Goal: Information Seeking & Learning: Learn about a topic

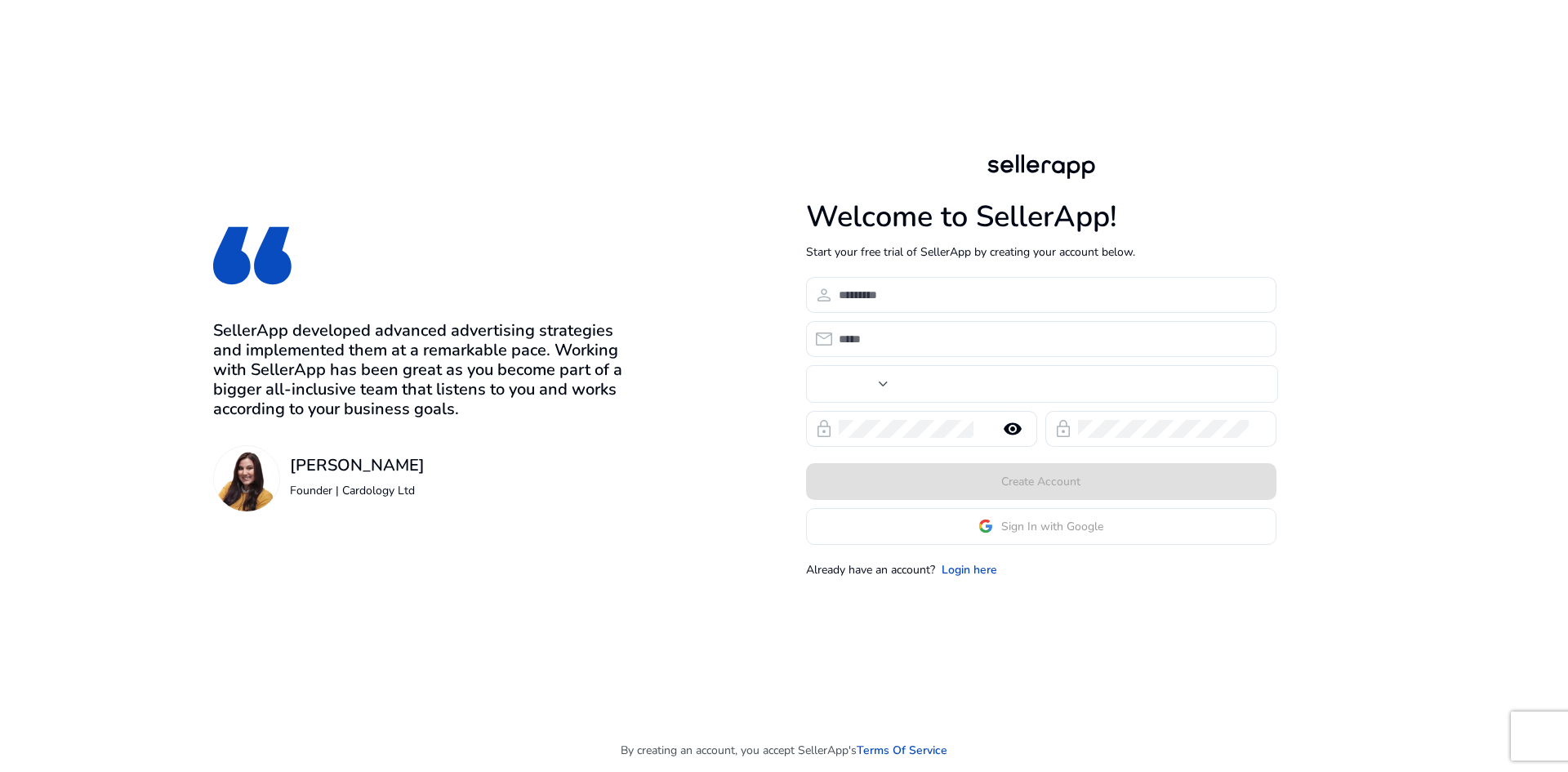
type input "***"
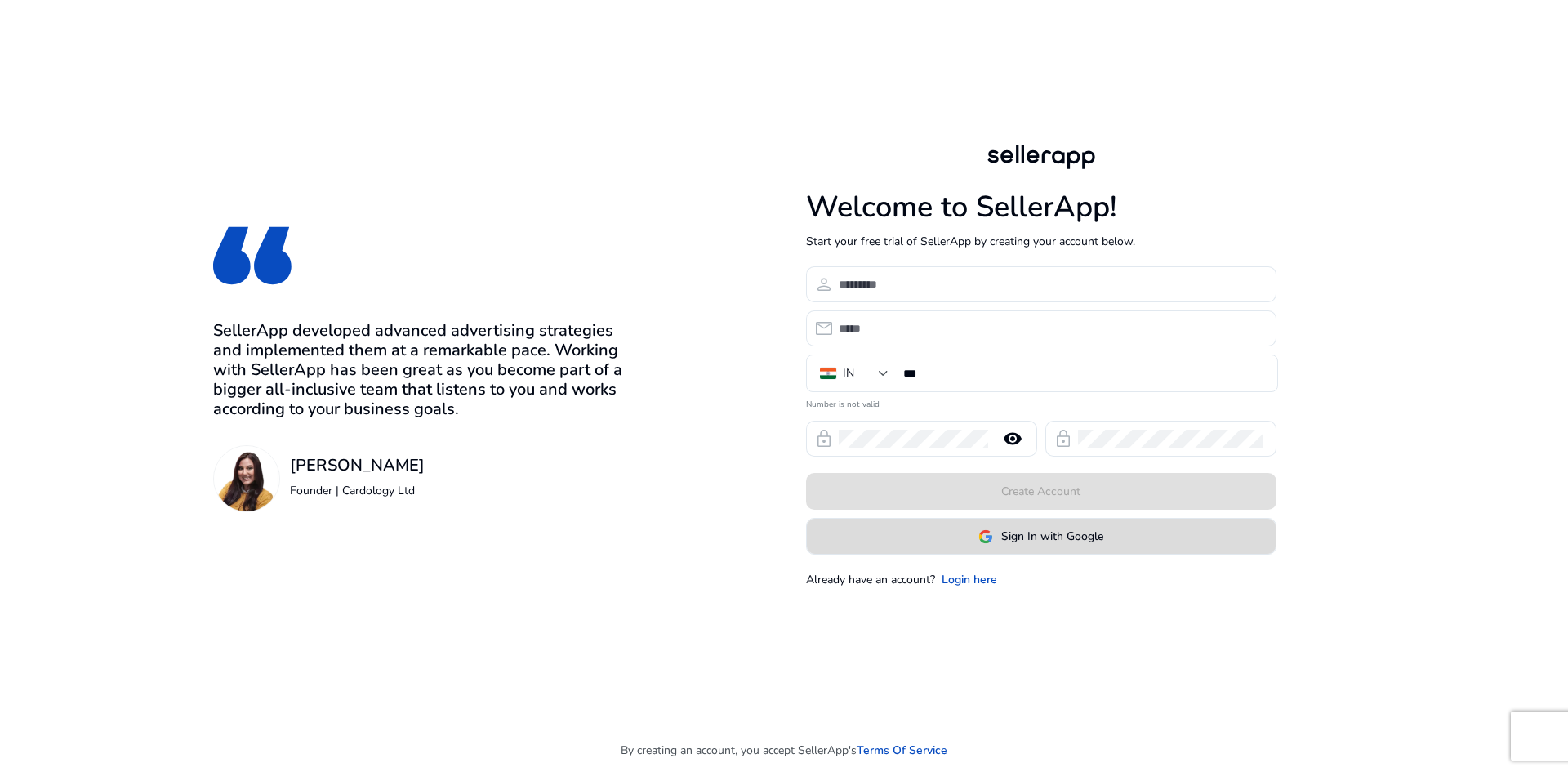
click at [1050, 543] on span "Sign In with Google" at bounding box center [1052, 535] width 102 height 17
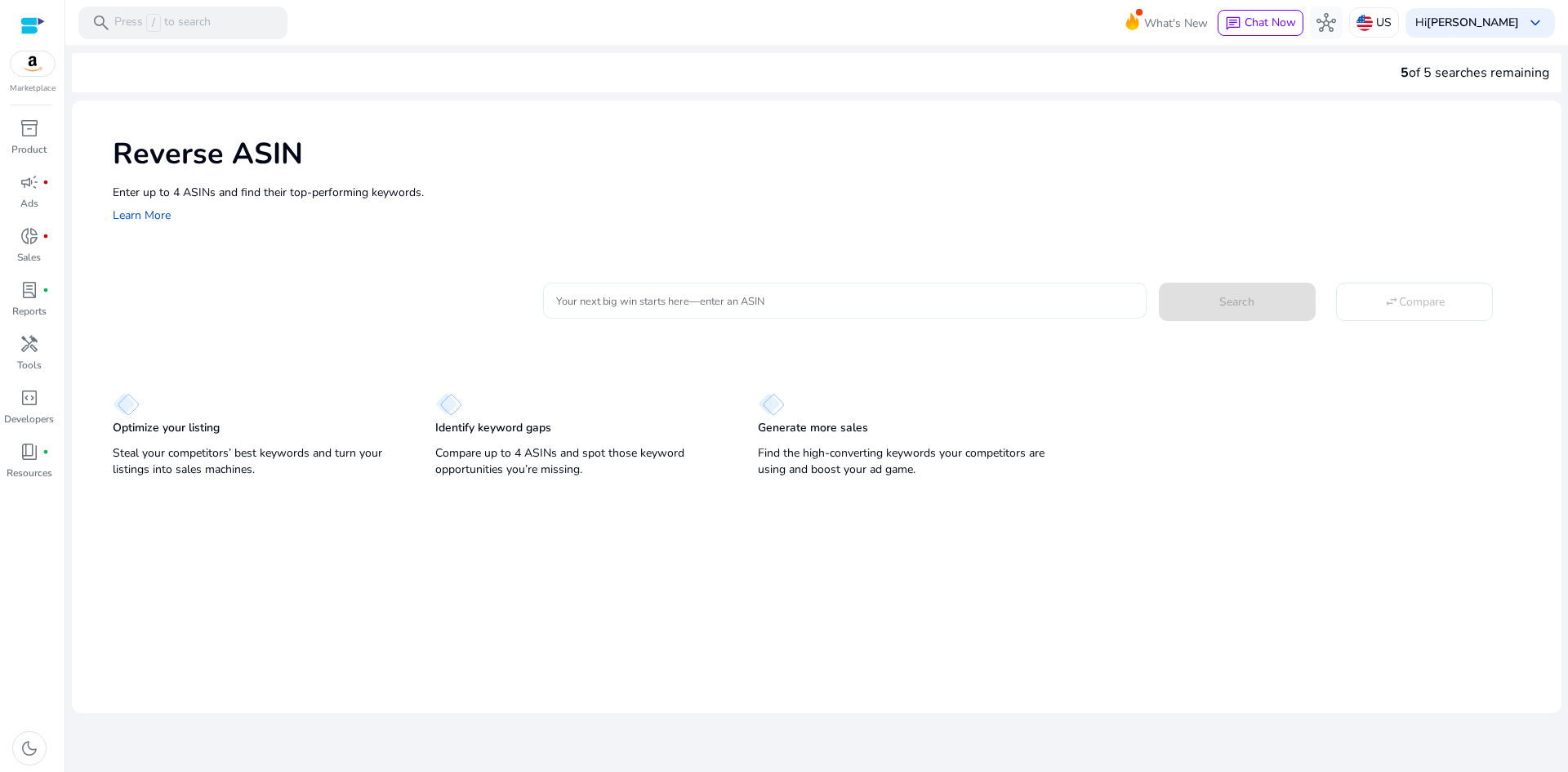
drag, startPoint x: 605, startPoint y: 279, endPoint x: 608, endPoint y: 294, distance: 15.3
click at [607, 284] on div "Your next big win starts here—enter an ASIN Search swap_horiz Compare" at bounding box center [1045, 298] width 1005 height 40
click at [608, 294] on input "Your next big win starts here—enter an ASIN" at bounding box center [845, 301] width 577 height 18
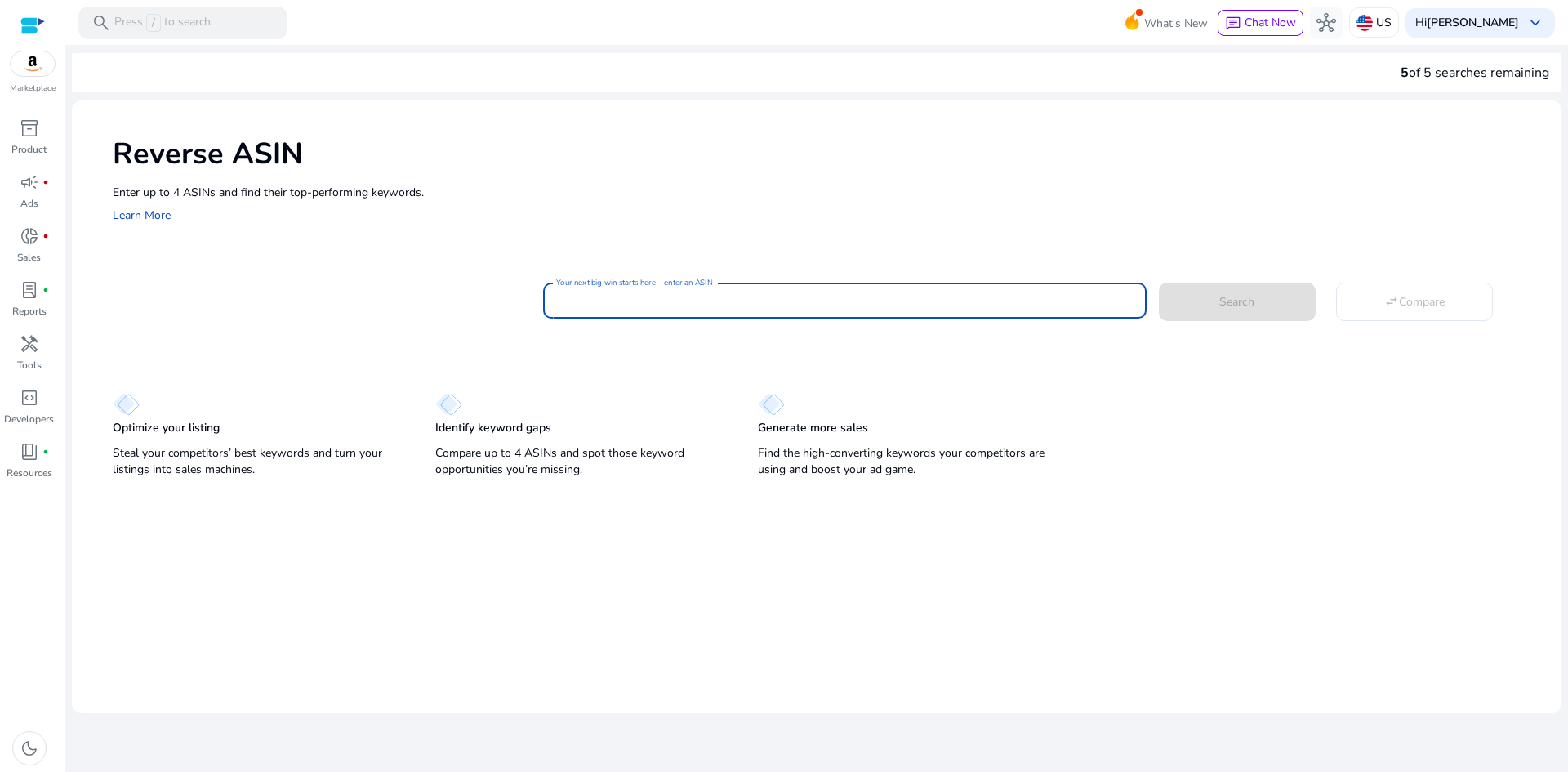
paste input "**********"
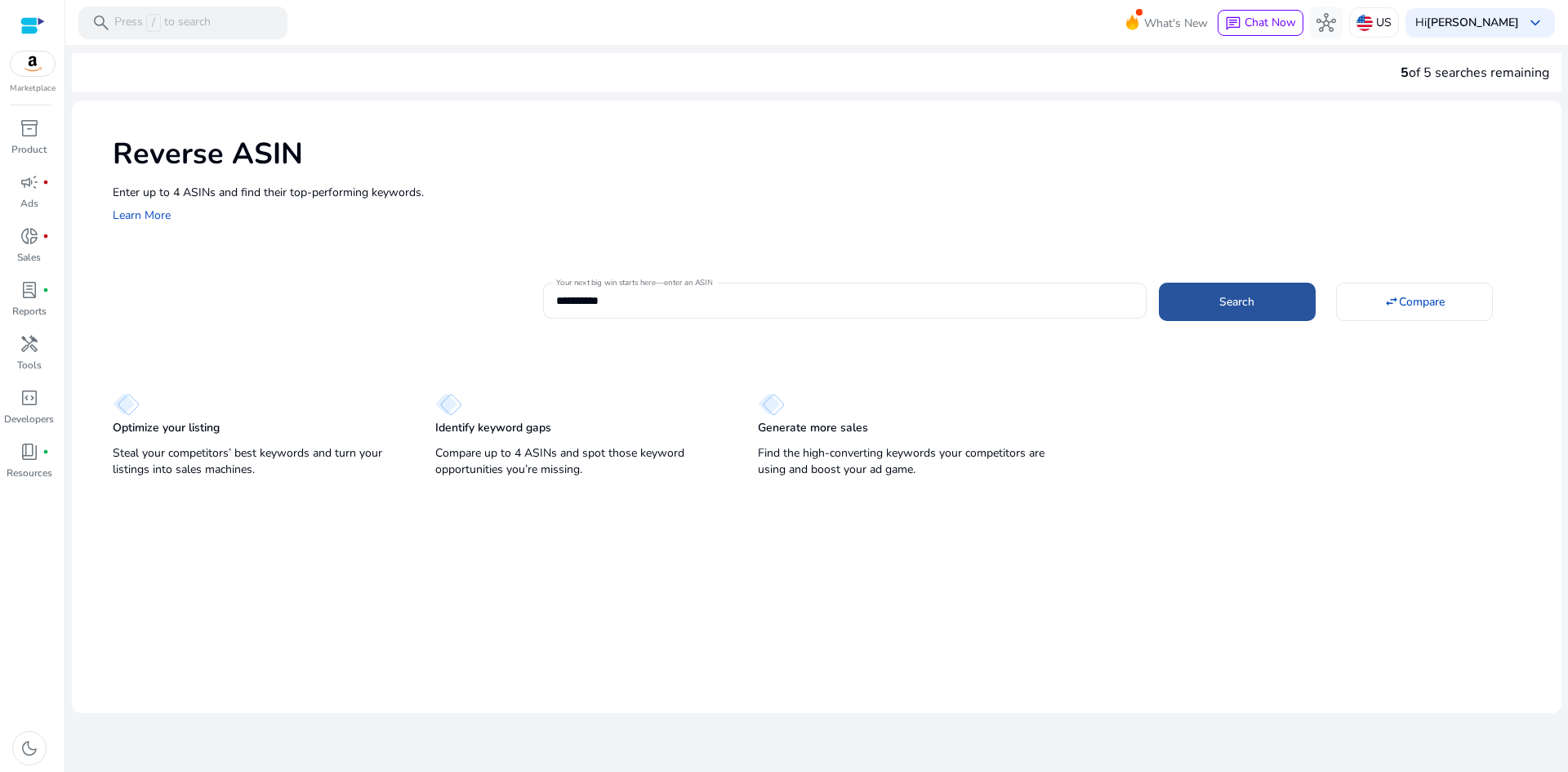
click at [1260, 296] on span at bounding box center [1237, 301] width 157 height 39
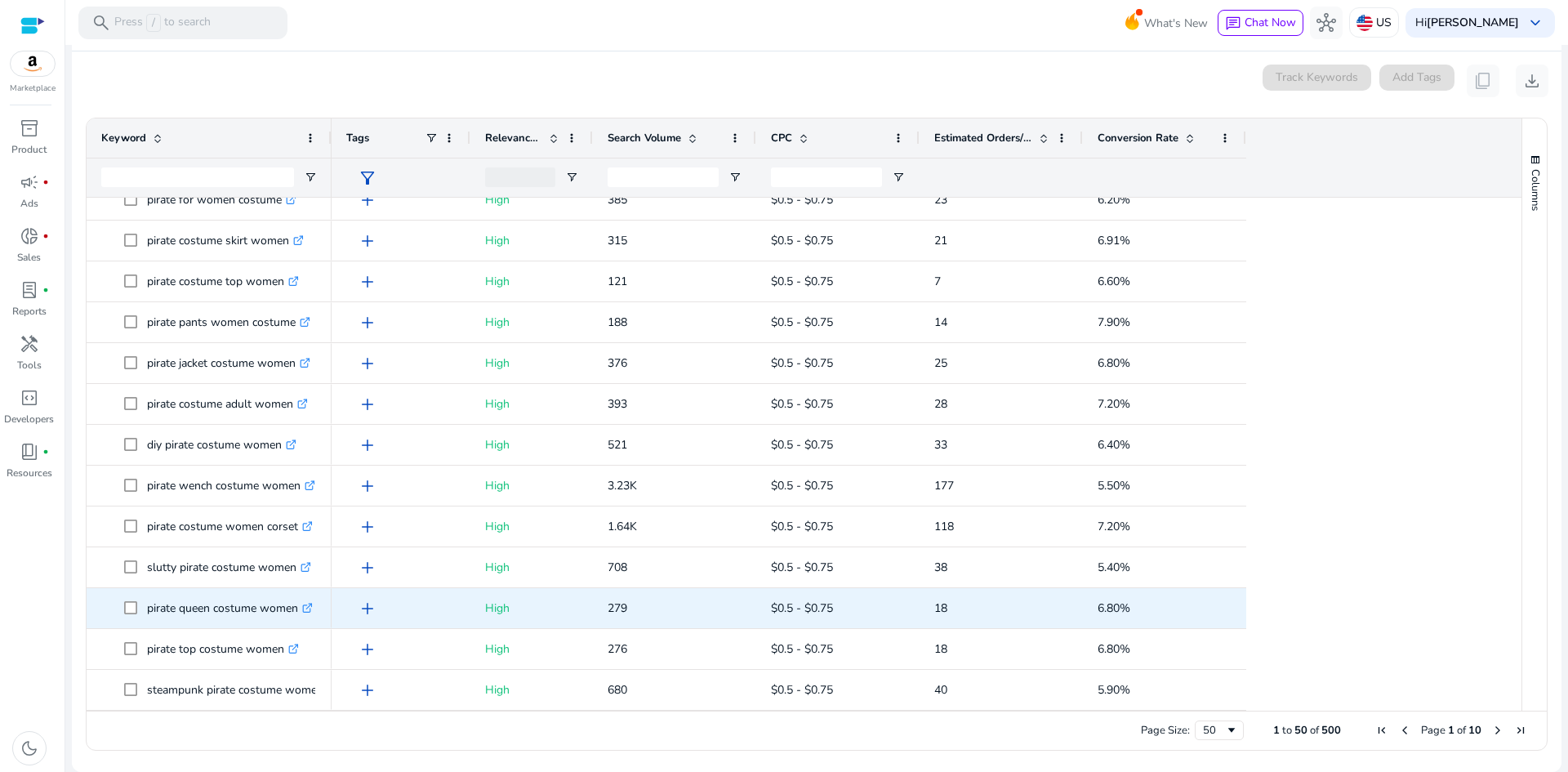
click at [312, 607] on icon at bounding box center [309, 605] width 5 height 5
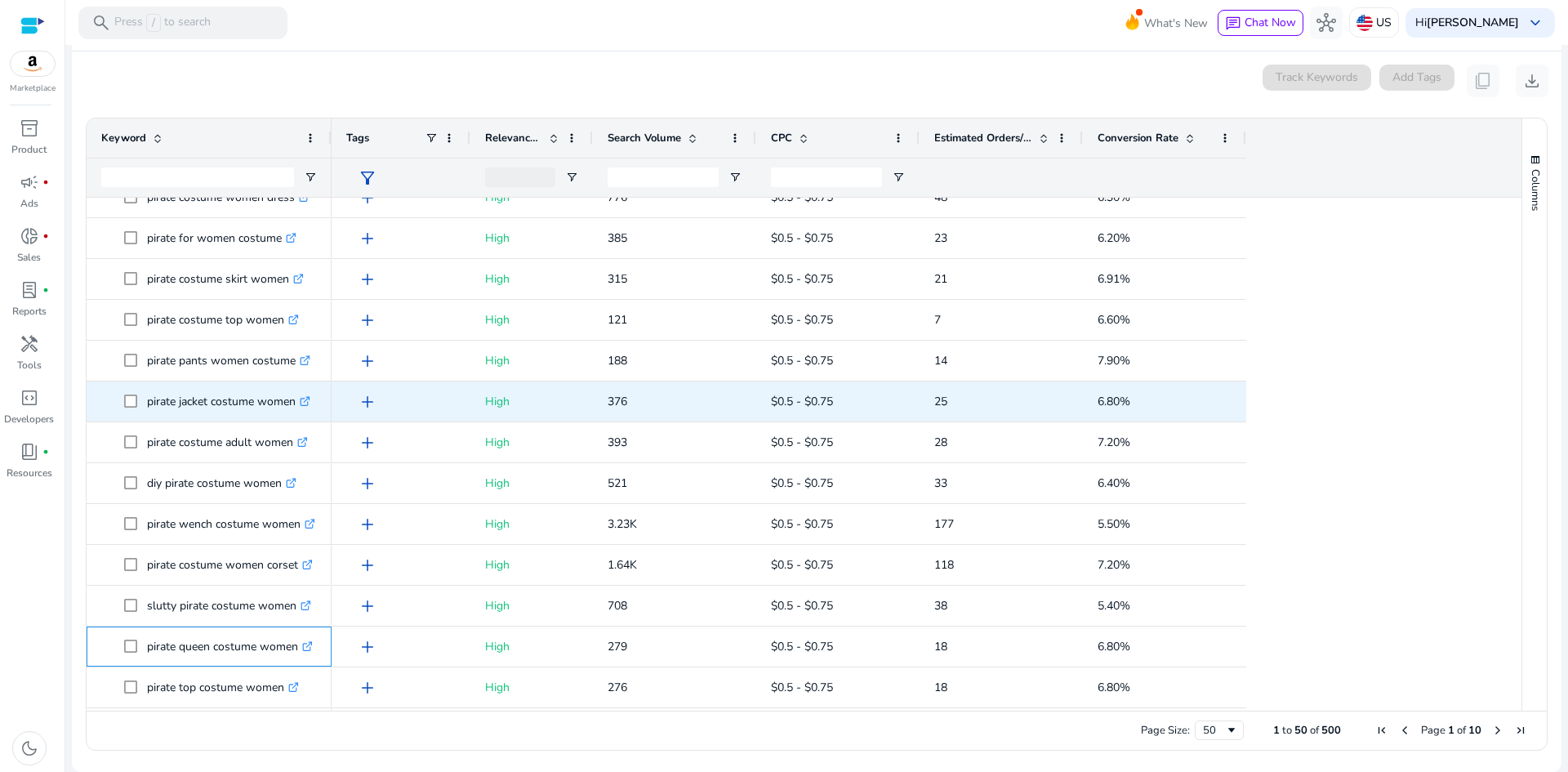
scroll to position [1529, 0]
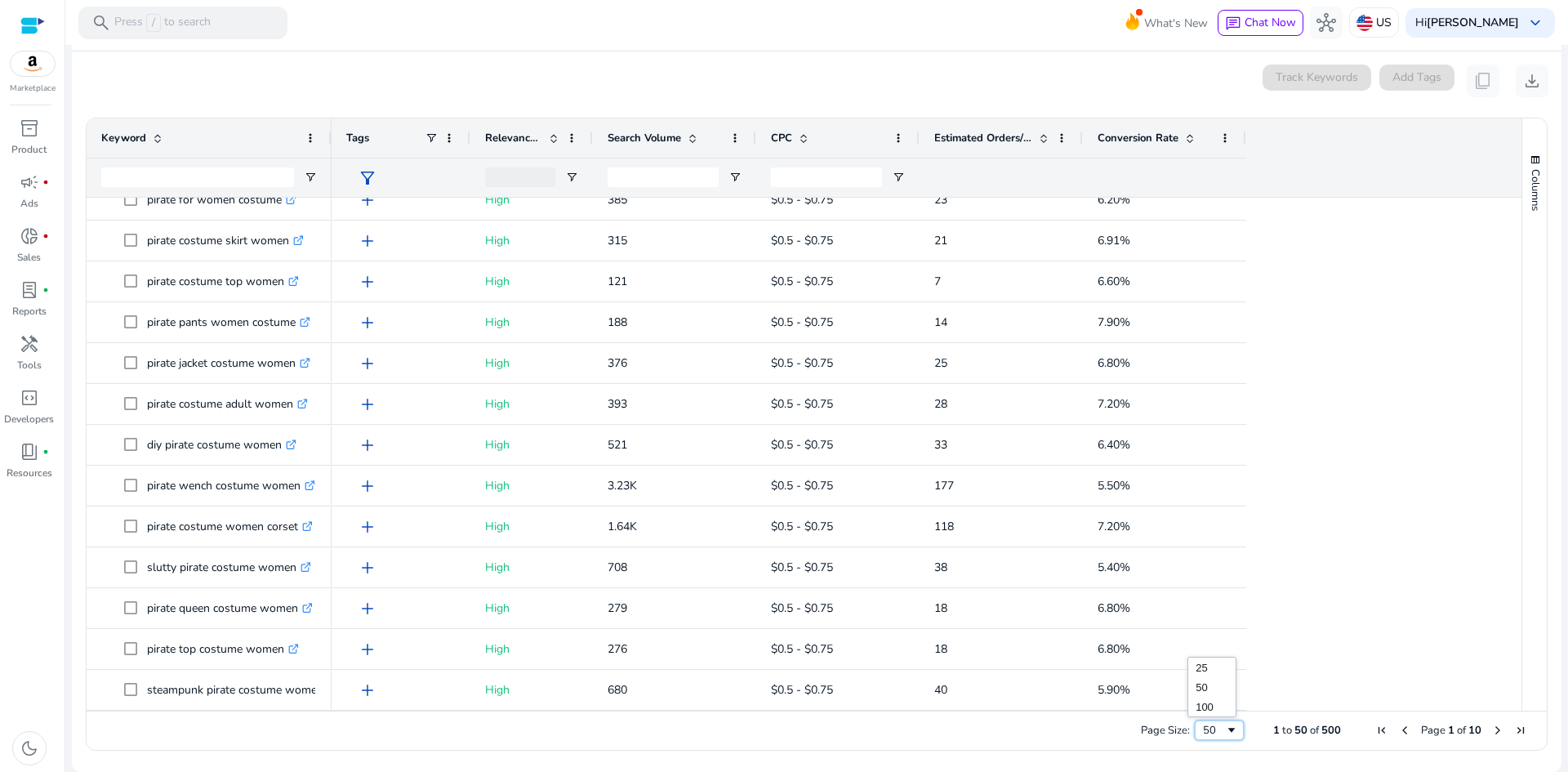
click at [1217, 730] on div "50" at bounding box center [1214, 730] width 22 height 14
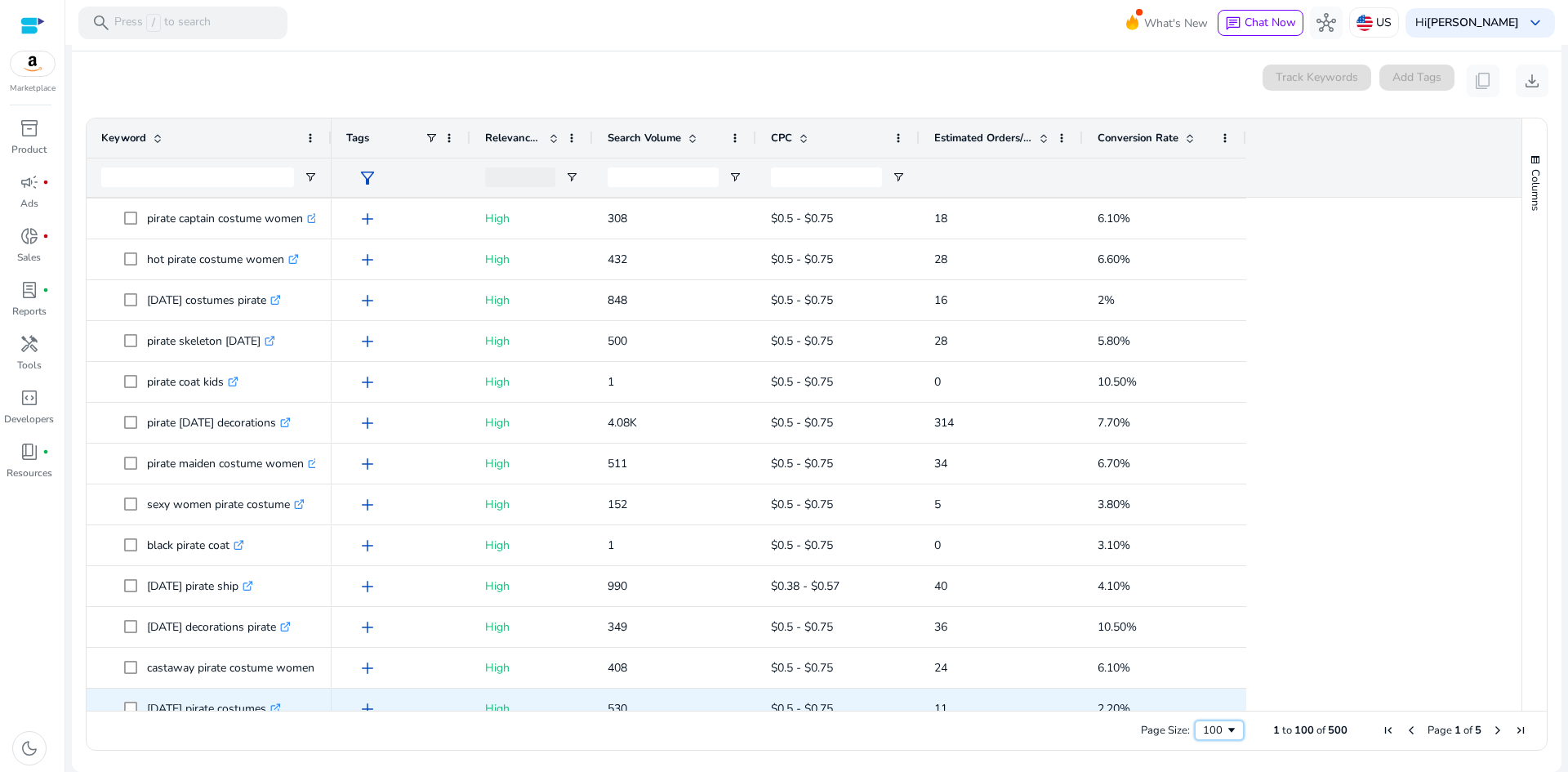
scroll to position [2754, 0]
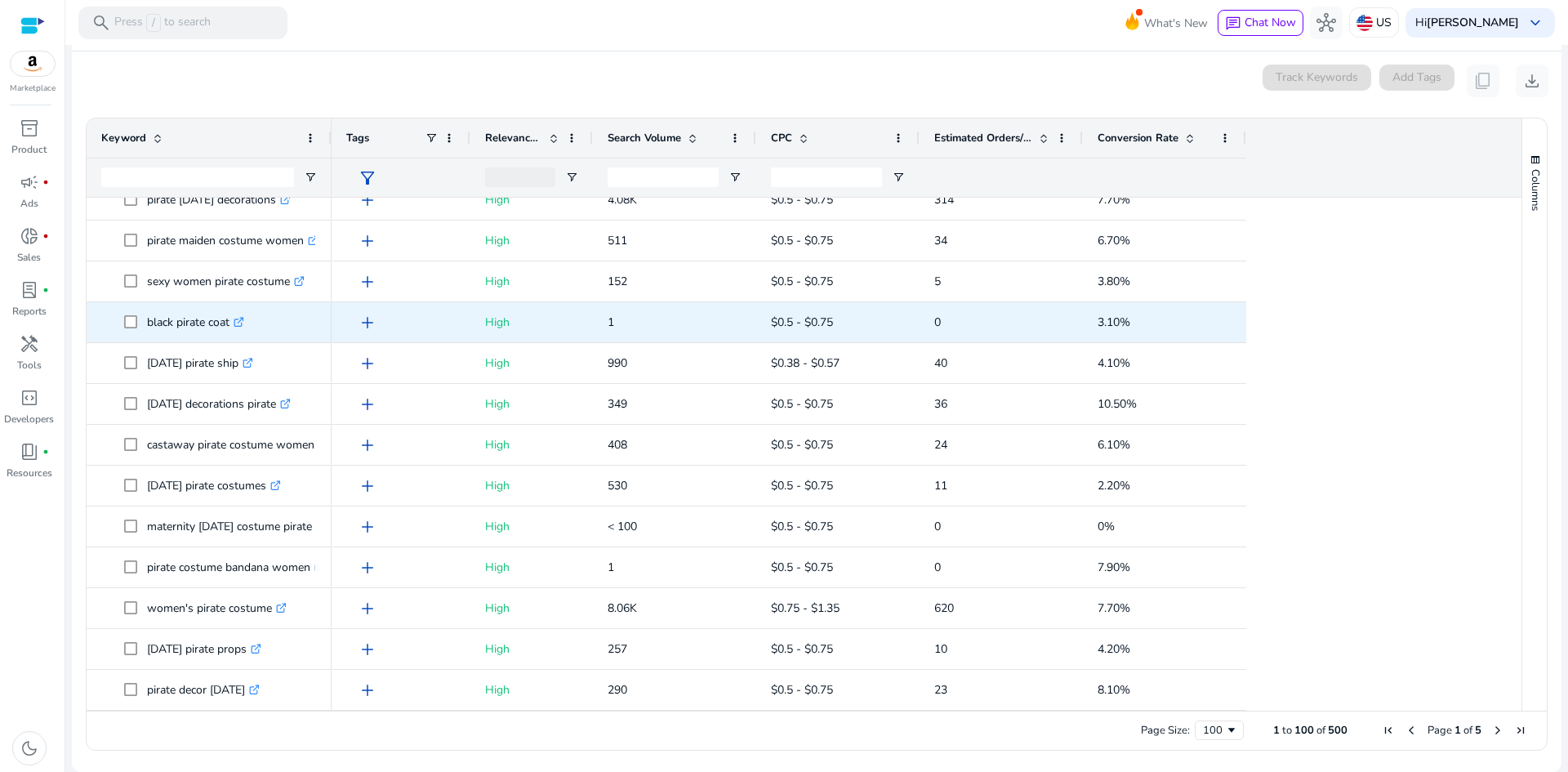
click at [244, 319] on icon at bounding box center [240, 320] width 5 height 5
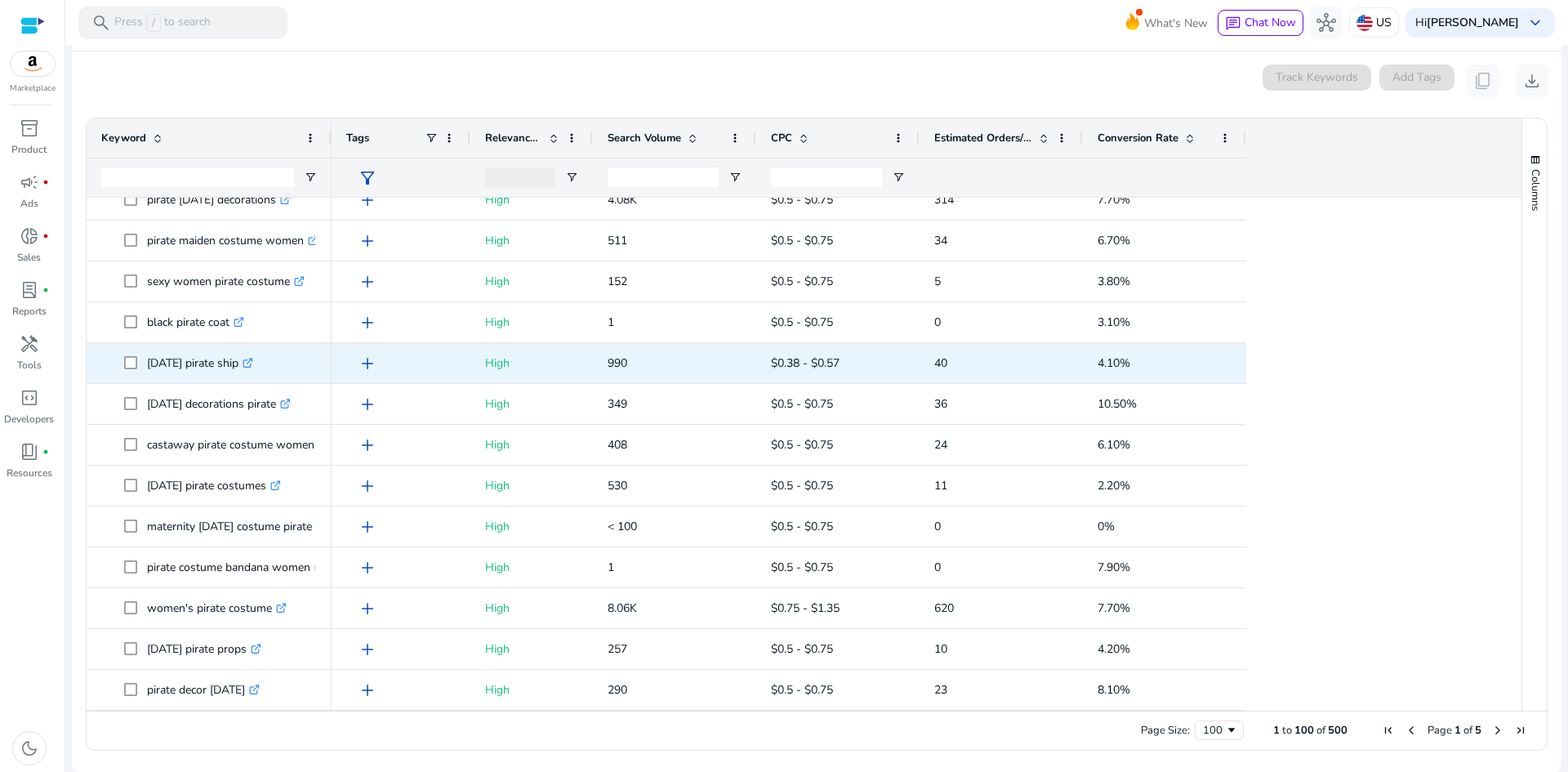
click at [253, 361] on icon ".st0{fill:#2c8af8}" at bounding box center [248, 363] width 11 height 11
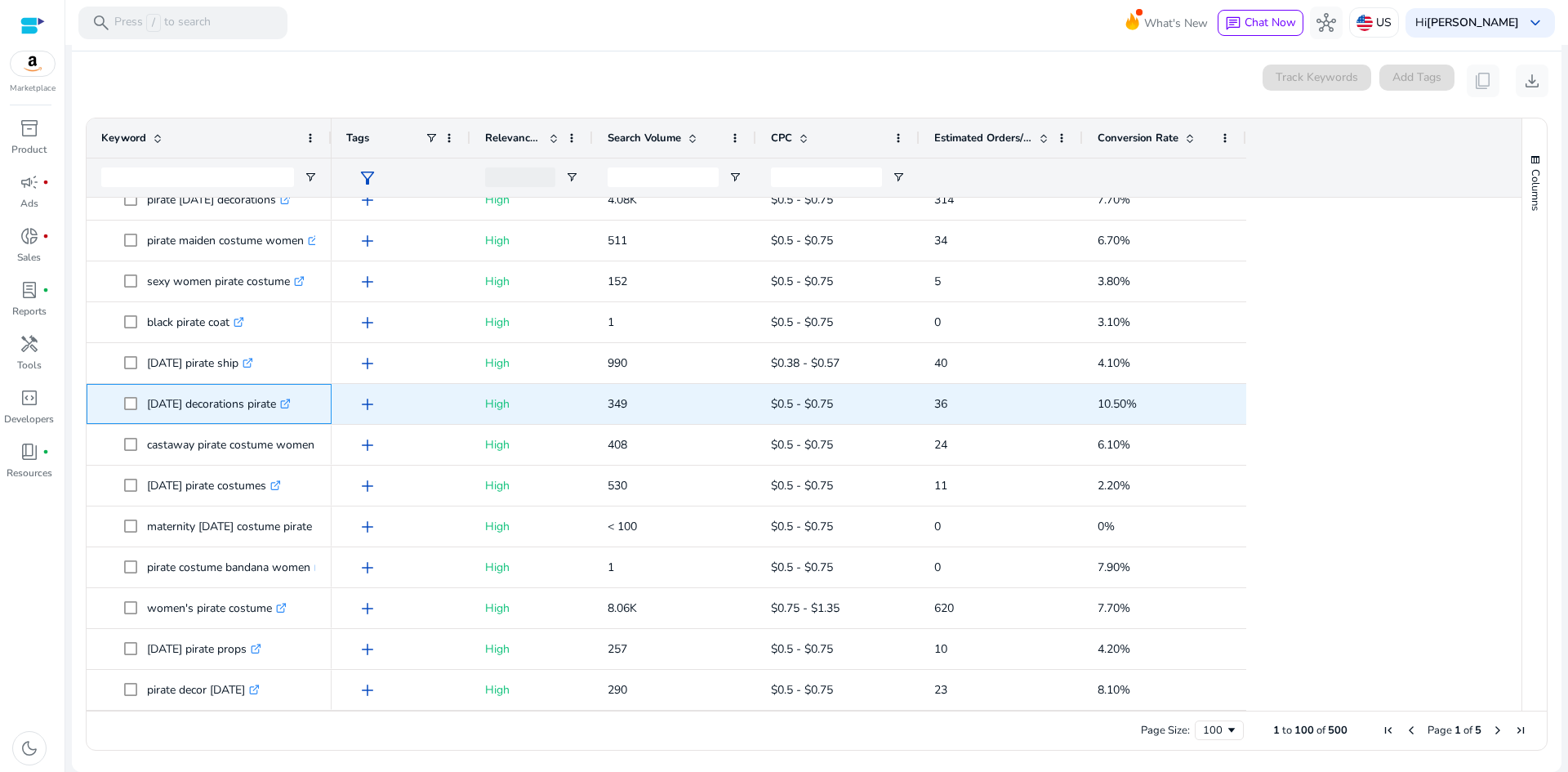
click at [290, 404] on icon at bounding box center [287, 401] width 5 height 5
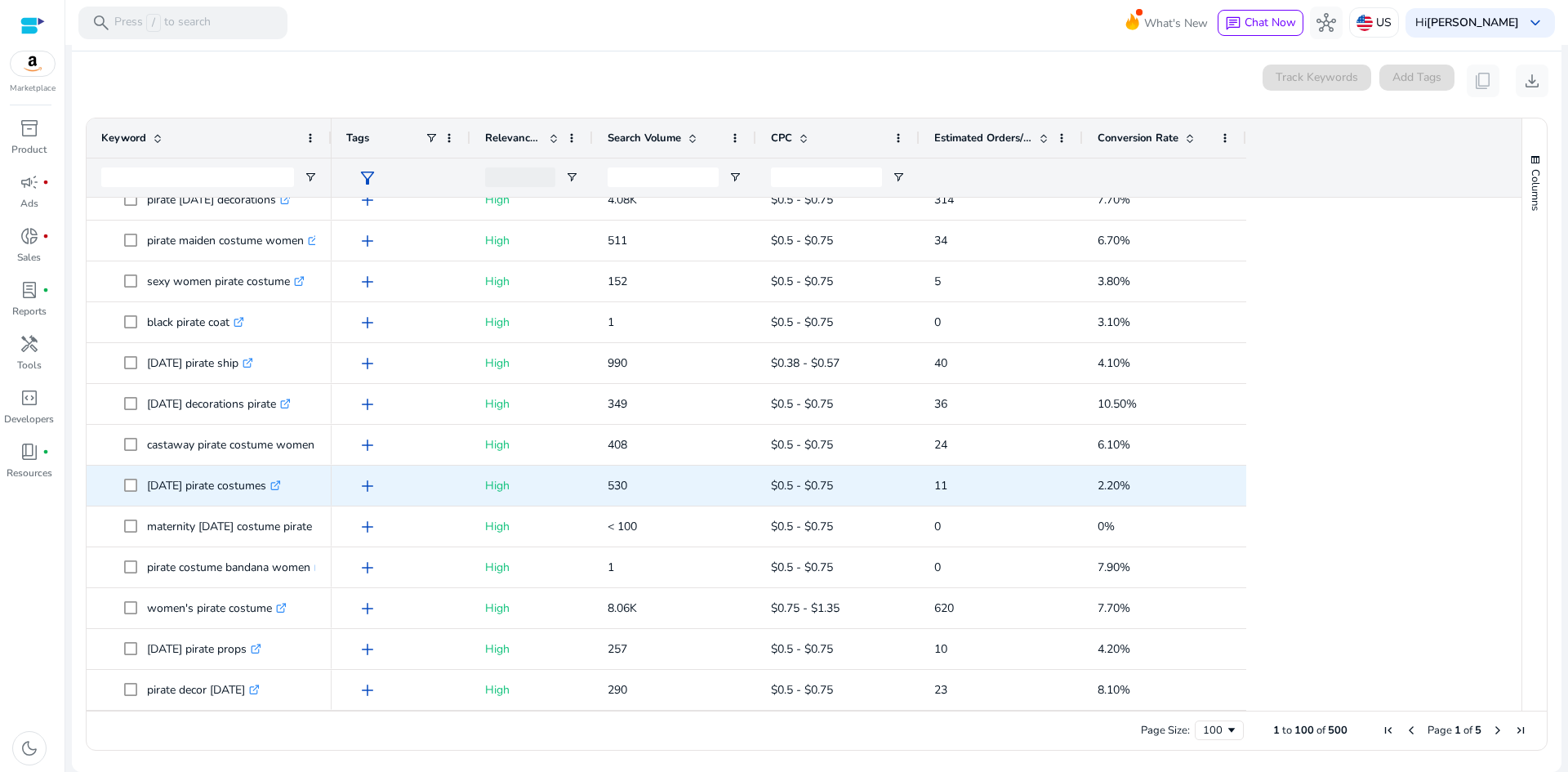
click at [279, 482] on icon at bounding box center [275, 486] width 8 height 8
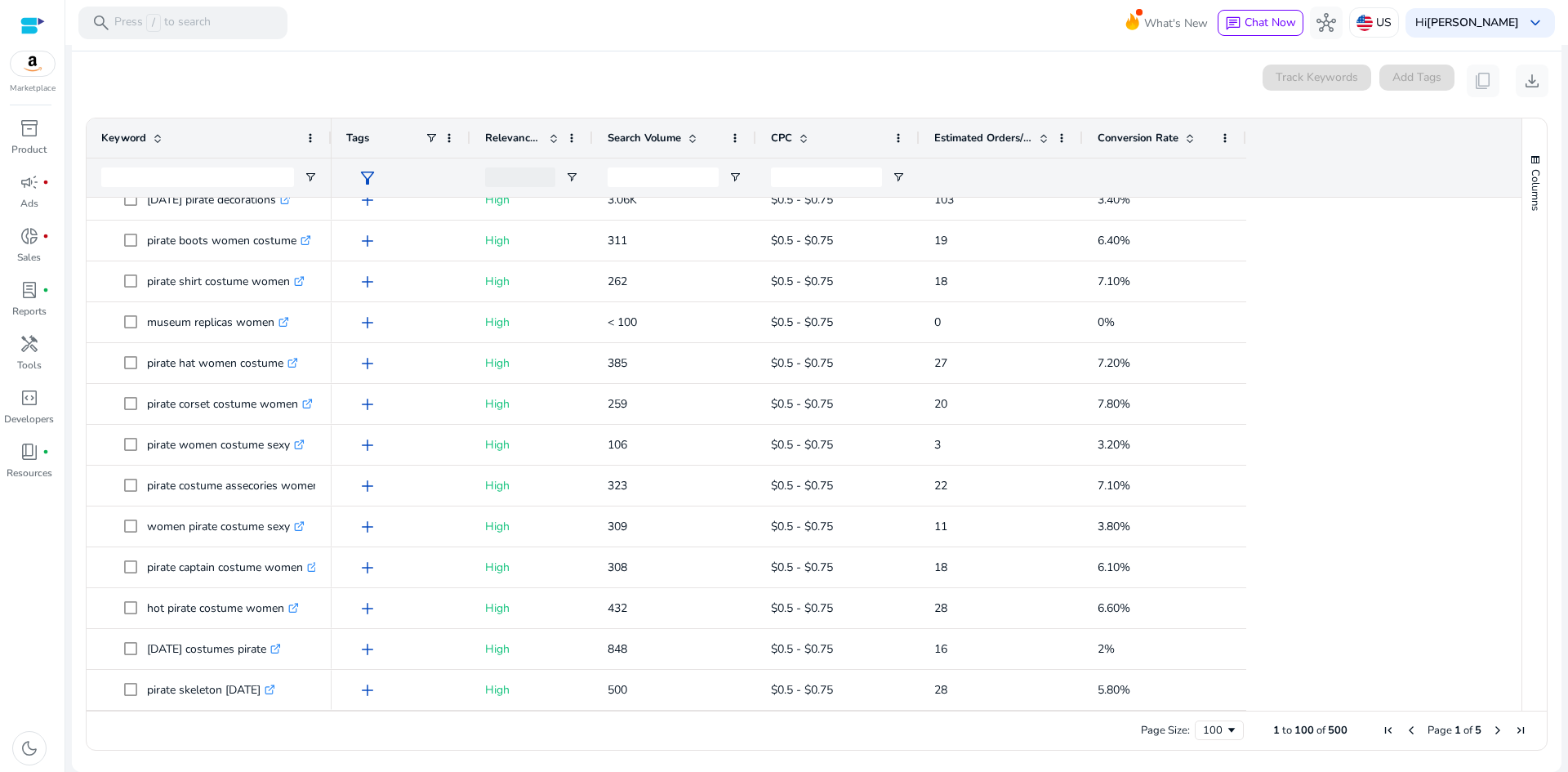
scroll to position [0, 0]
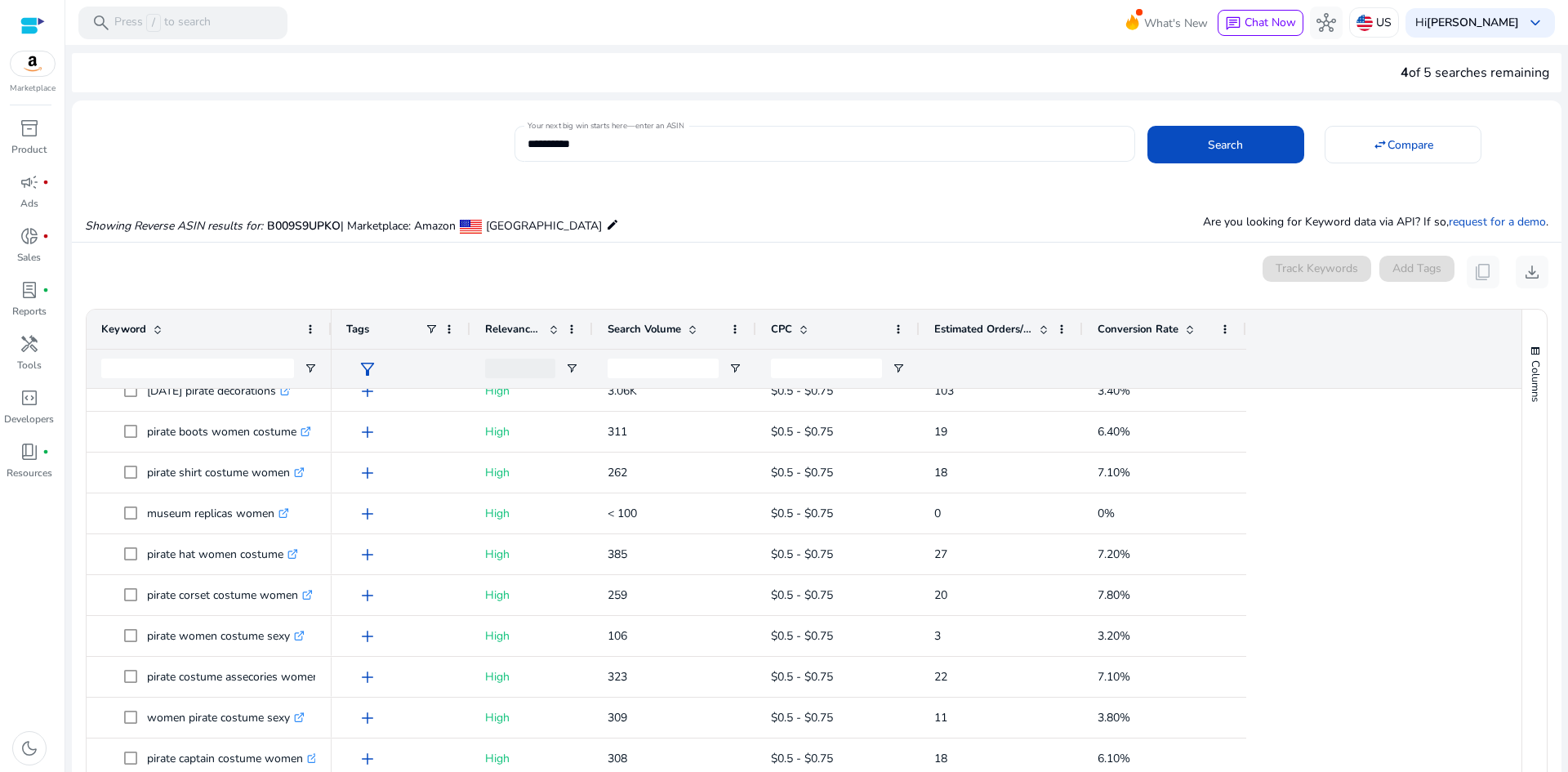
click at [739, 141] on input "**********" at bounding box center [825, 144] width 594 height 18
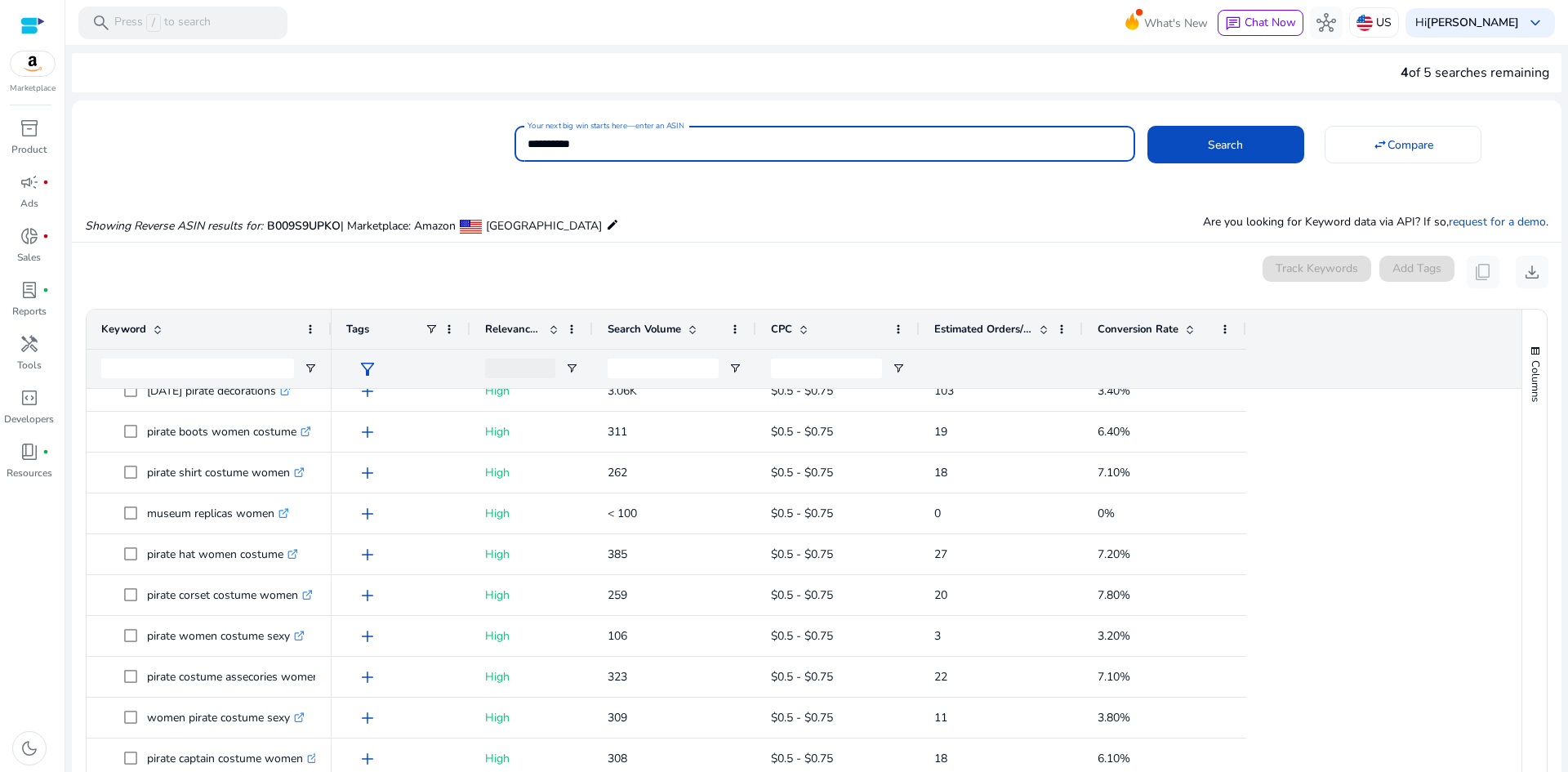
paste input
type input "**********"
click at [1148, 126] on button "Search" at bounding box center [1227, 144] width 157 height 38
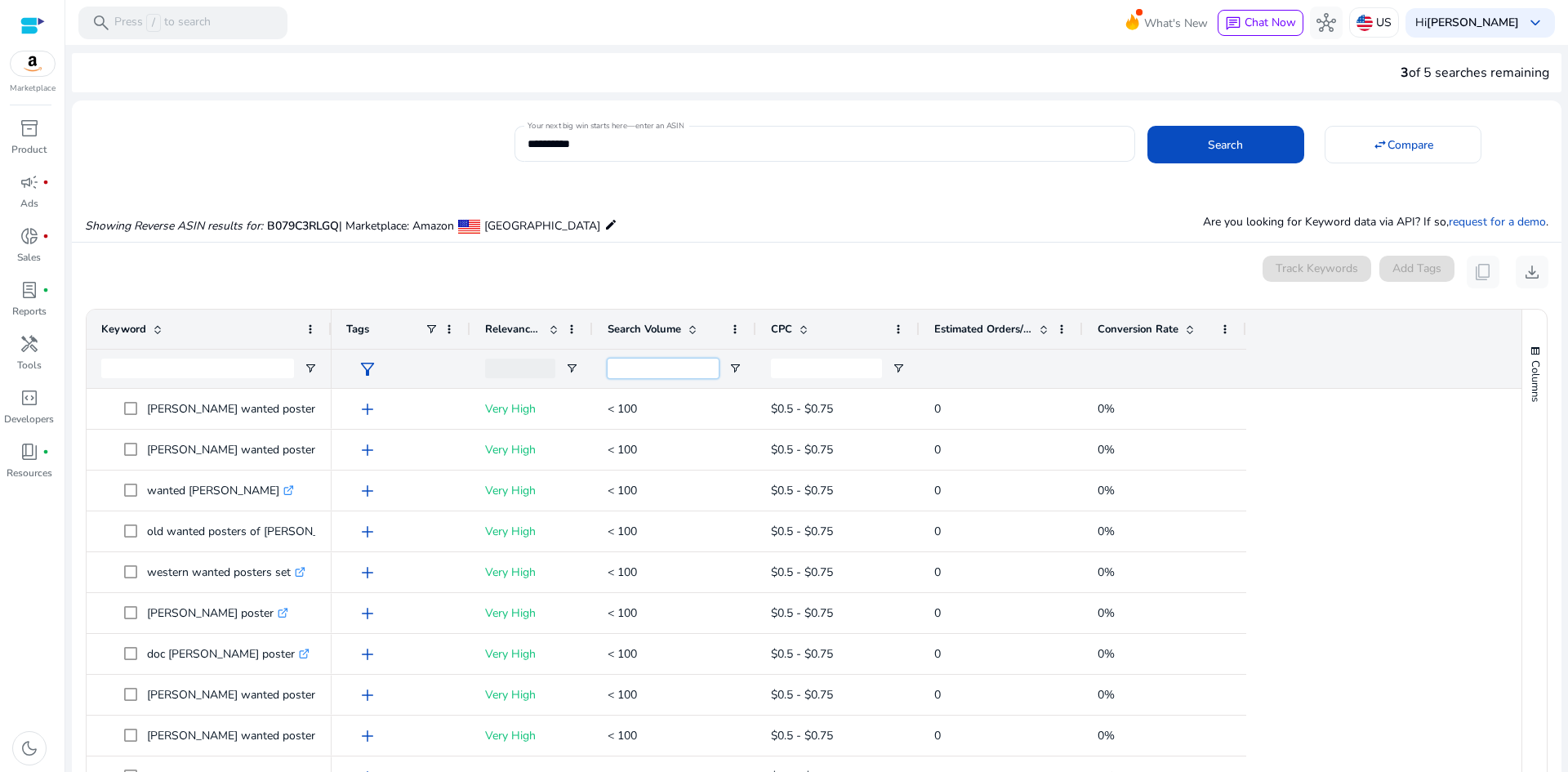
click at [672, 367] on input "Search Volume Filter Input" at bounding box center [663, 368] width 111 height 20
click at [695, 329] on span at bounding box center [693, 329] width 13 height 13
click at [733, 329] on span at bounding box center [735, 329] width 13 height 13
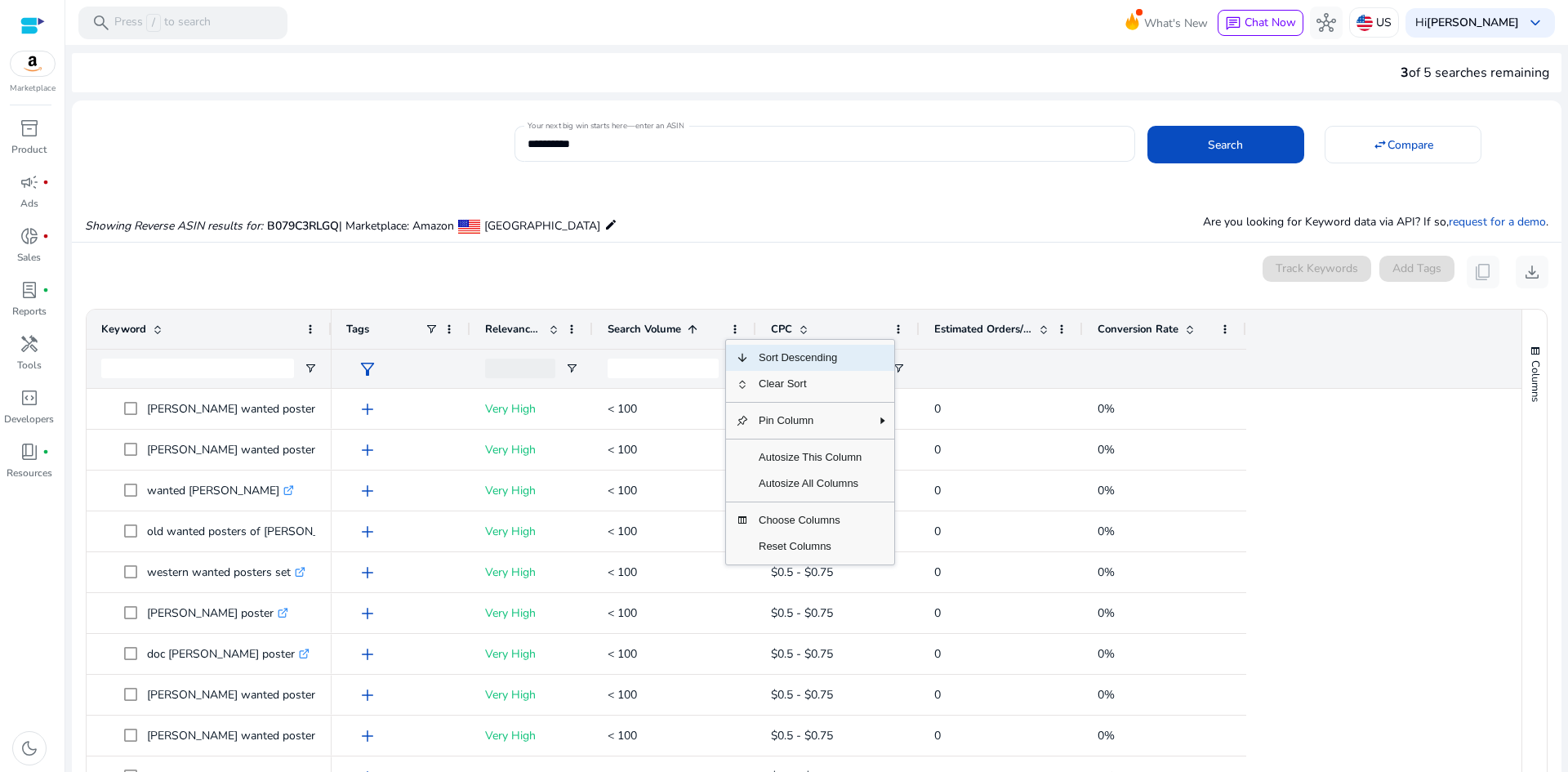
click at [766, 362] on span "Sort Descending" at bounding box center [810, 358] width 123 height 26
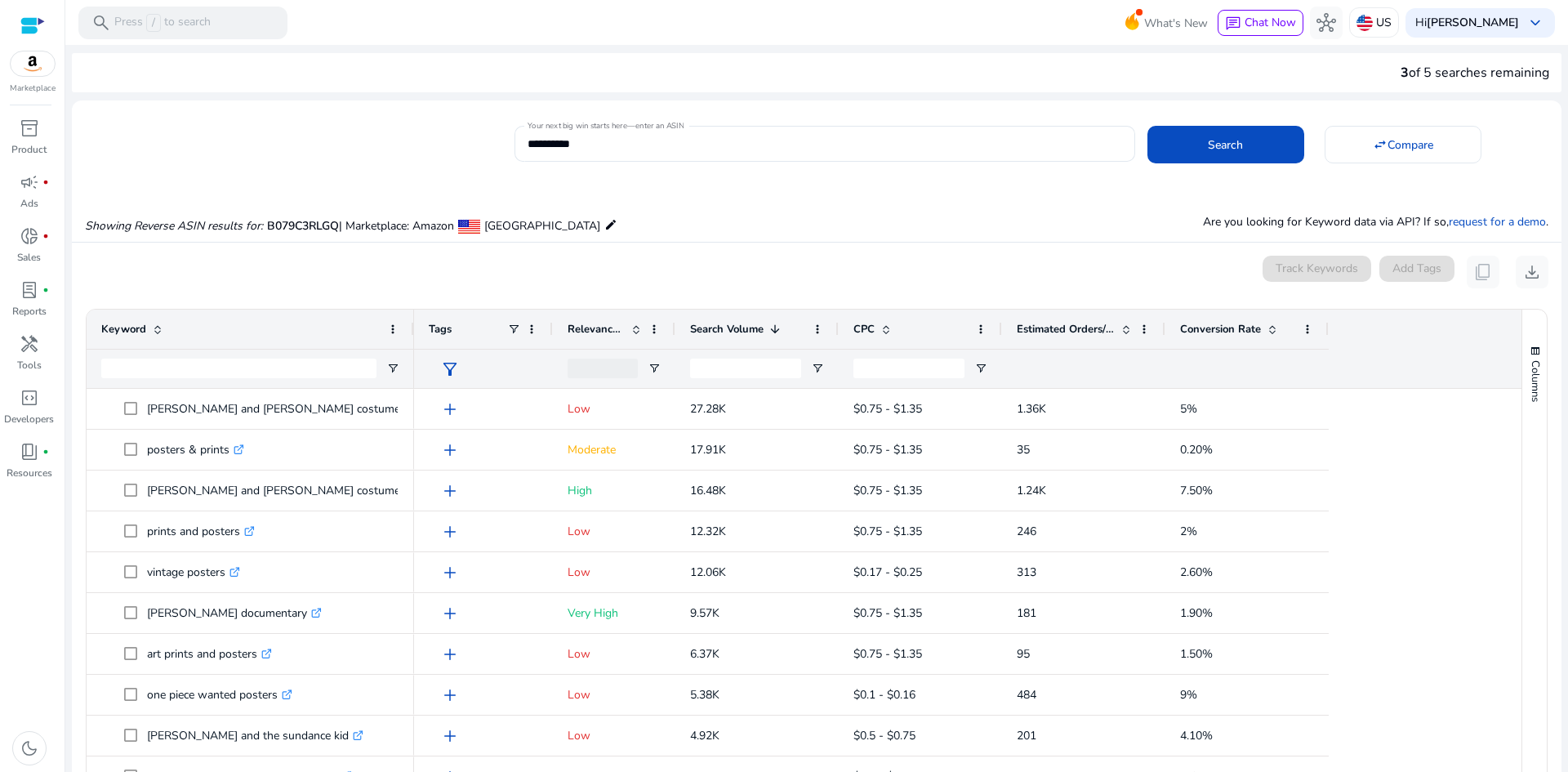
drag, startPoint x: 330, startPoint y: 333, endPoint x: 403, endPoint y: 330, distance: 73.1
click at [410, 330] on div at bounding box center [413, 329] width 6 height 39
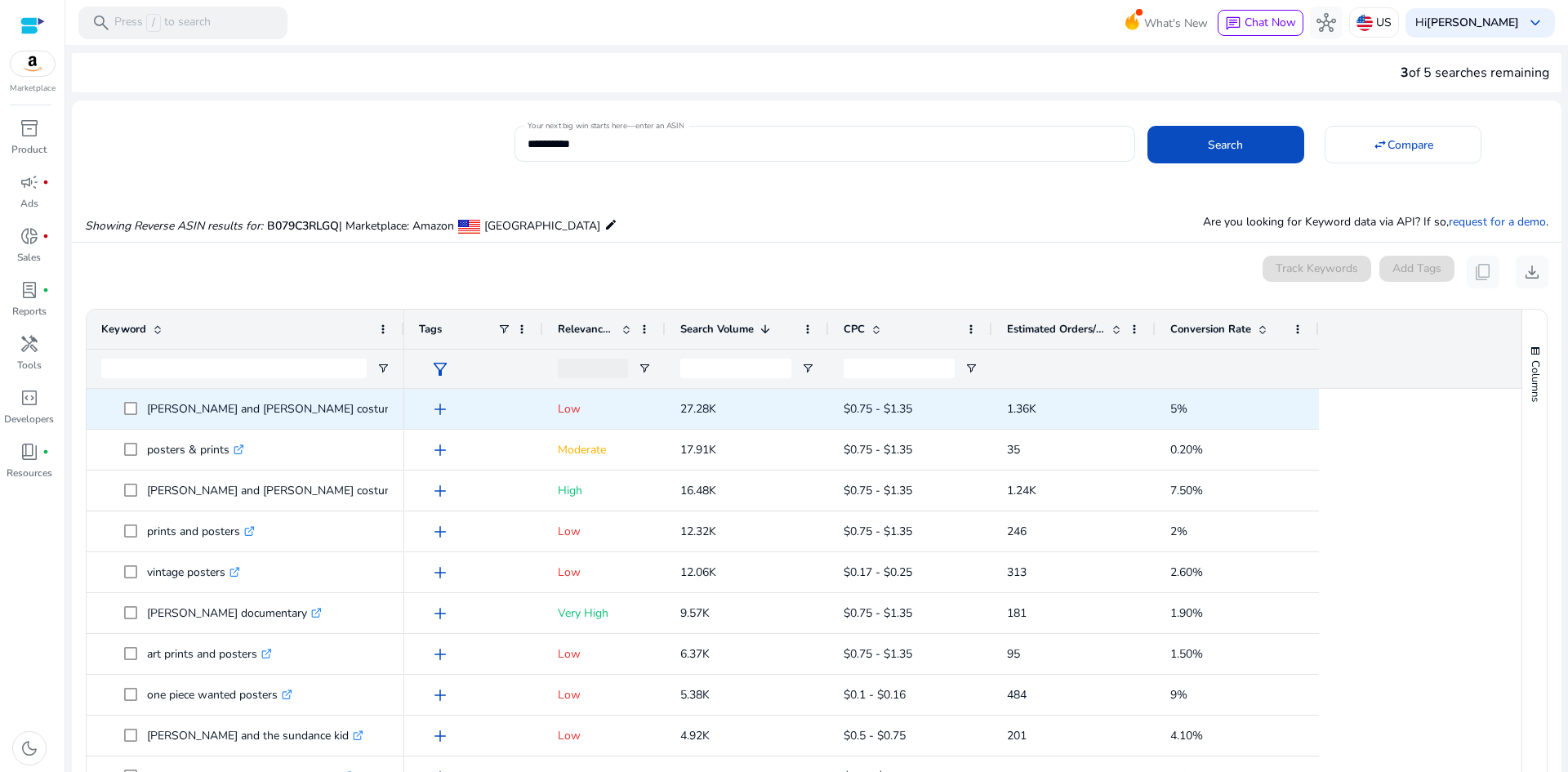
click at [466, 402] on link ".st0{fill:#2c8af8}" at bounding box center [473, 408] width 14 height 15
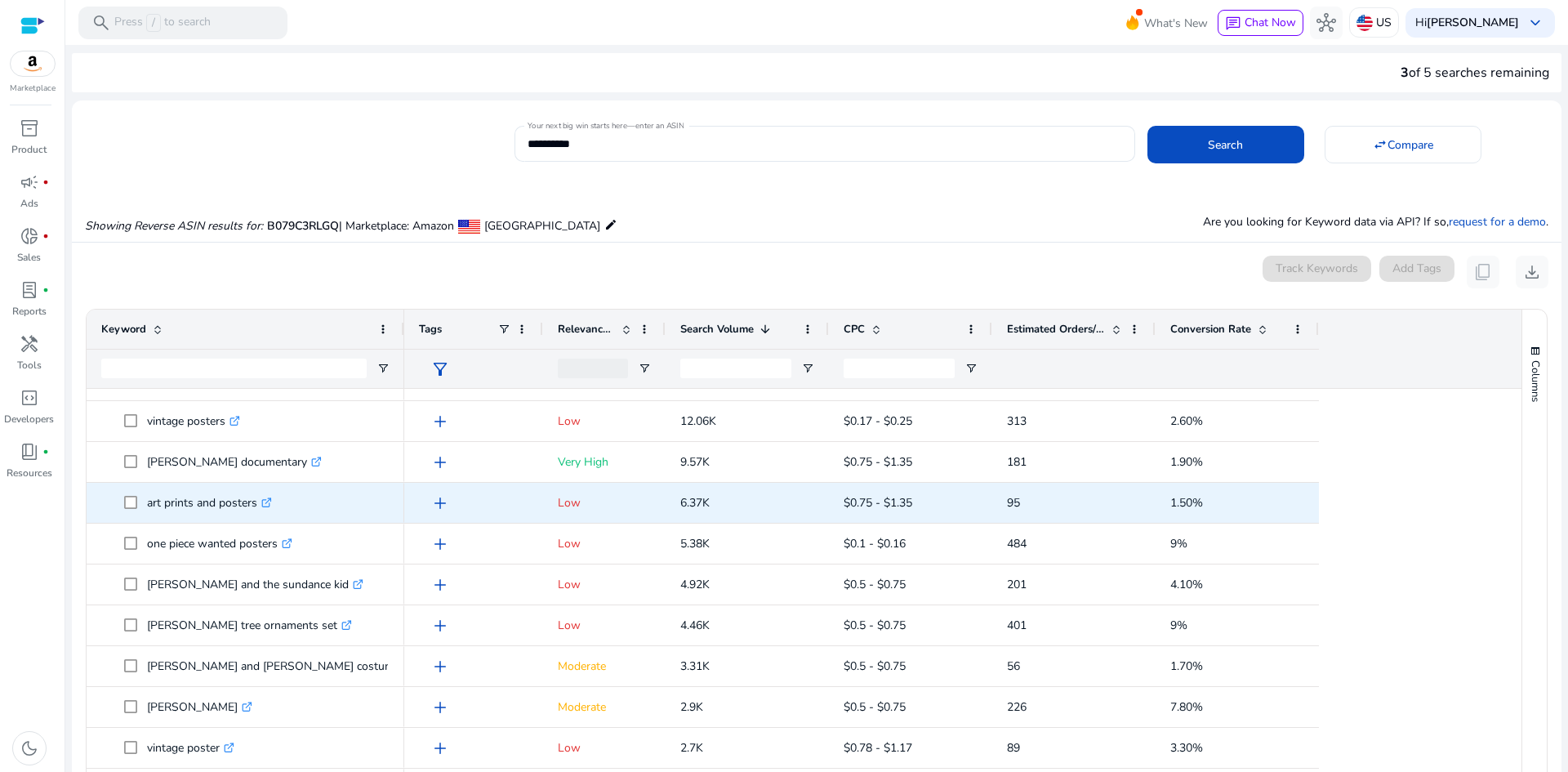
scroll to position [163, 0]
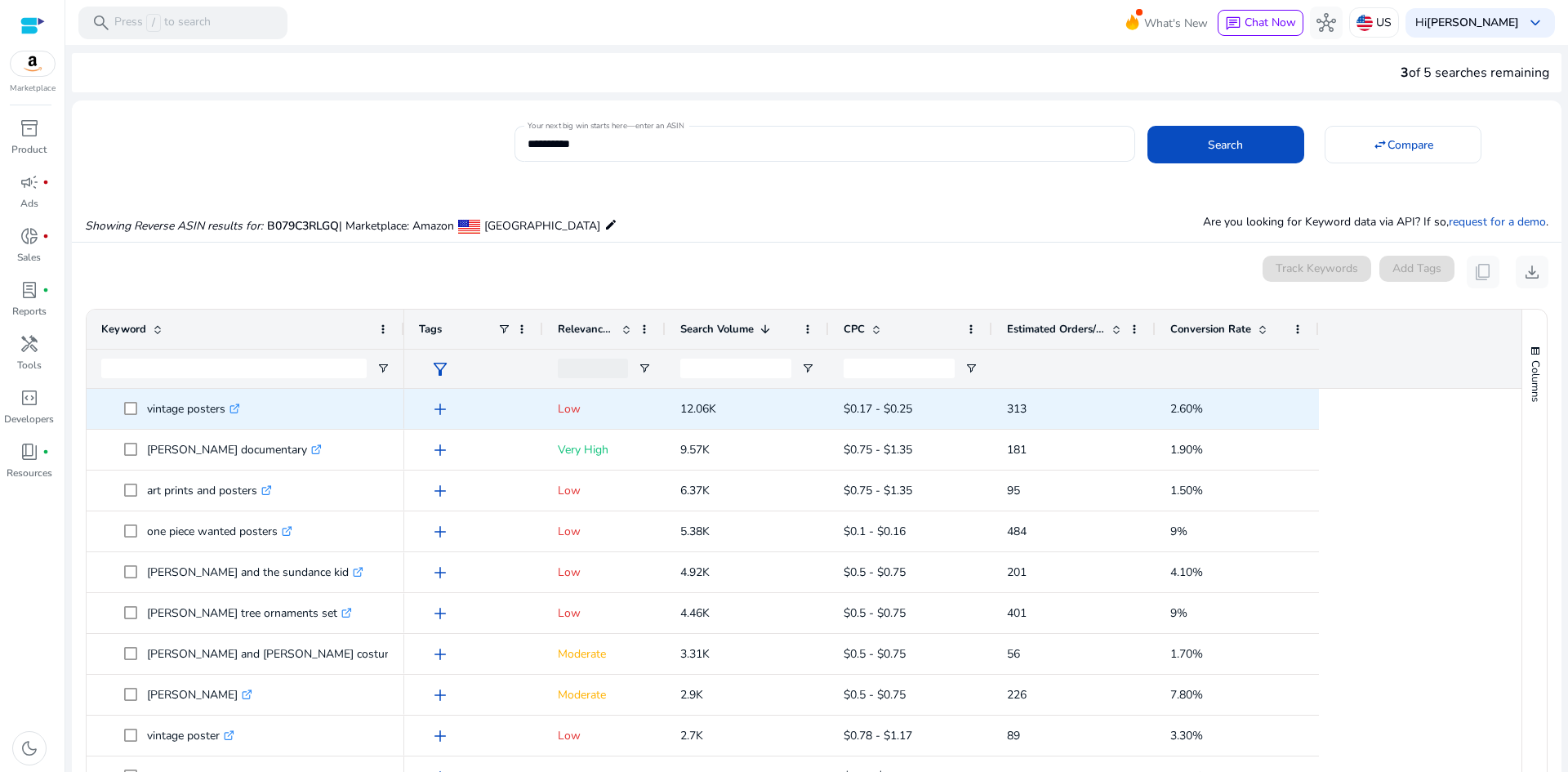
click at [238, 411] on icon ".st0{fill:#2c8af8}" at bounding box center [235, 409] width 11 height 11
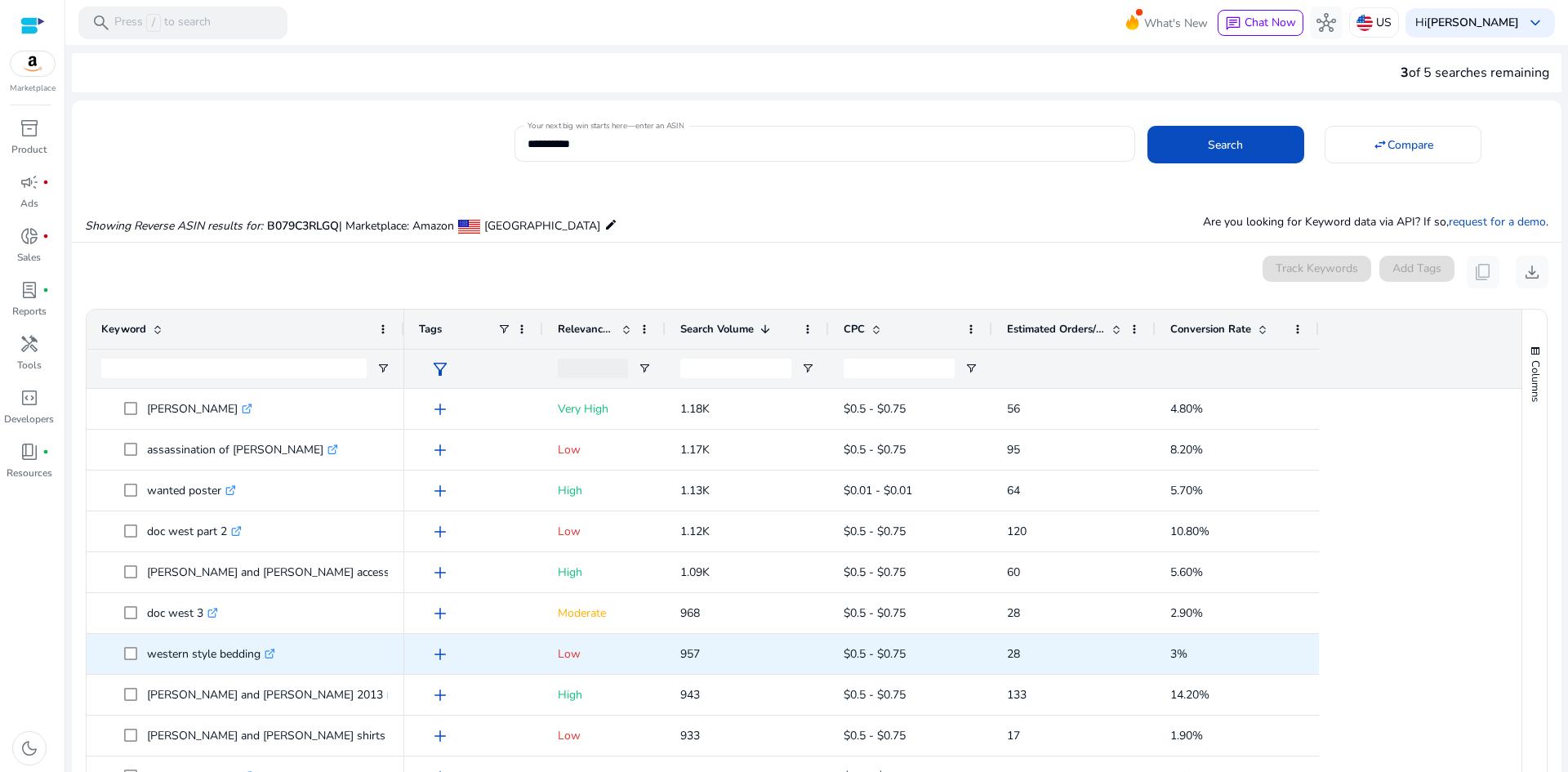
scroll to position [1062, 0]
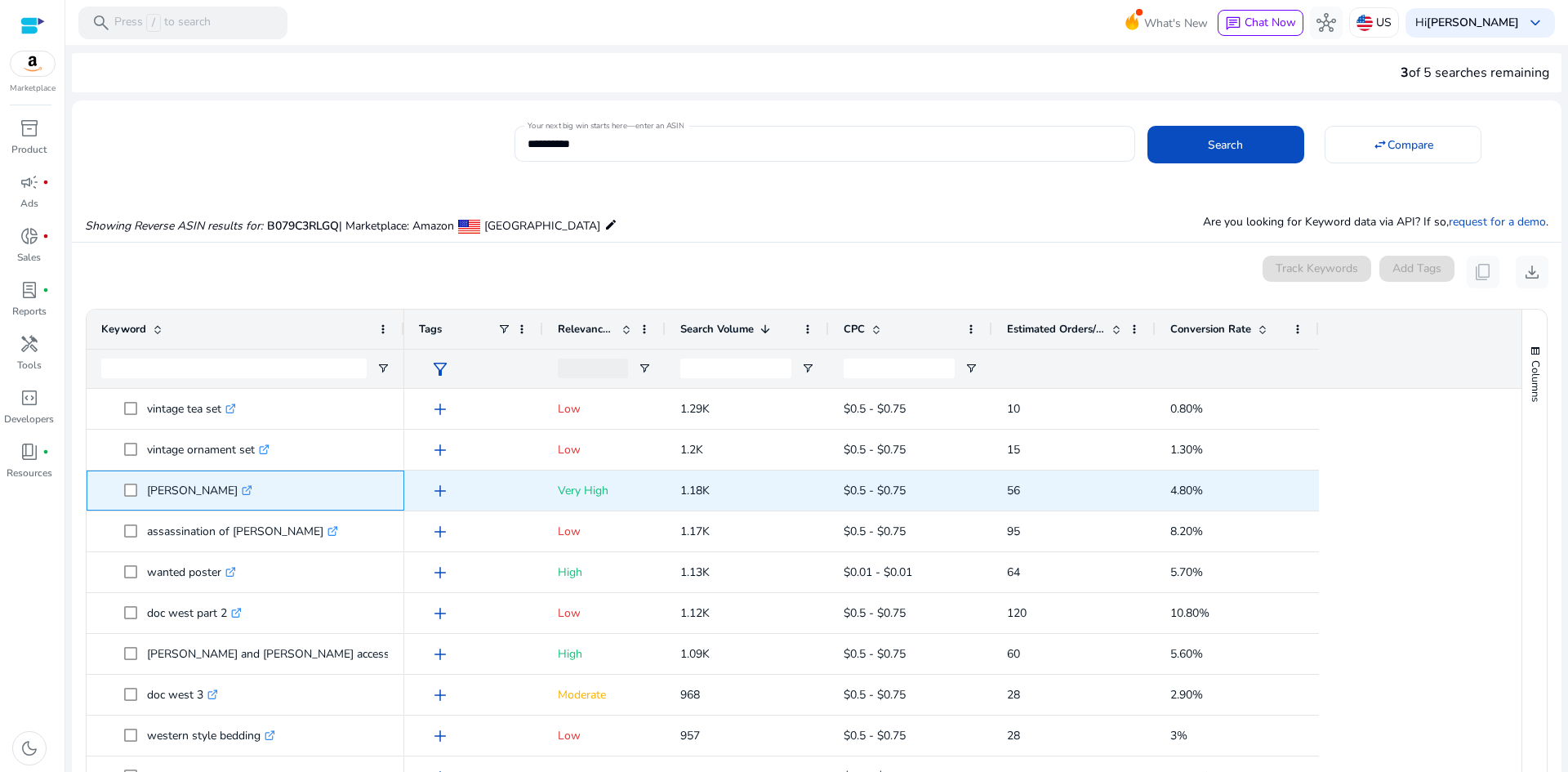
click at [242, 488] on icon ".st0{fill:#2c8af8}" at bounding box center [247, 490] width 11 height 11
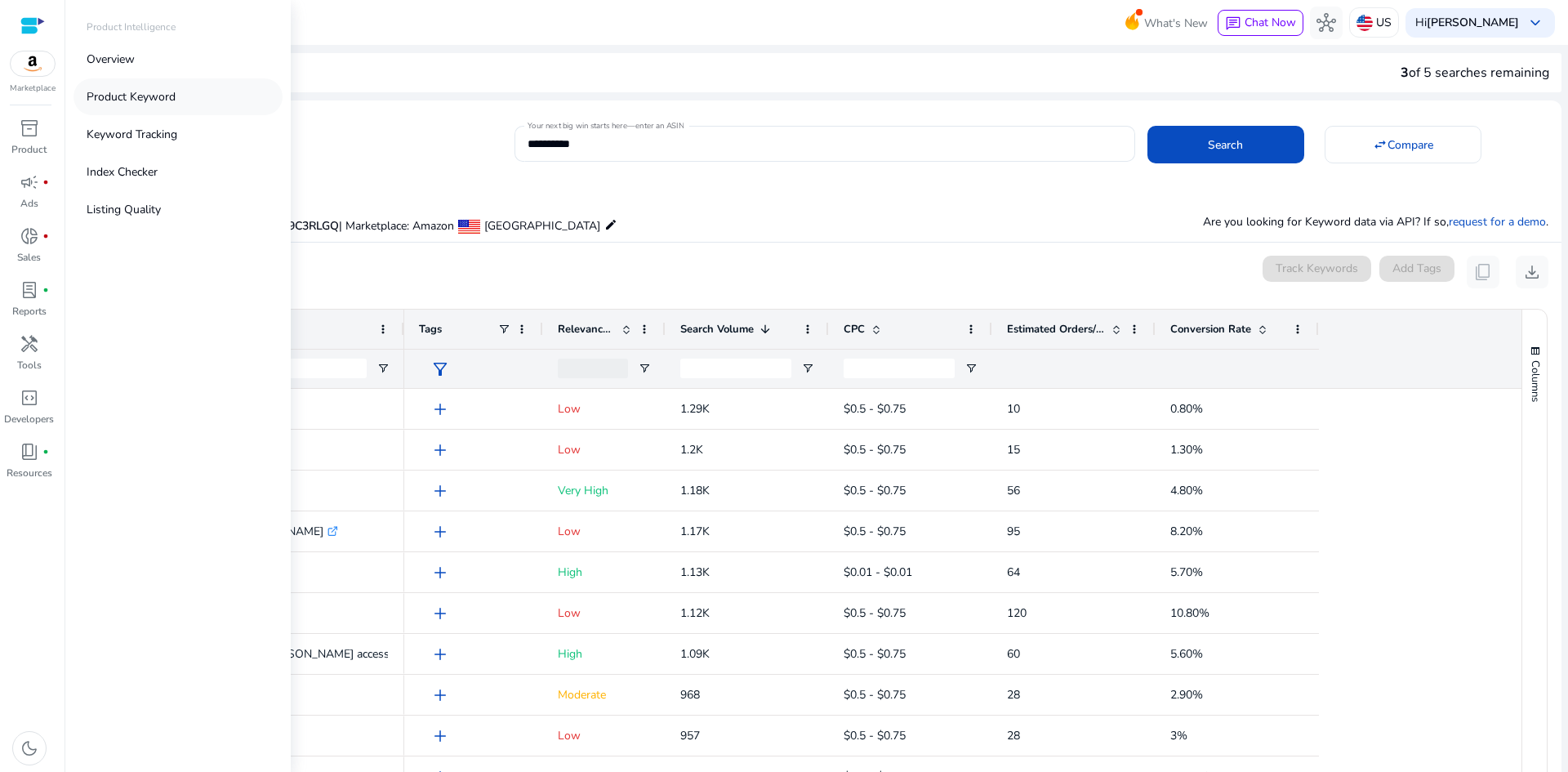
click at [158, 95] on p "Product Keyword" at bounding box center [131, 97] width 89 height 17
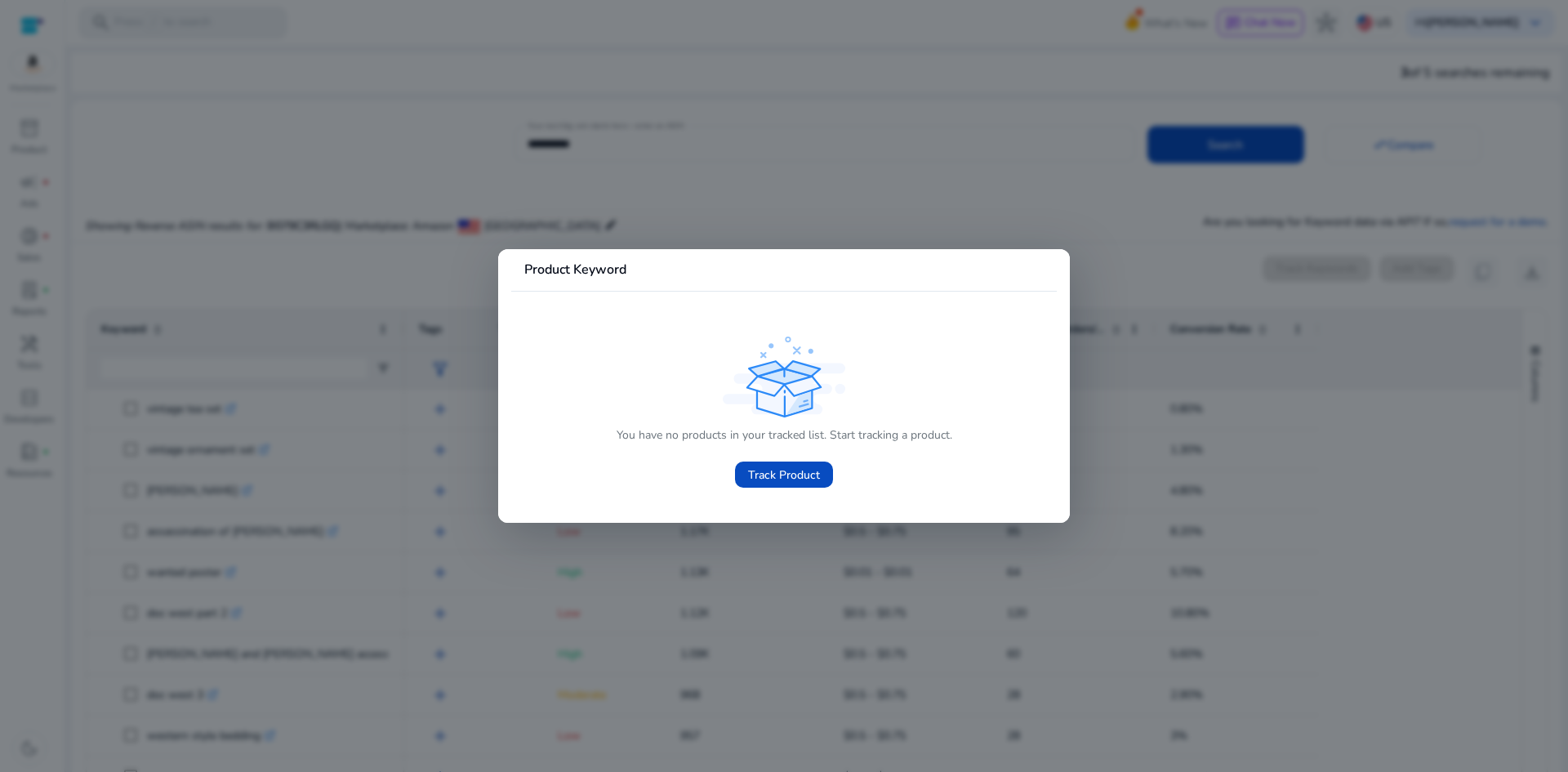
click at [1124, 285] on div at bounding box center [784, 386] width 1568 height 772
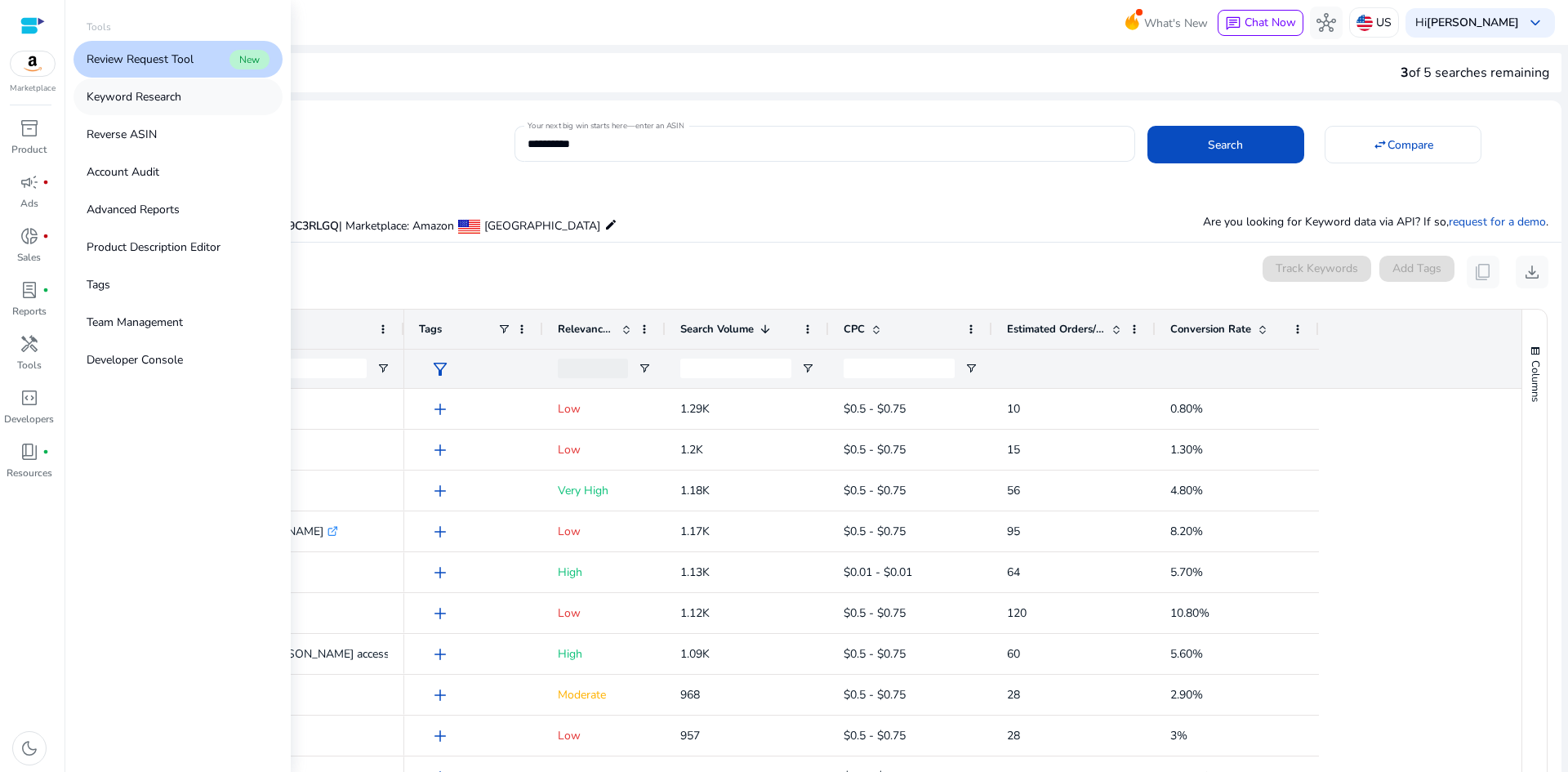
drag, startPoint x: 125, startPoint y: 95, endPoint x: 91, endPoint y: 93, distance: 34.1
click at [91, 93] on p "Keyword Research" at bounding box center [134, 97] width 95 height 17
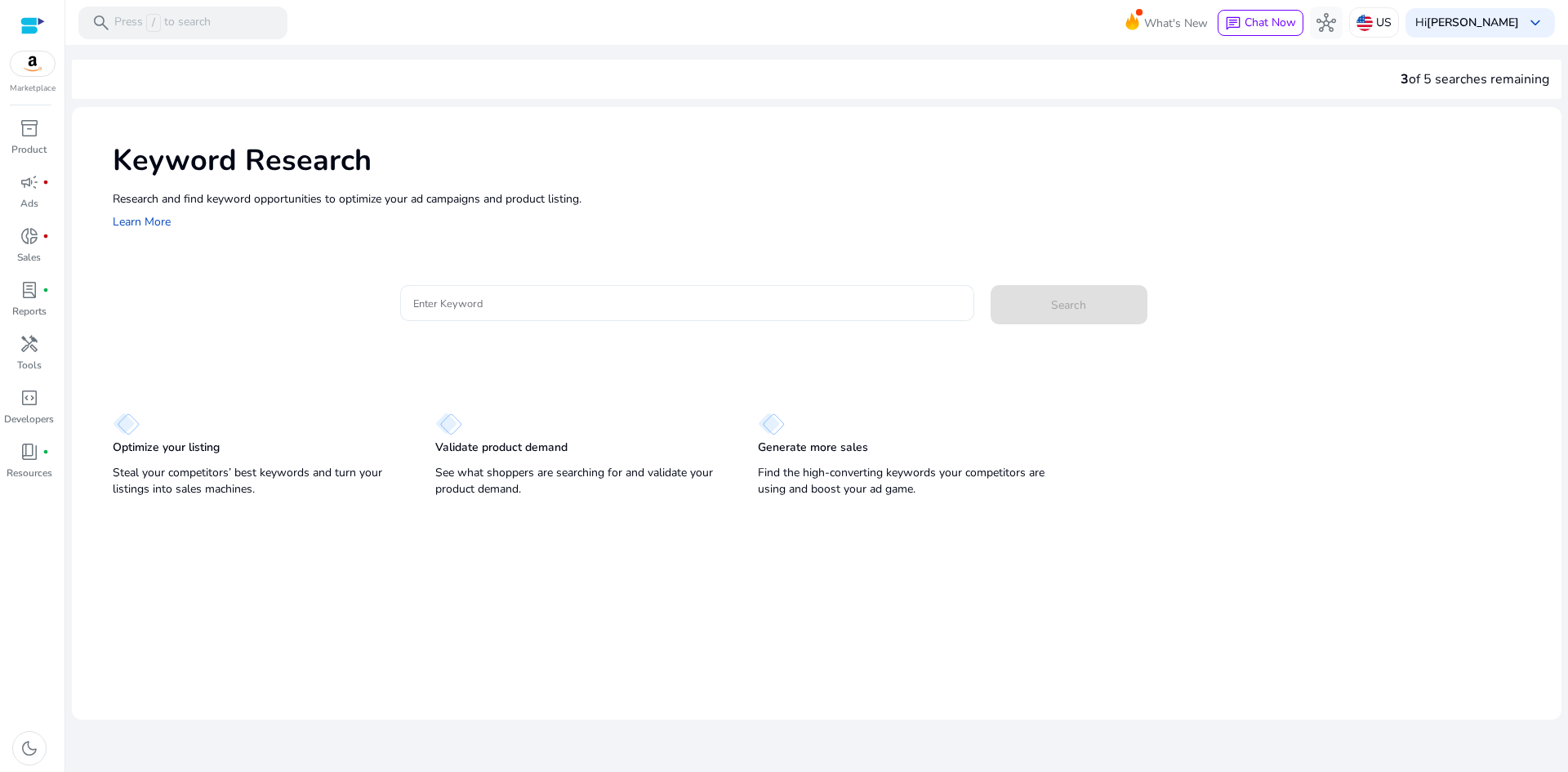
click at [540, 300] on input "Enter Keyword" at bounding box center [687, 303] width 548 height 18
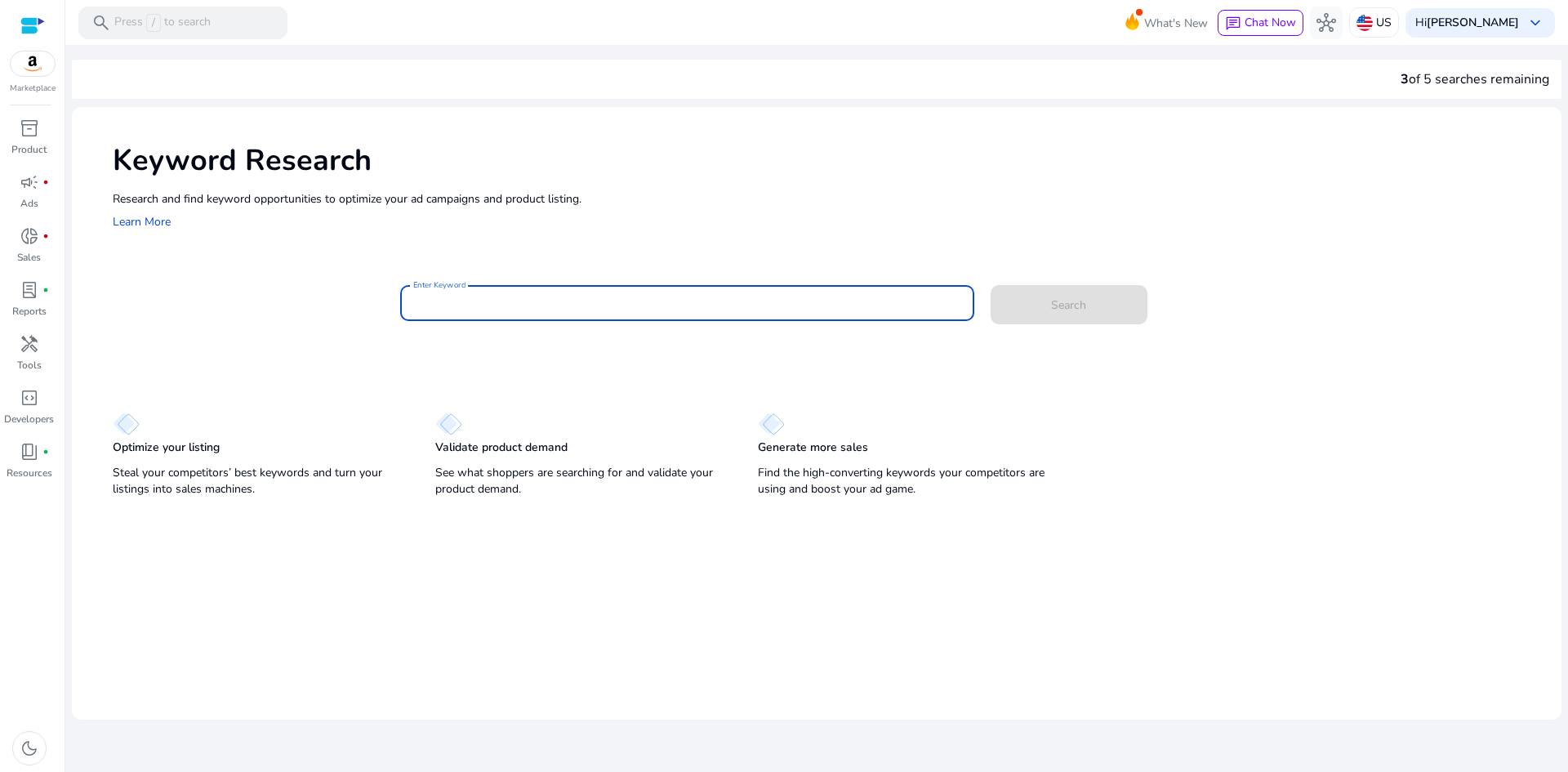
paste input "**********"
type input "**********"
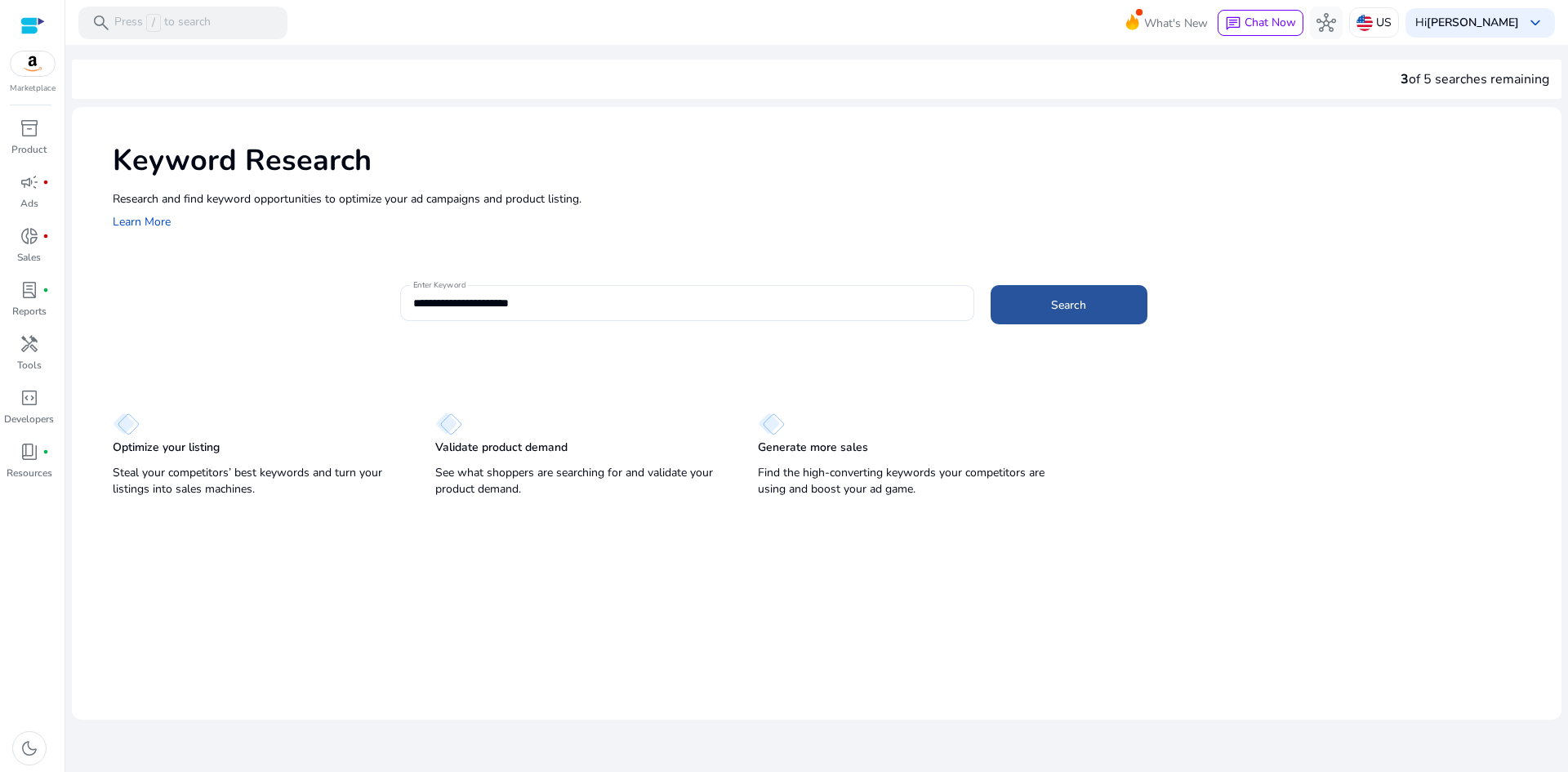
click at [1013, 304] on span at bounding box center [1069, 304] width 157 height 39
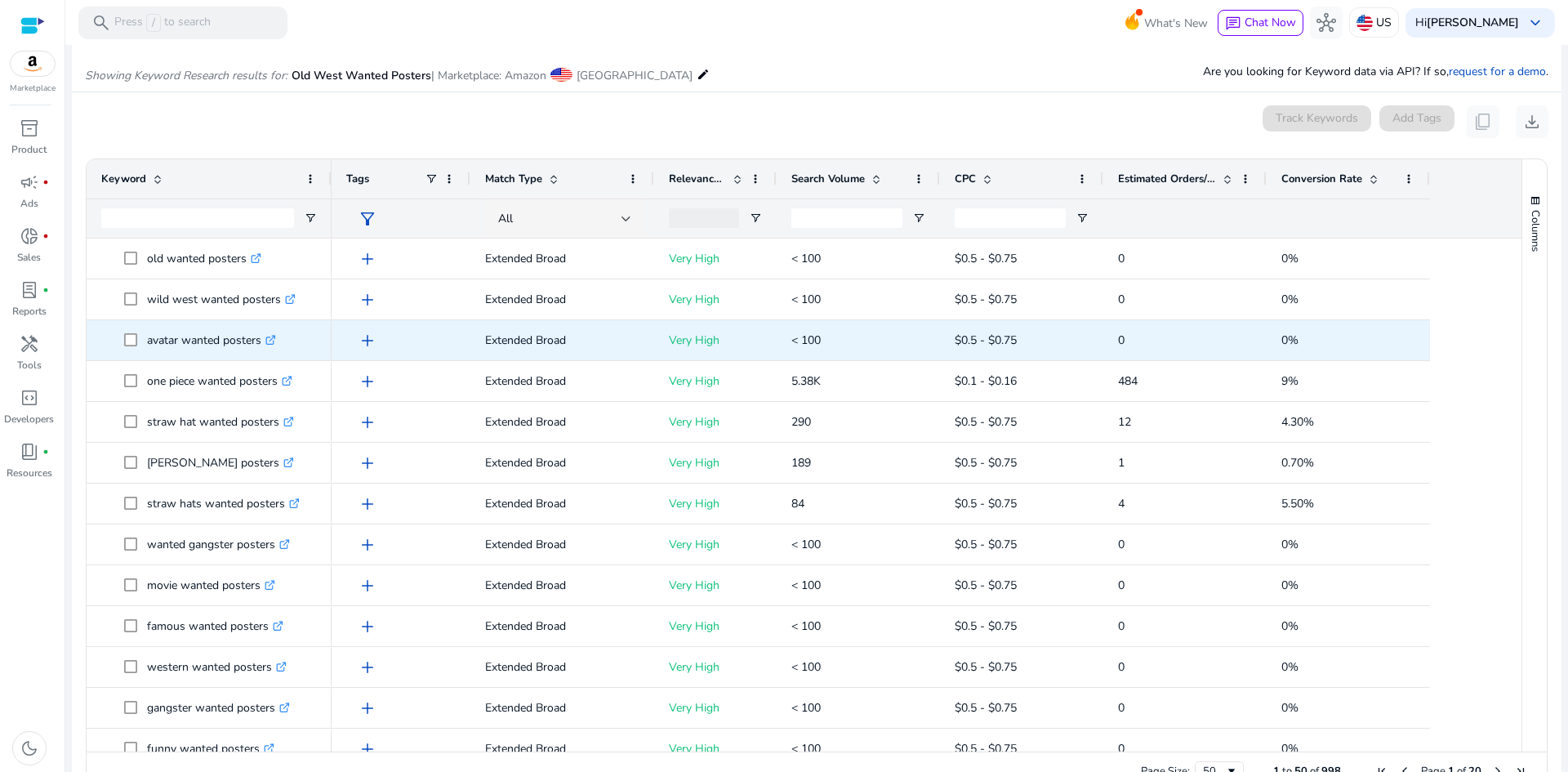
scroll to position [194, 0]
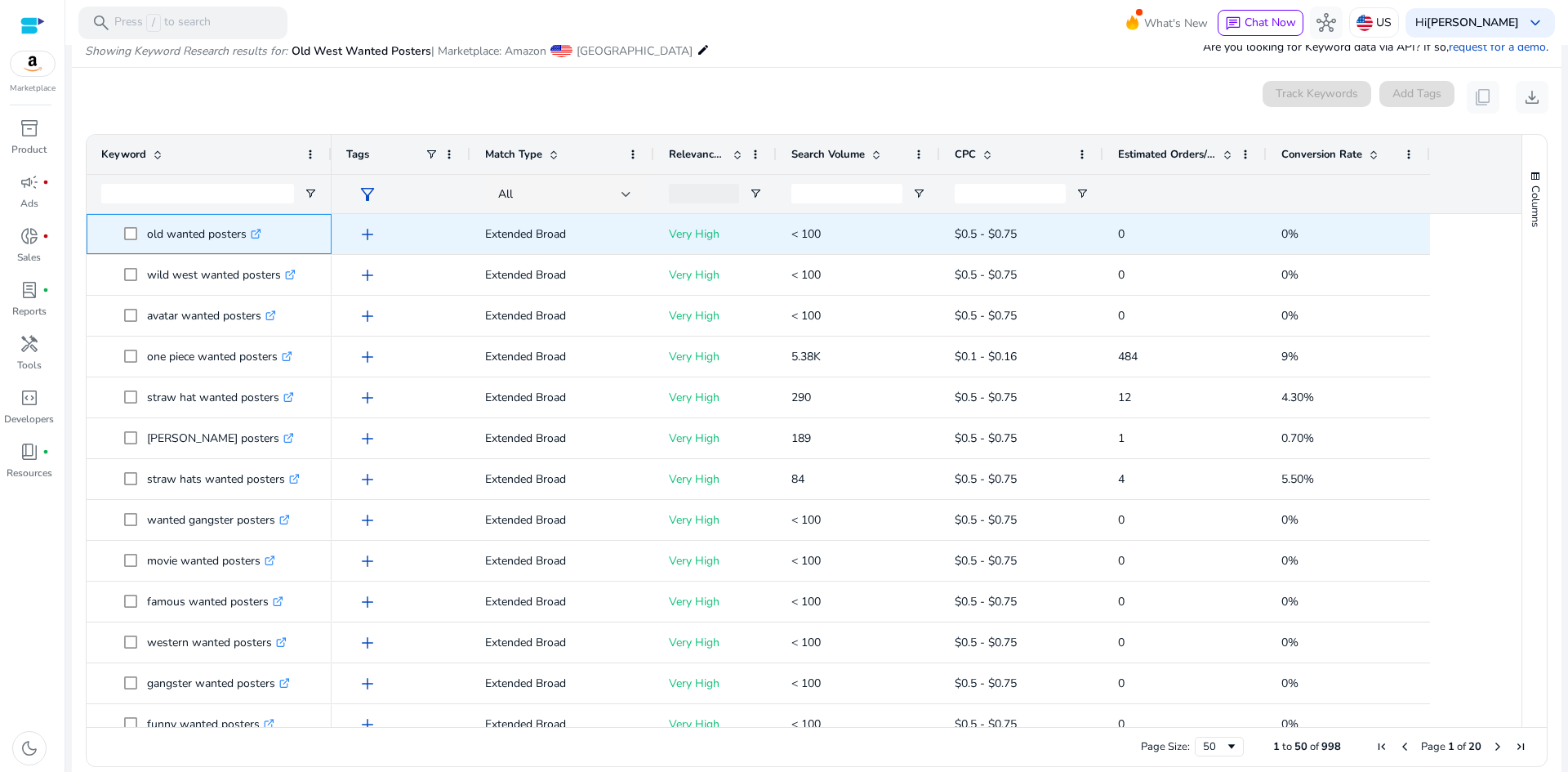
click at [257, 230] on icon at bounding box center [256, 234] width 8 height 8
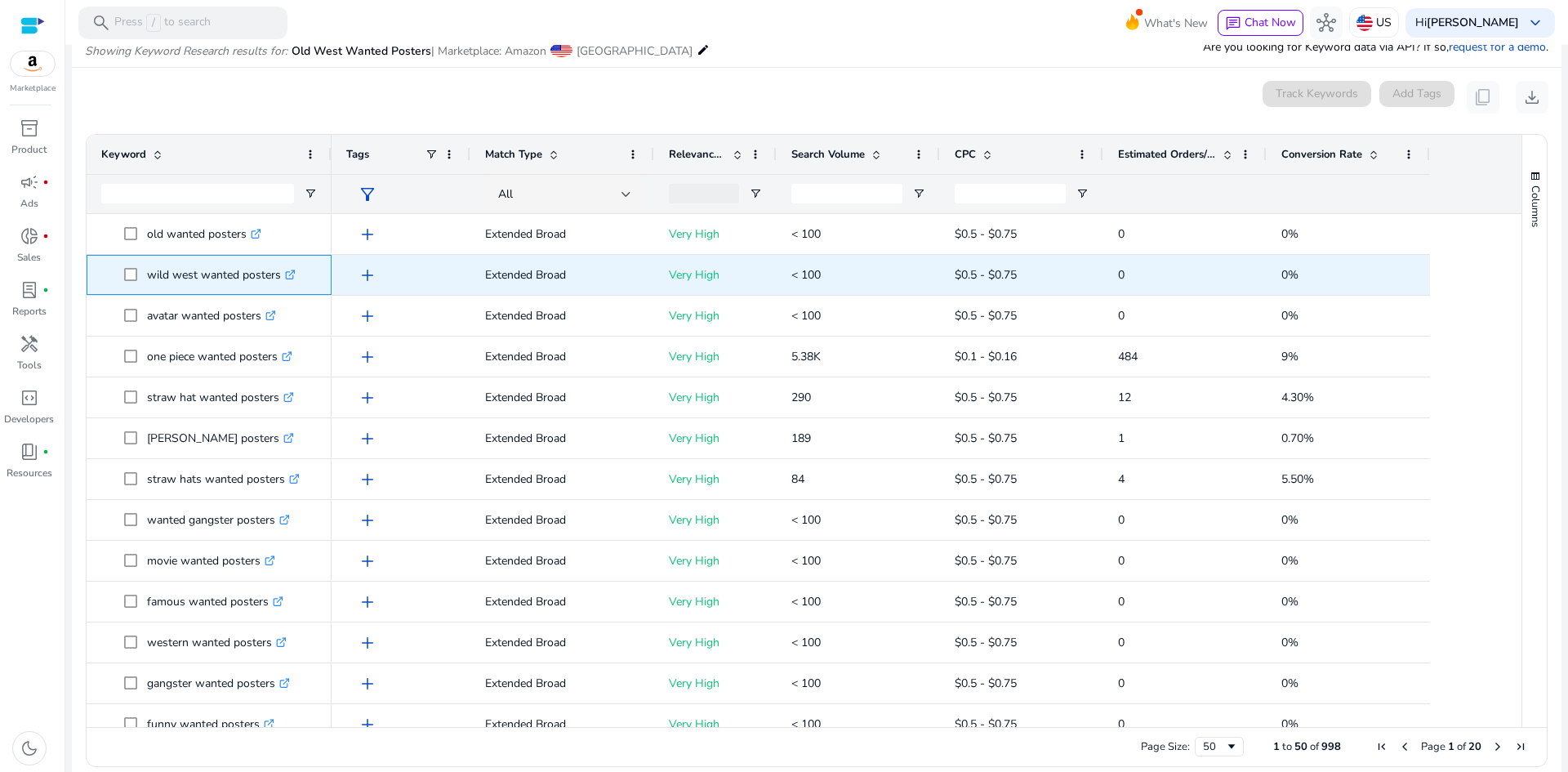
click at [293, 274] on icon at bounding box center [292, 272] width 5 height 5
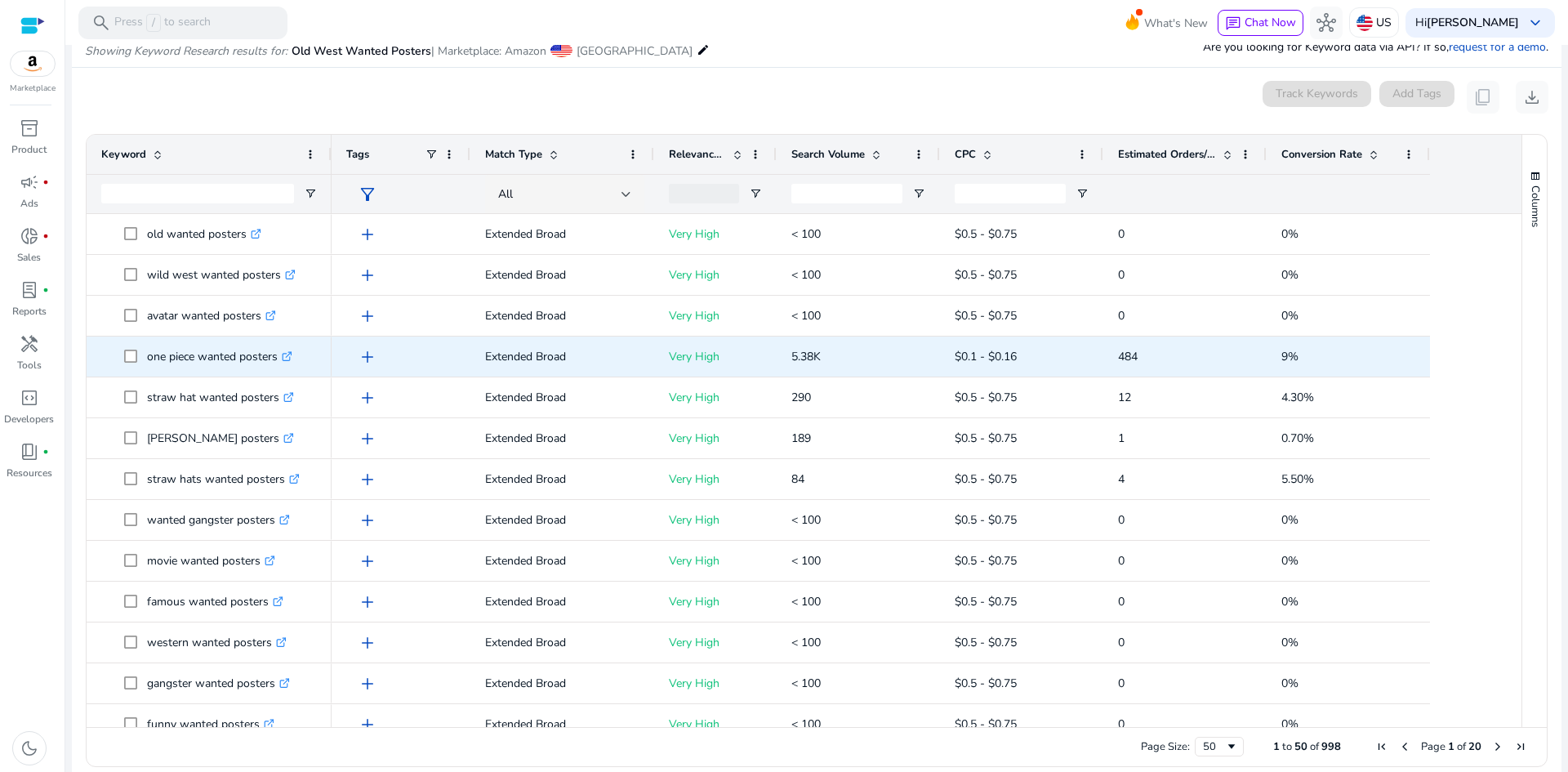
click at [293, 355] on icon ".st0{fill:#2c8af8}" at bounding box center [287, 357] width 11 height 11
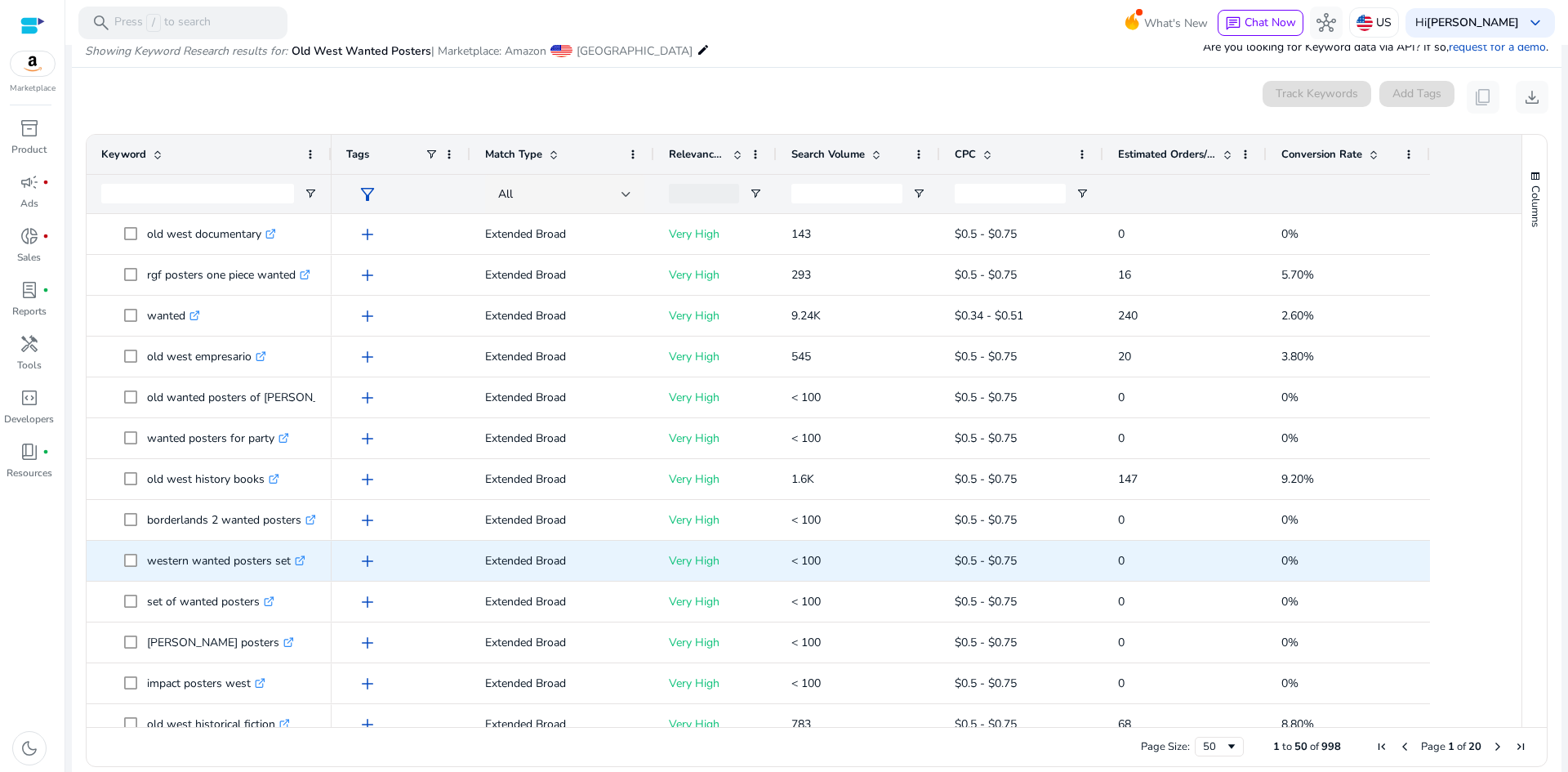
scroll to position [1529, 0]
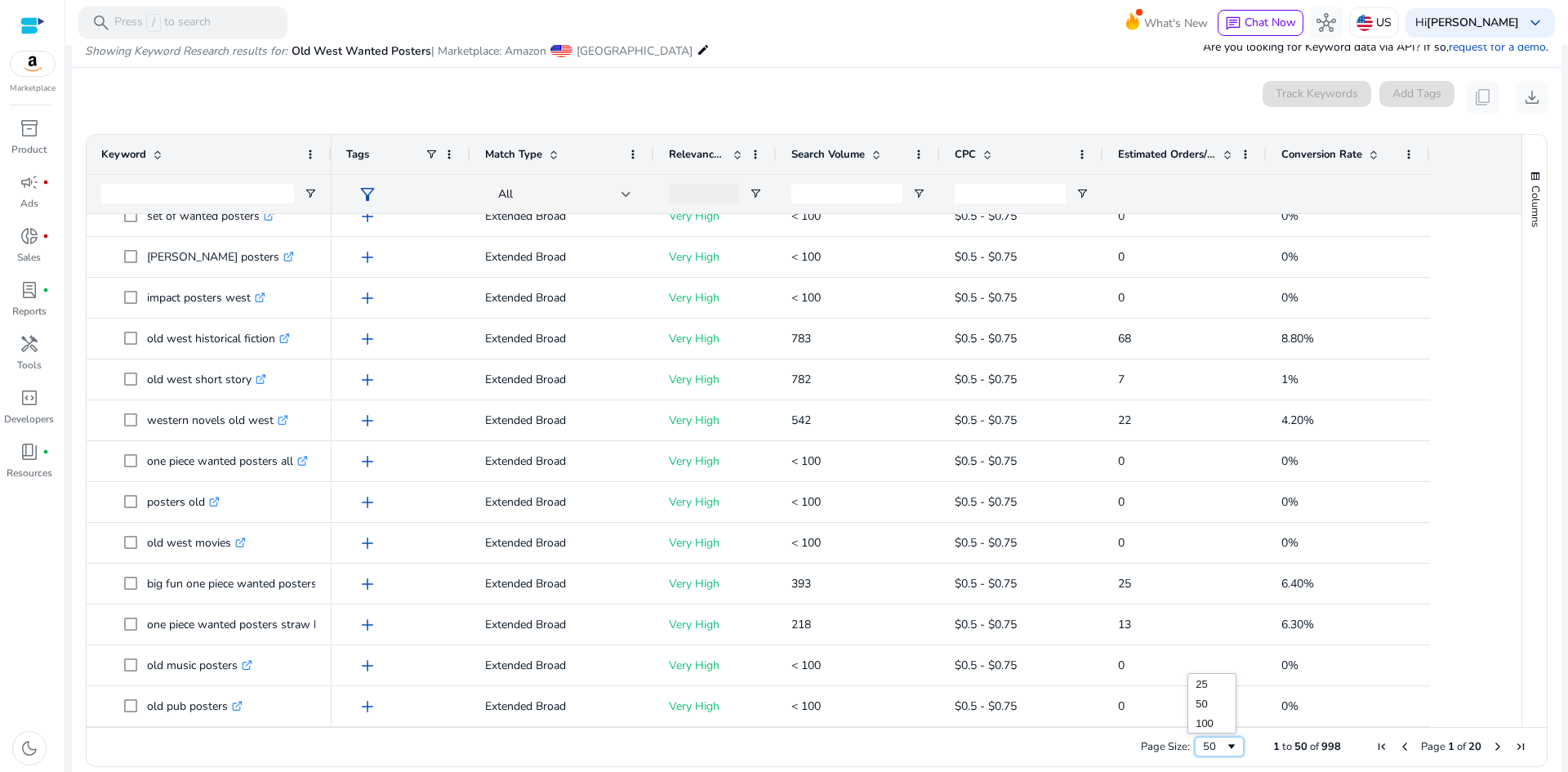
click at [1206, 745] on div "50" at bounding box center [1214, 746] width 22 height 14
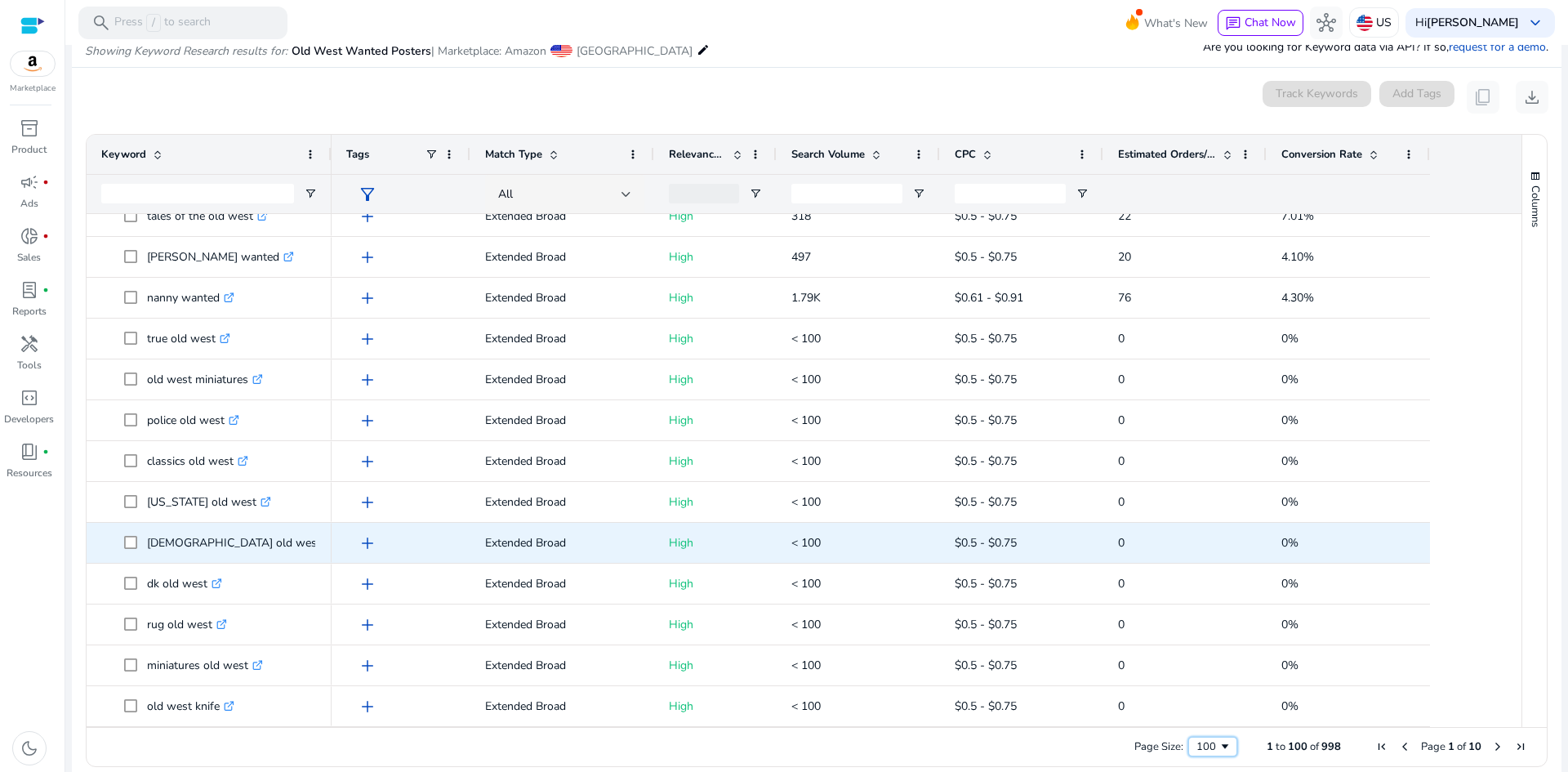
scroll to position [3570, 0]
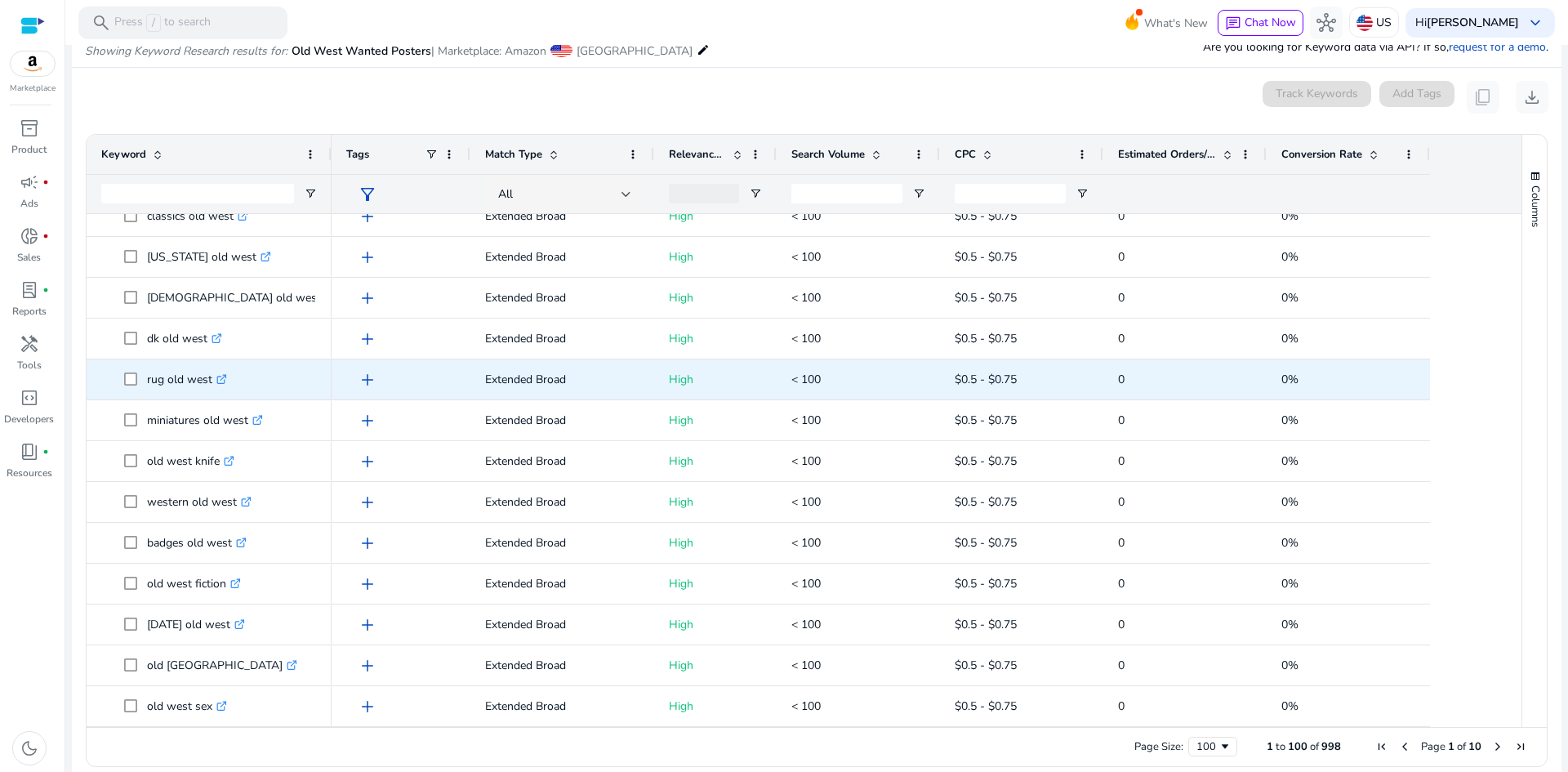
click at [225, 380] on icon ".st0{fill:#2c8af8}" at bounding box center [222, 379] width 11 height 11
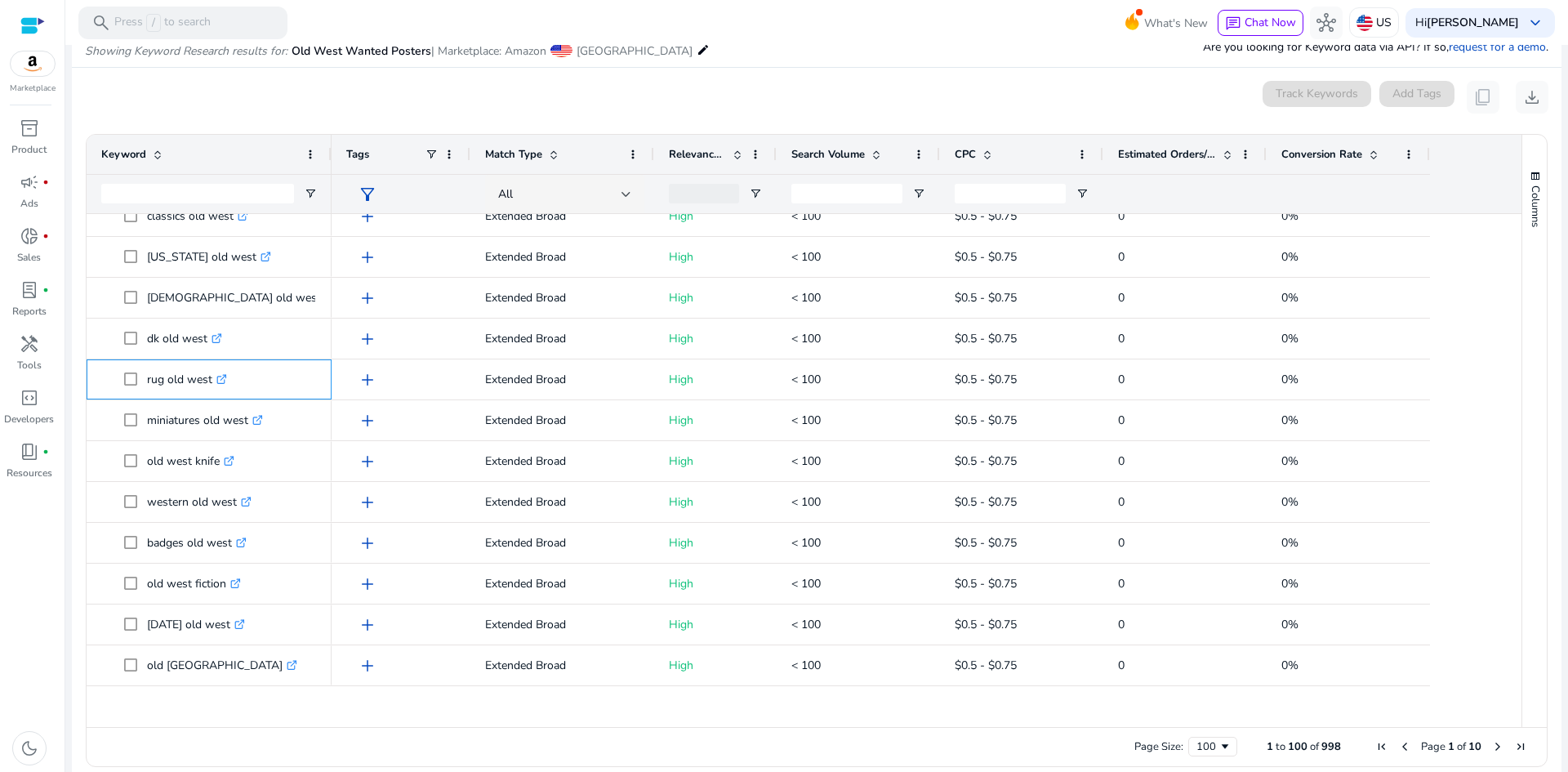
scroll to position [2999, 0]
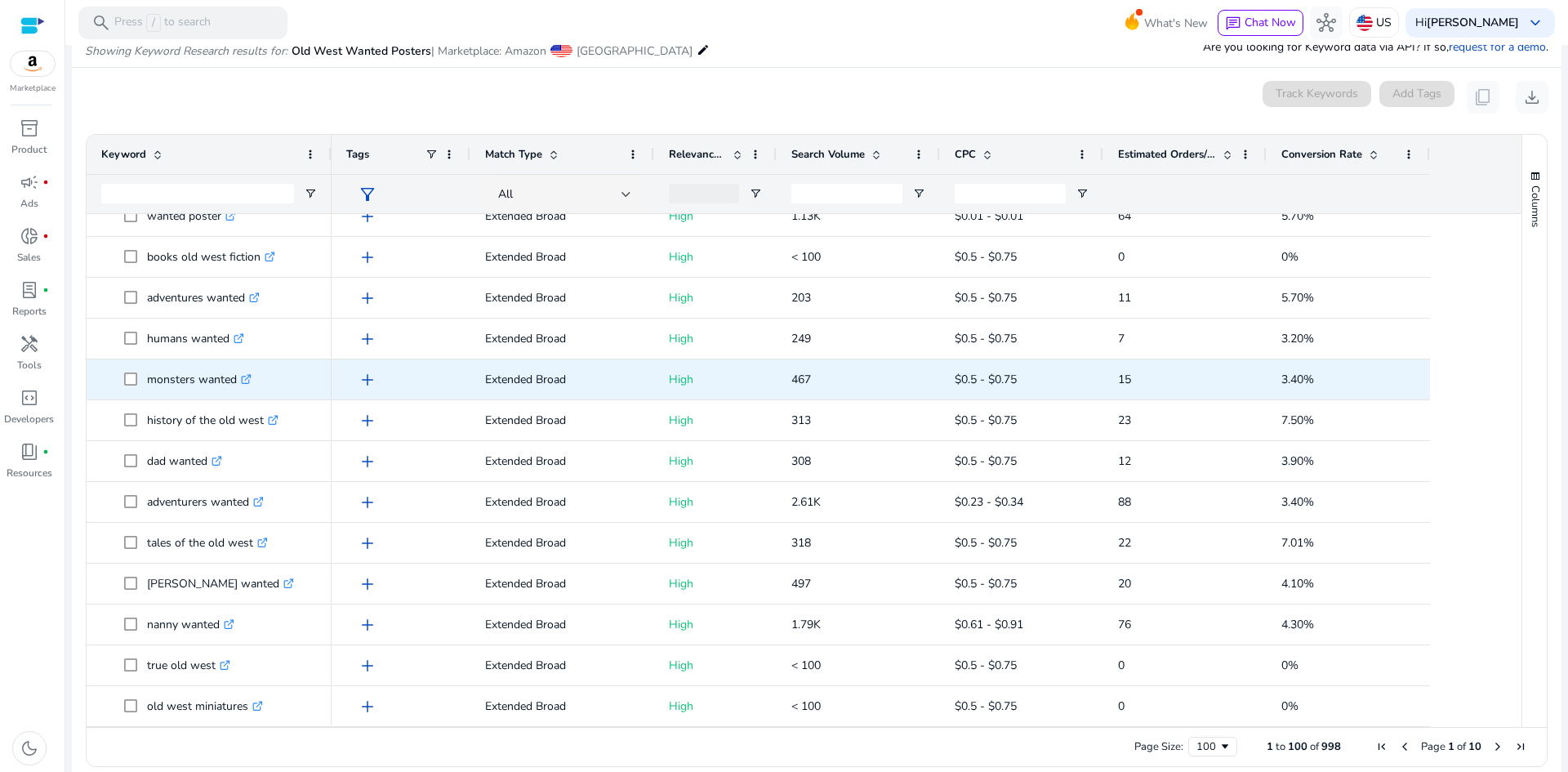
click at [252, 377] on icon at bounding box center [249, 376] width 5 height 5
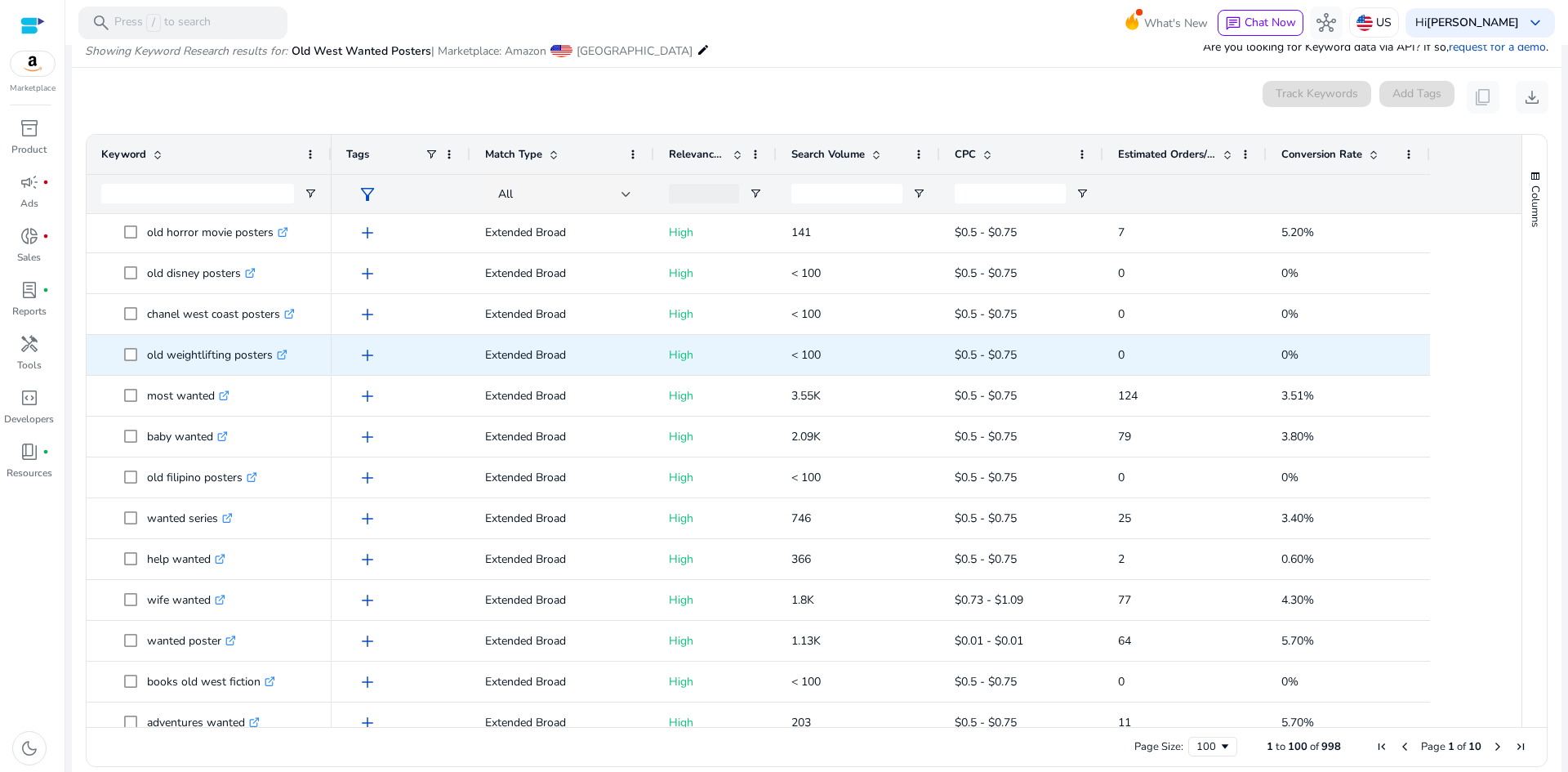
scroll to position [2508, 0]
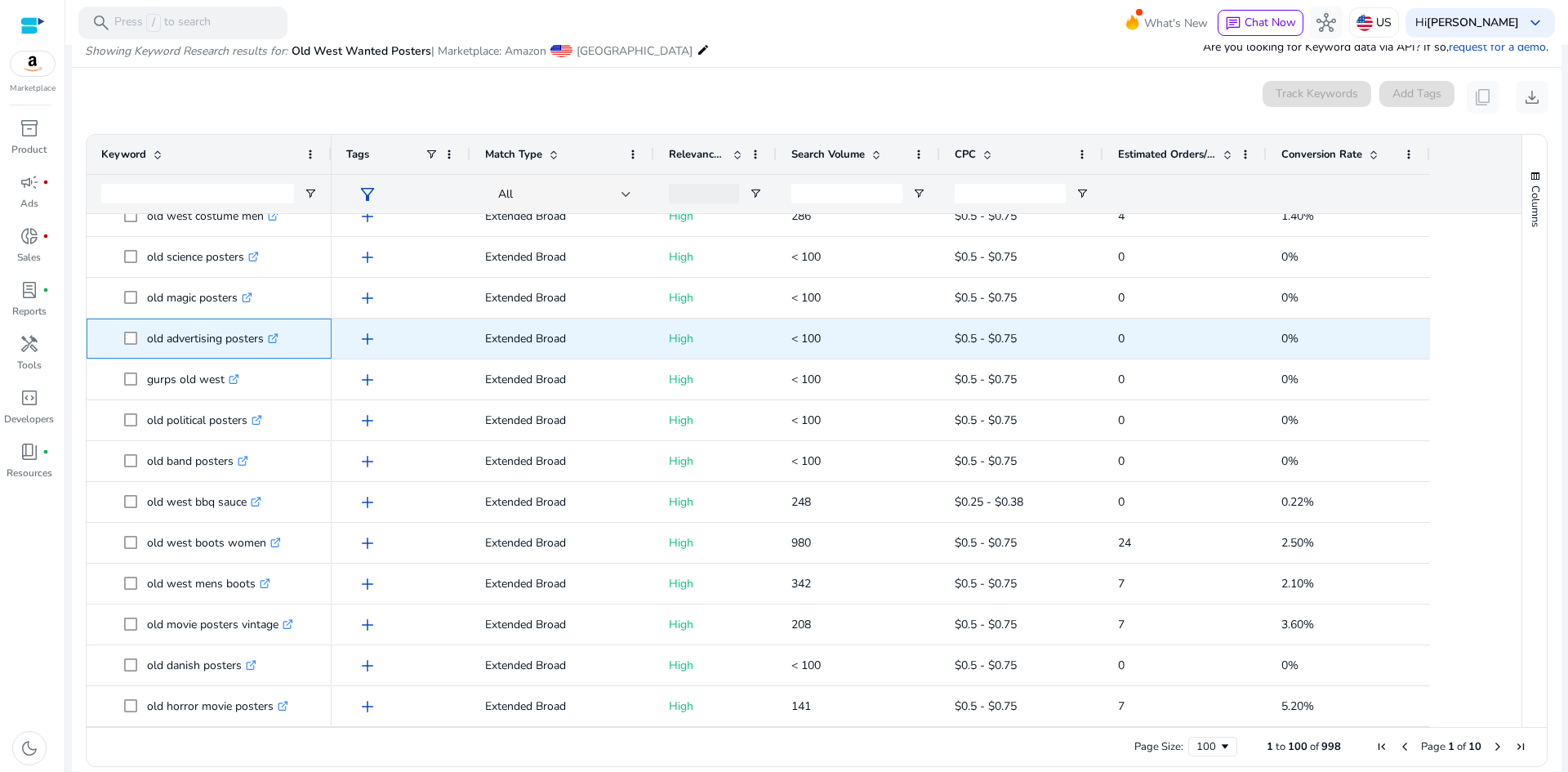
click at [278, 336] on icon ".st0{fill:#2c8af8}" at bounding box center [274, 339] width 11 height 11
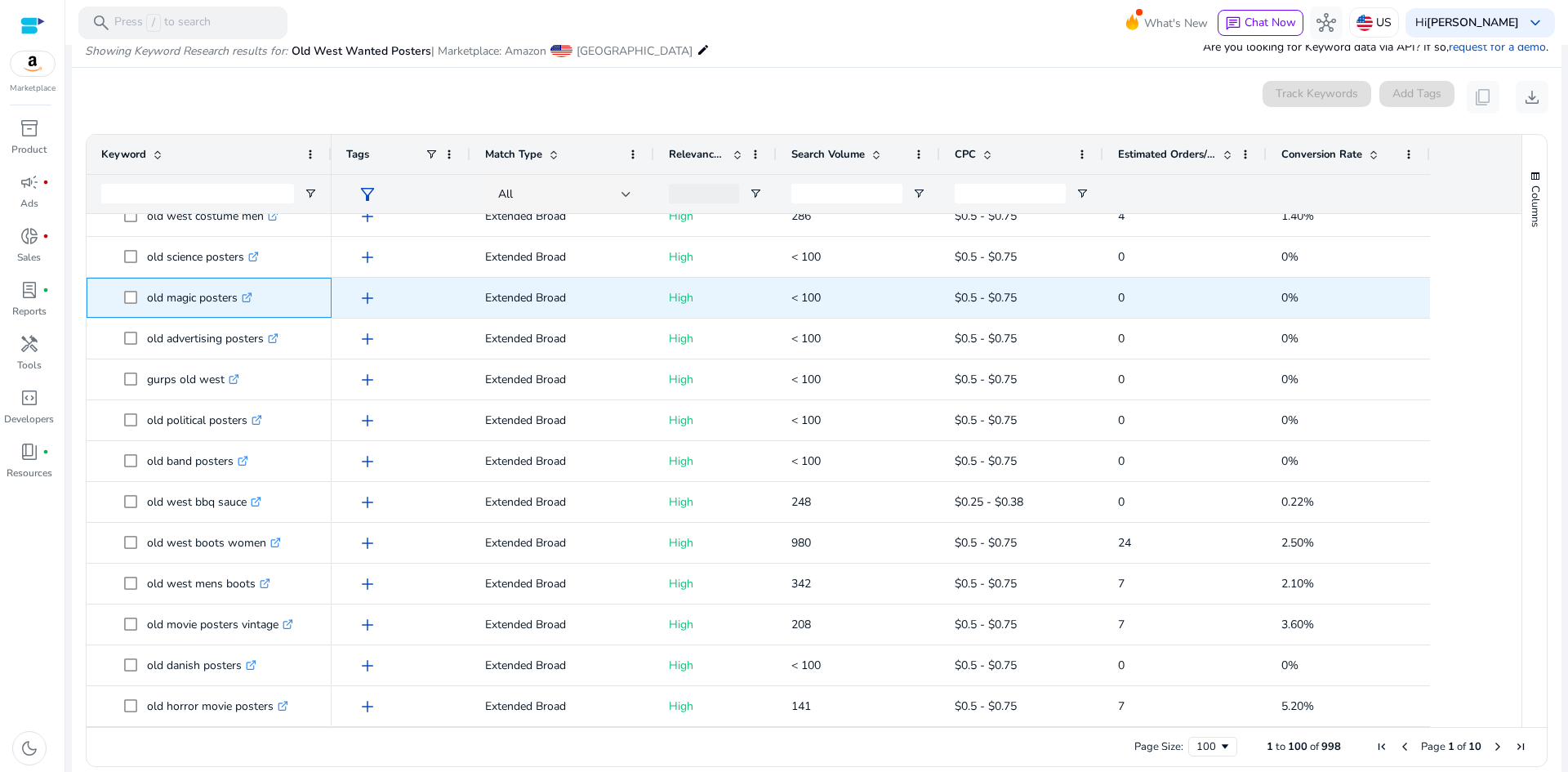
click at [242, 293] on link ".st0{fill:#2c8af8}" at bounding box center [245, 297] width 14 height 15
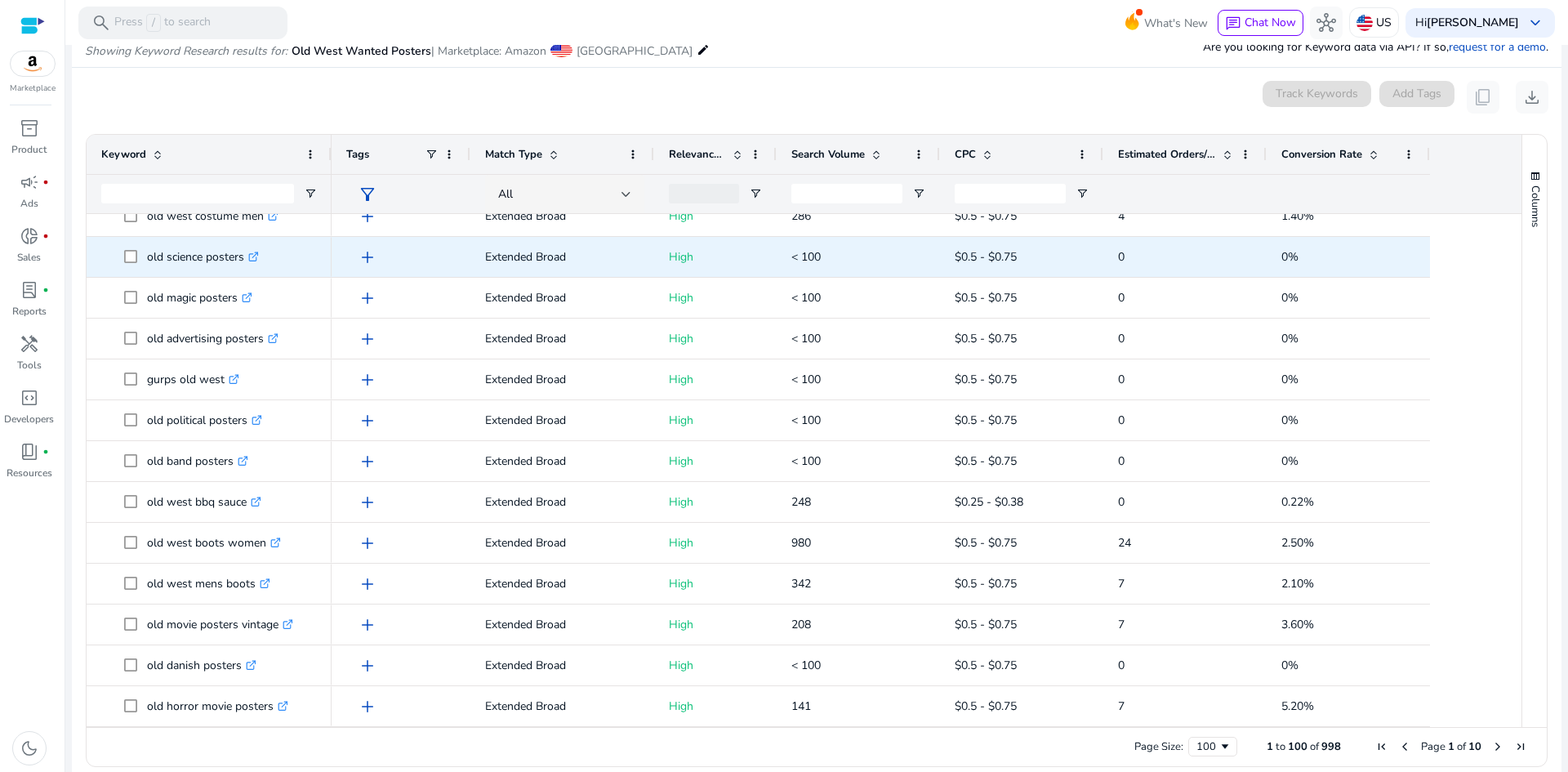
click at [259, 252] on icon at bounding box center [257, 254] width 5 height 5
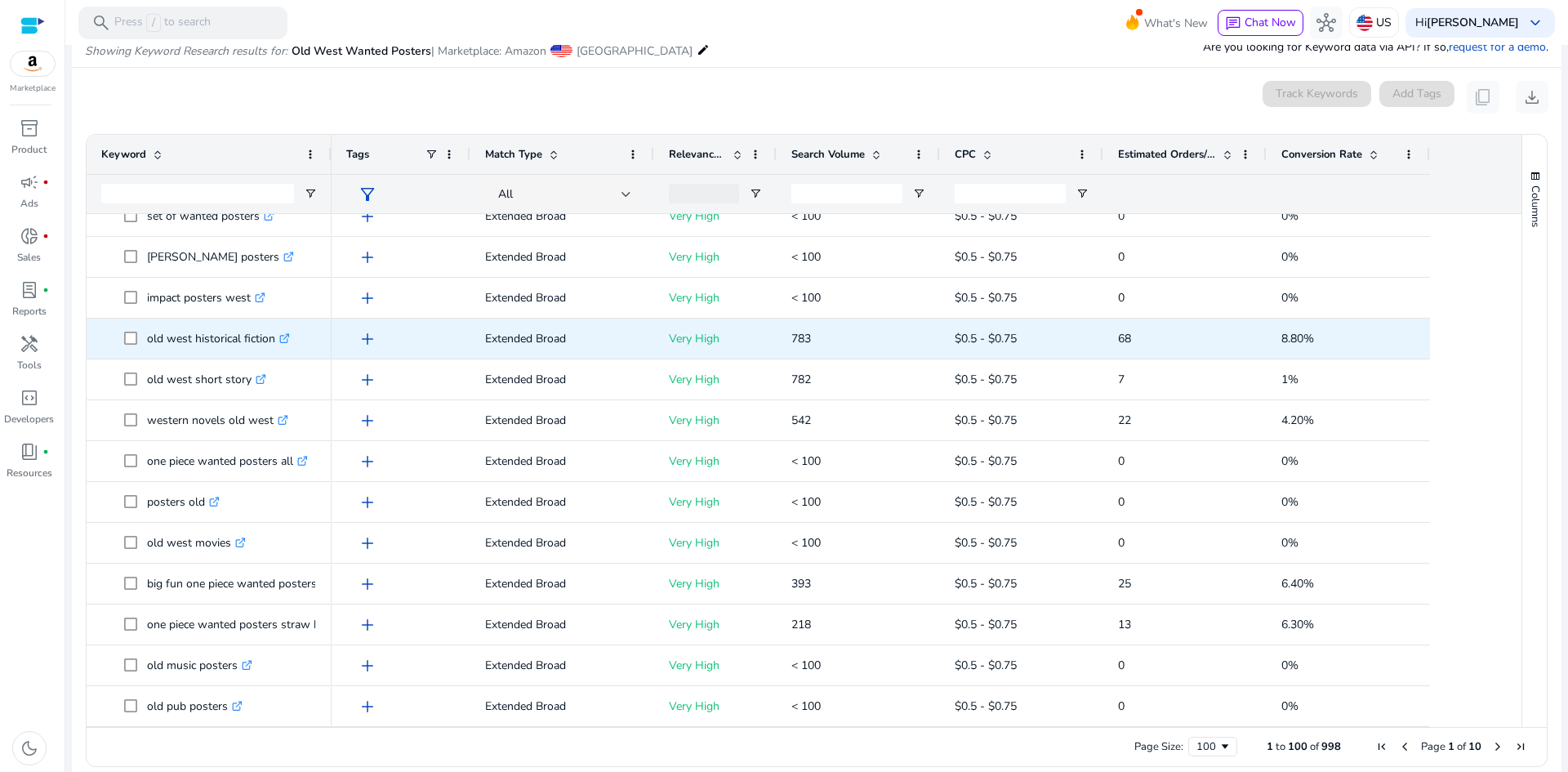
click at [285, 334] on icon ".st0{fill:#2c8af8}" at bounding box center [285, 339] width 11 height 11
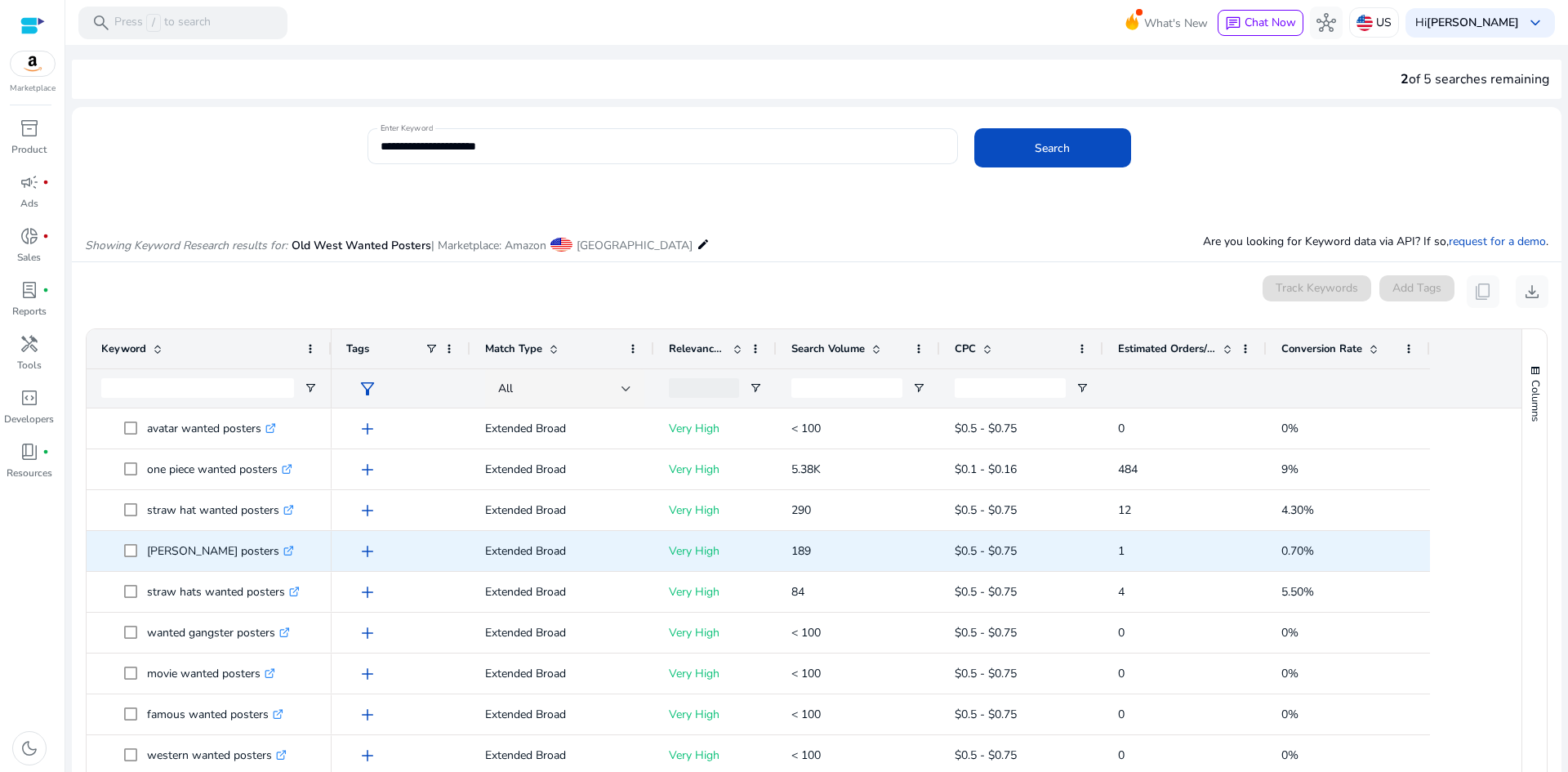
click at [284, 551] on icon ".st0{fill:#2c8af8}" at bounding box center [289, 551] width 11 height 11
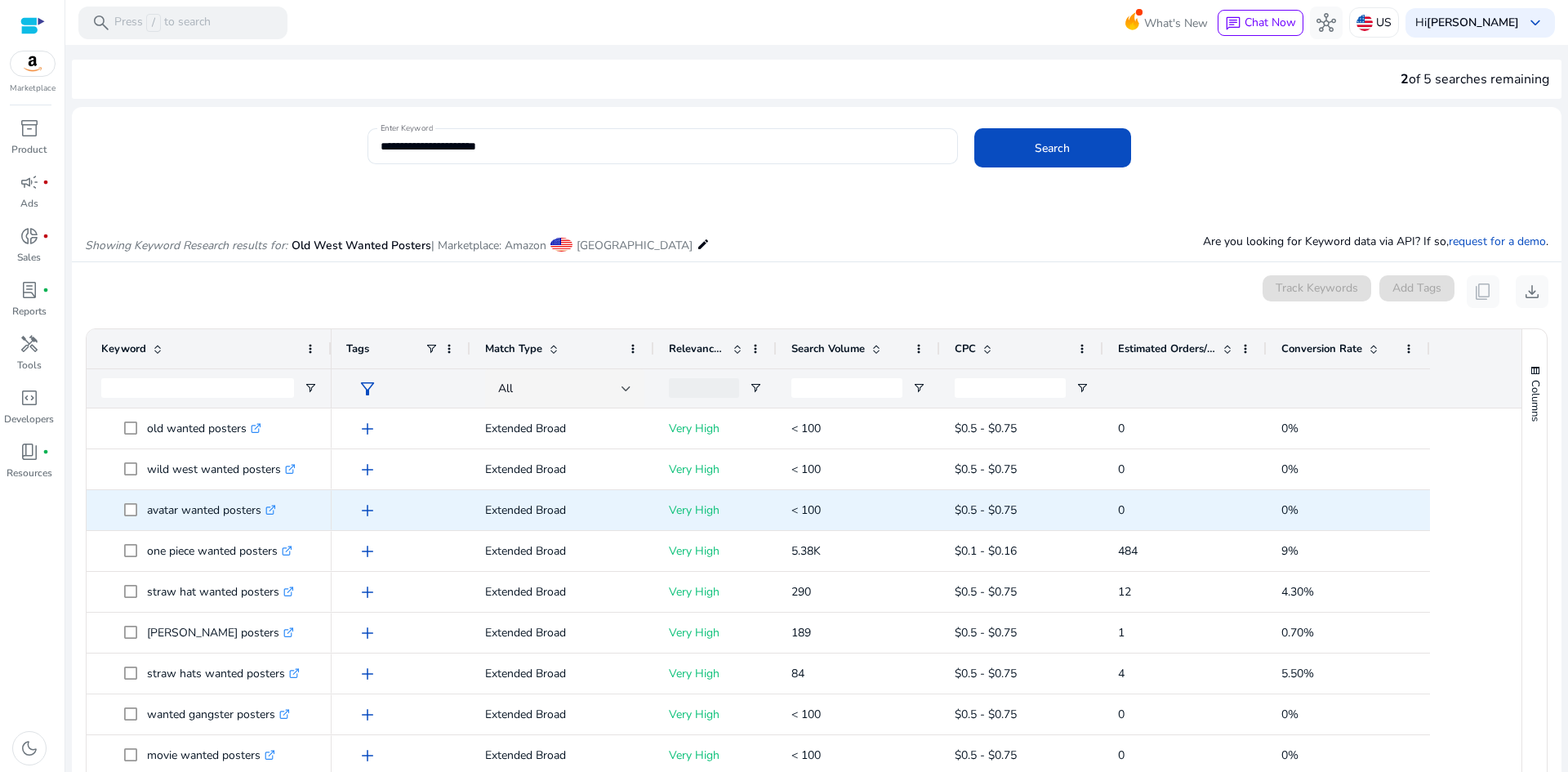
scroll to position [81, 0]
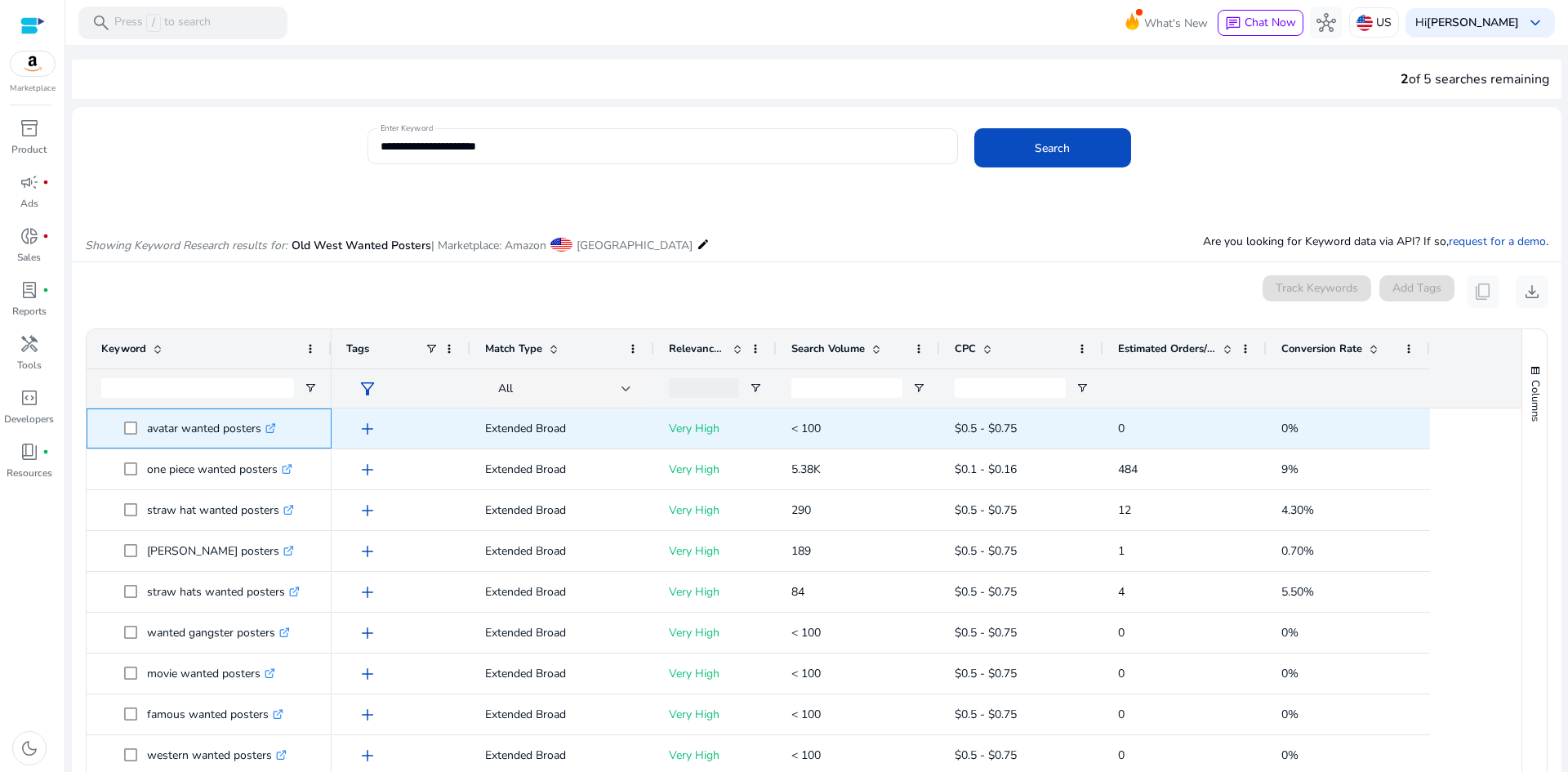
click at [275, 423] on icon ".st0{fill:#2c8af8}" at bounding box center [271, 428] width 11 height 11
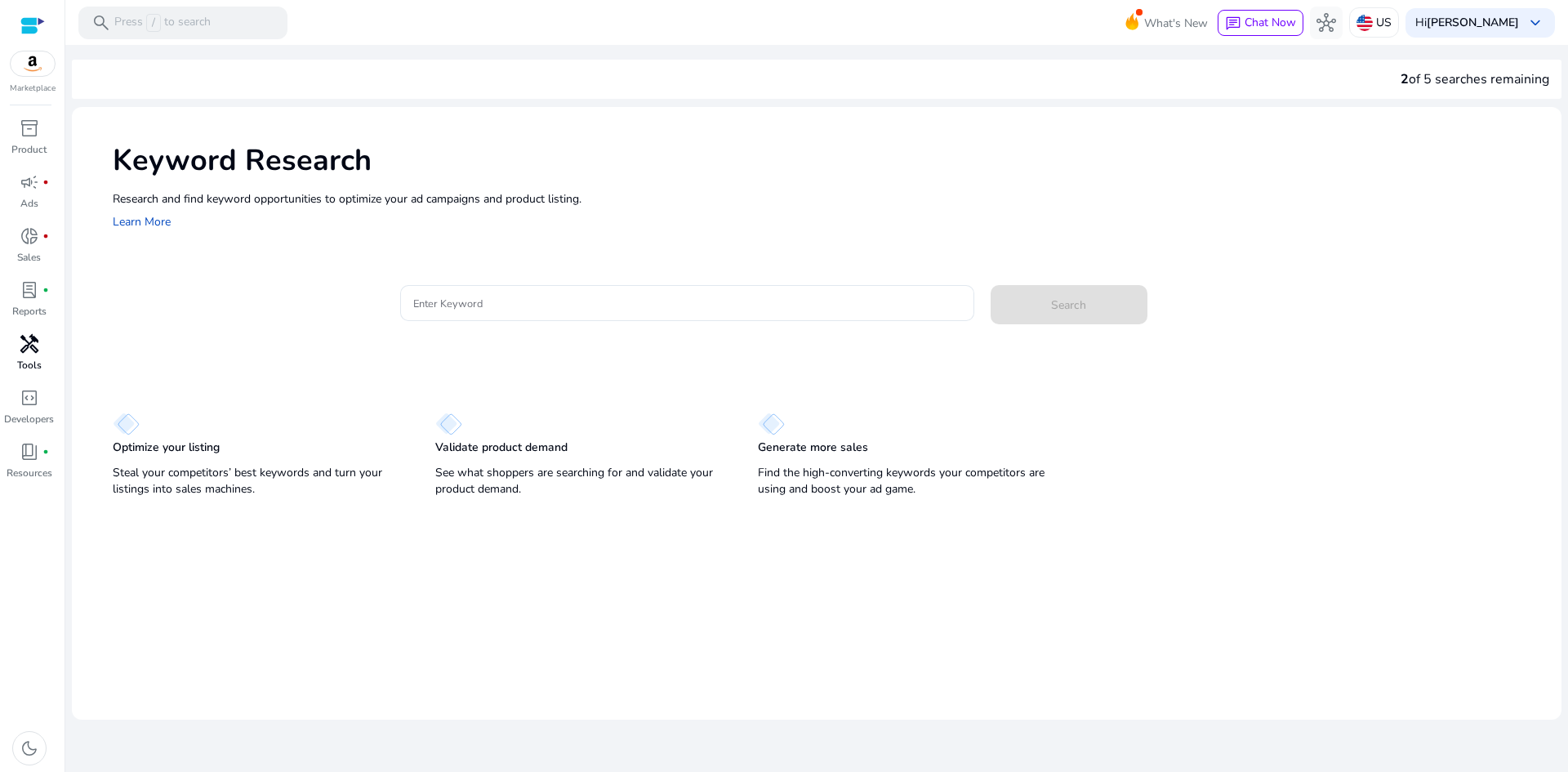
click at [24, 364] on p "Tools" at bounding box center [29, 365] width 24 height 14
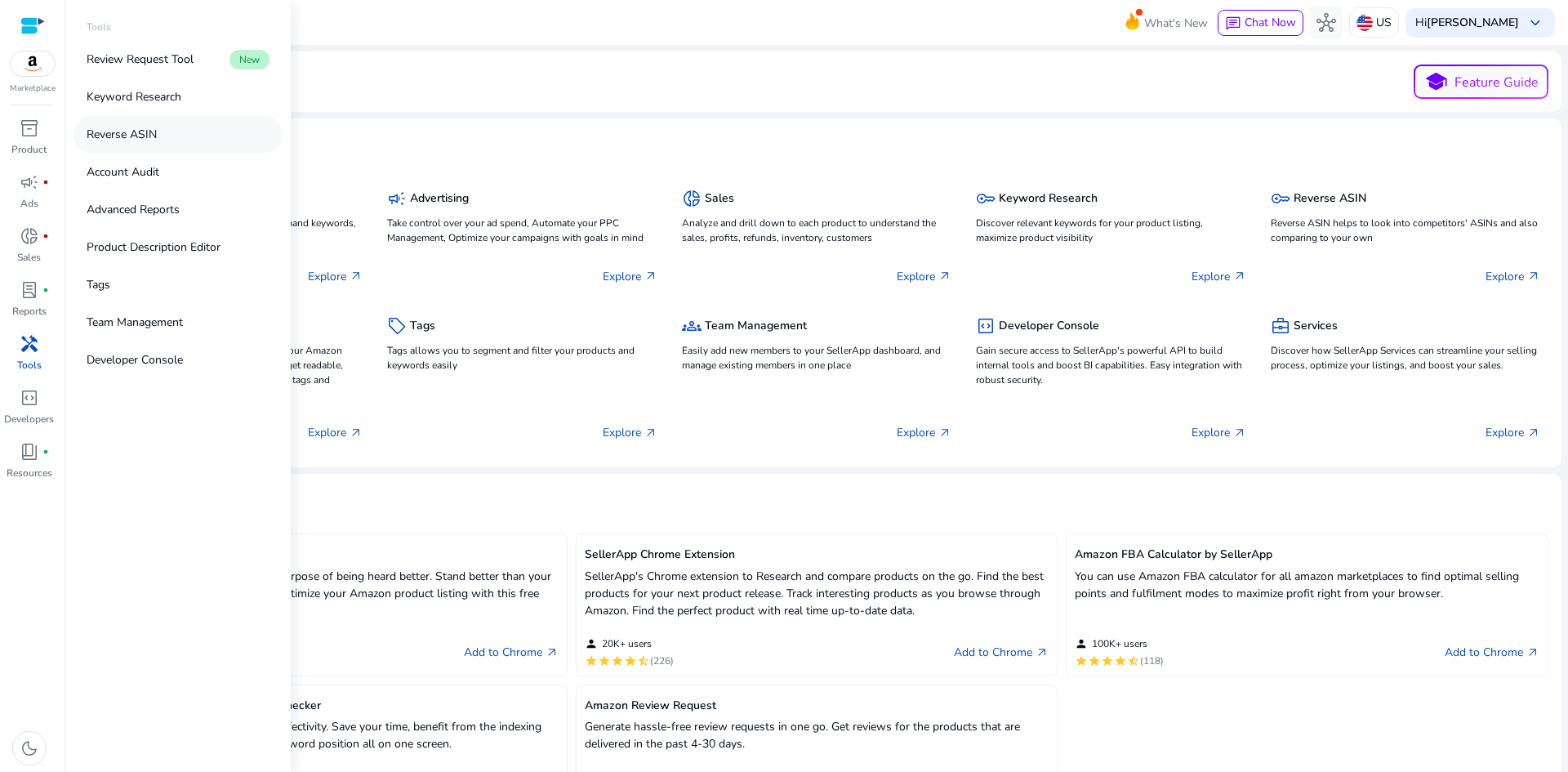
click at [133, 136] on p "Reverse ASIN" at bounding box center [122, 134] width 70 height 17
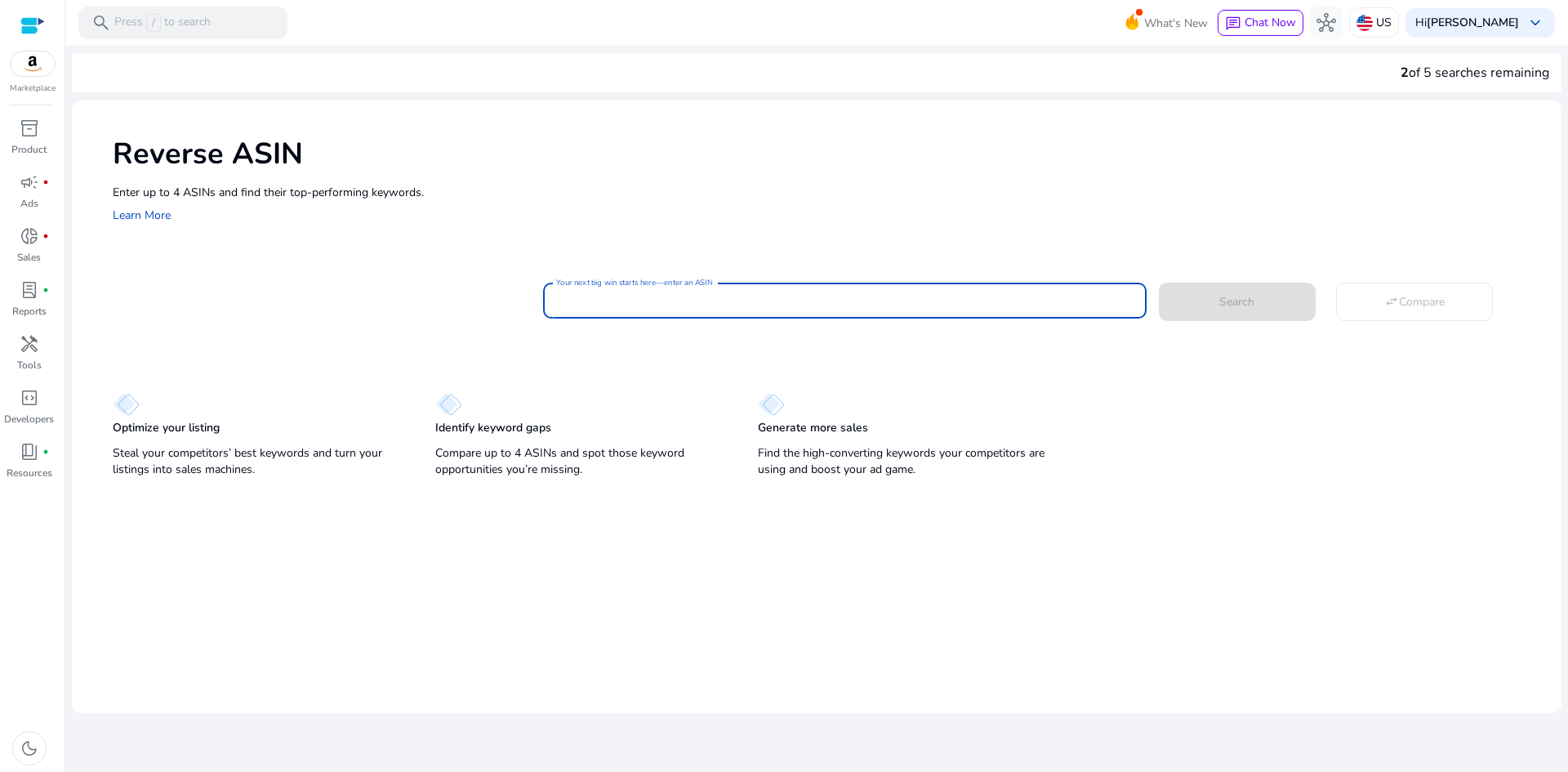
click at [687, 294] on input "Your next big win starts here—enter an ASIN" at bounding box center [845, 301] width 577 height 18
paste input "**********"
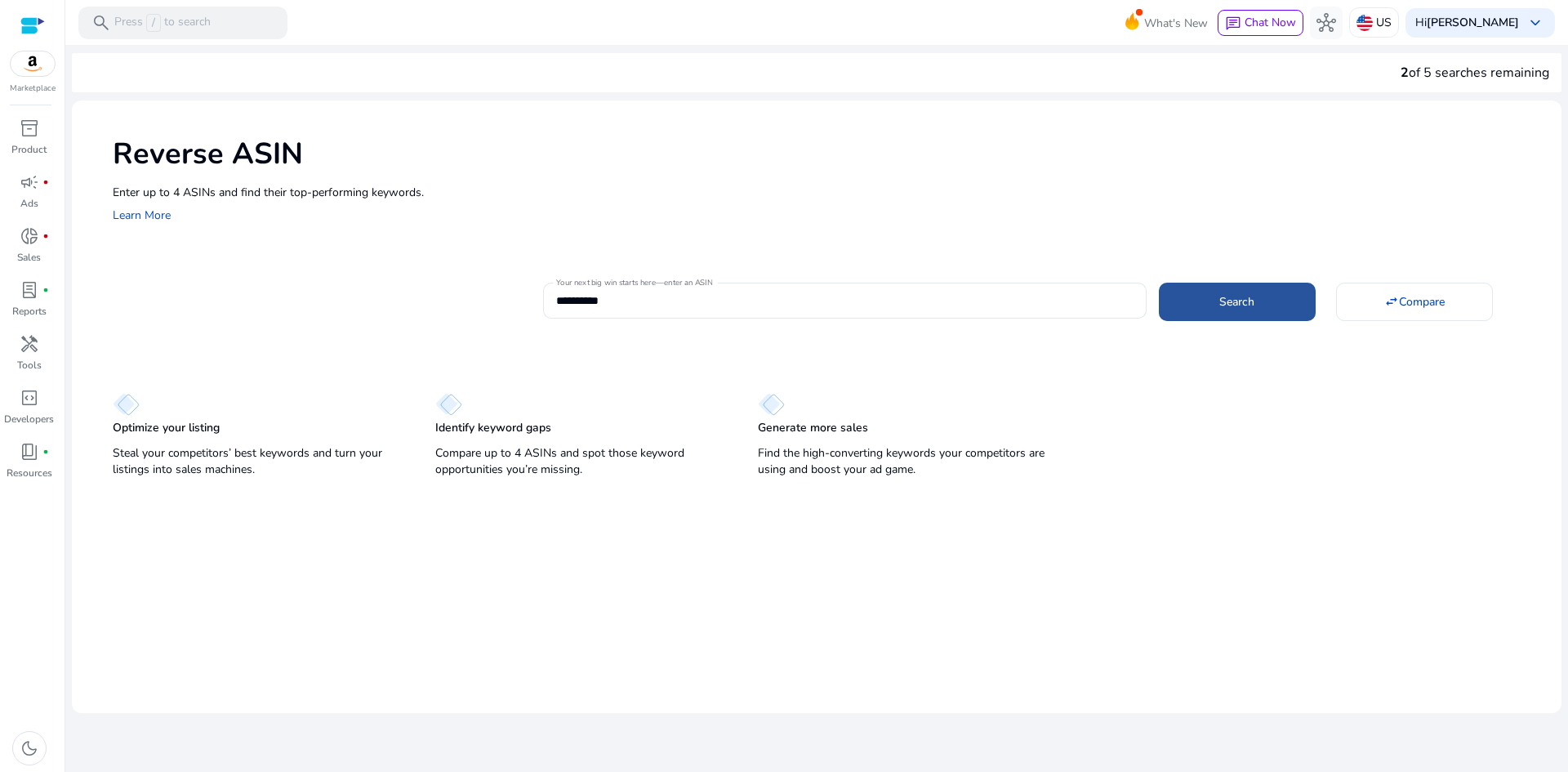
click at [1197, 312] on span at bounding box center [1237, 301] width 157 height 39
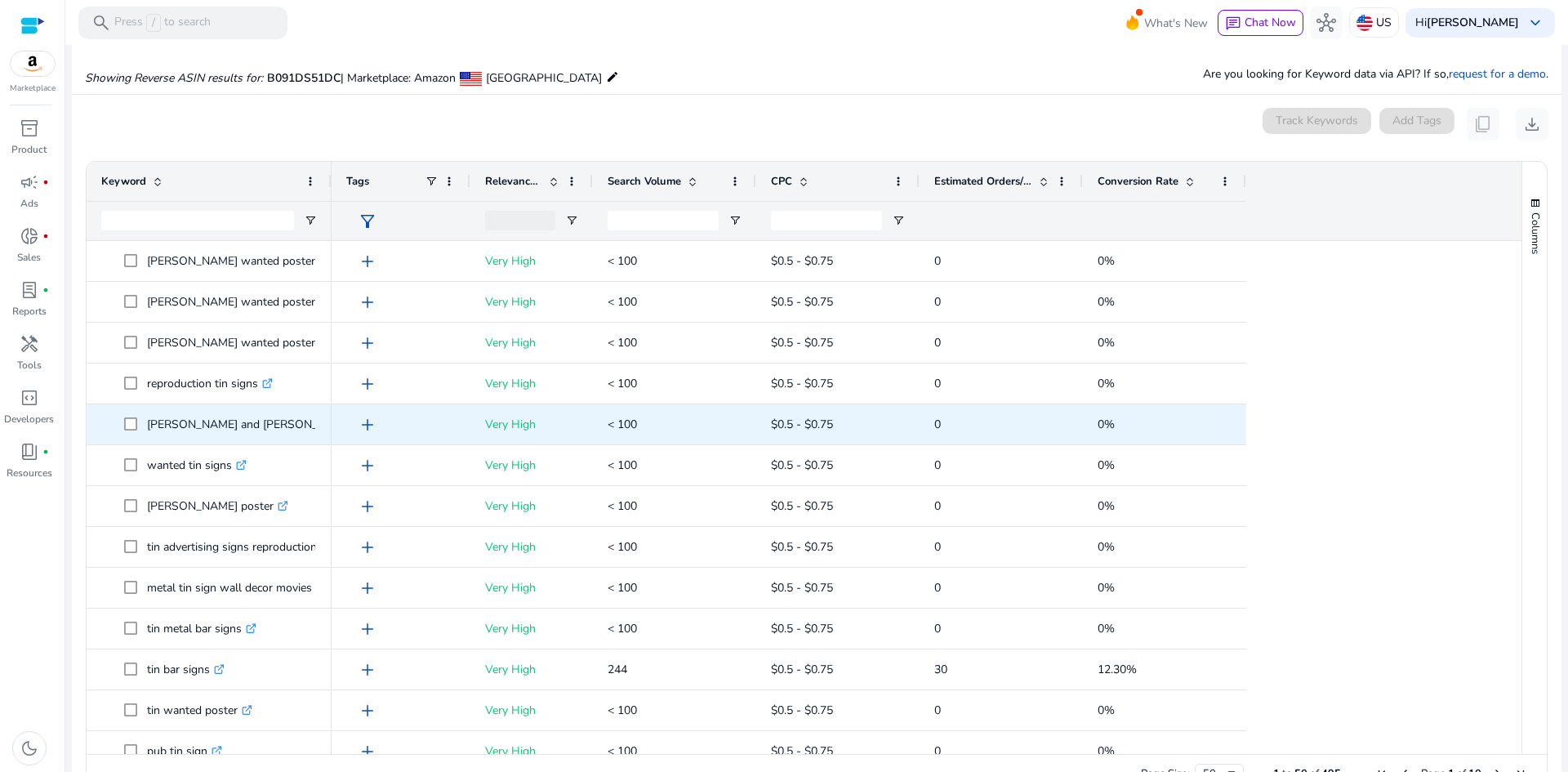
scroll to position [175, 0]
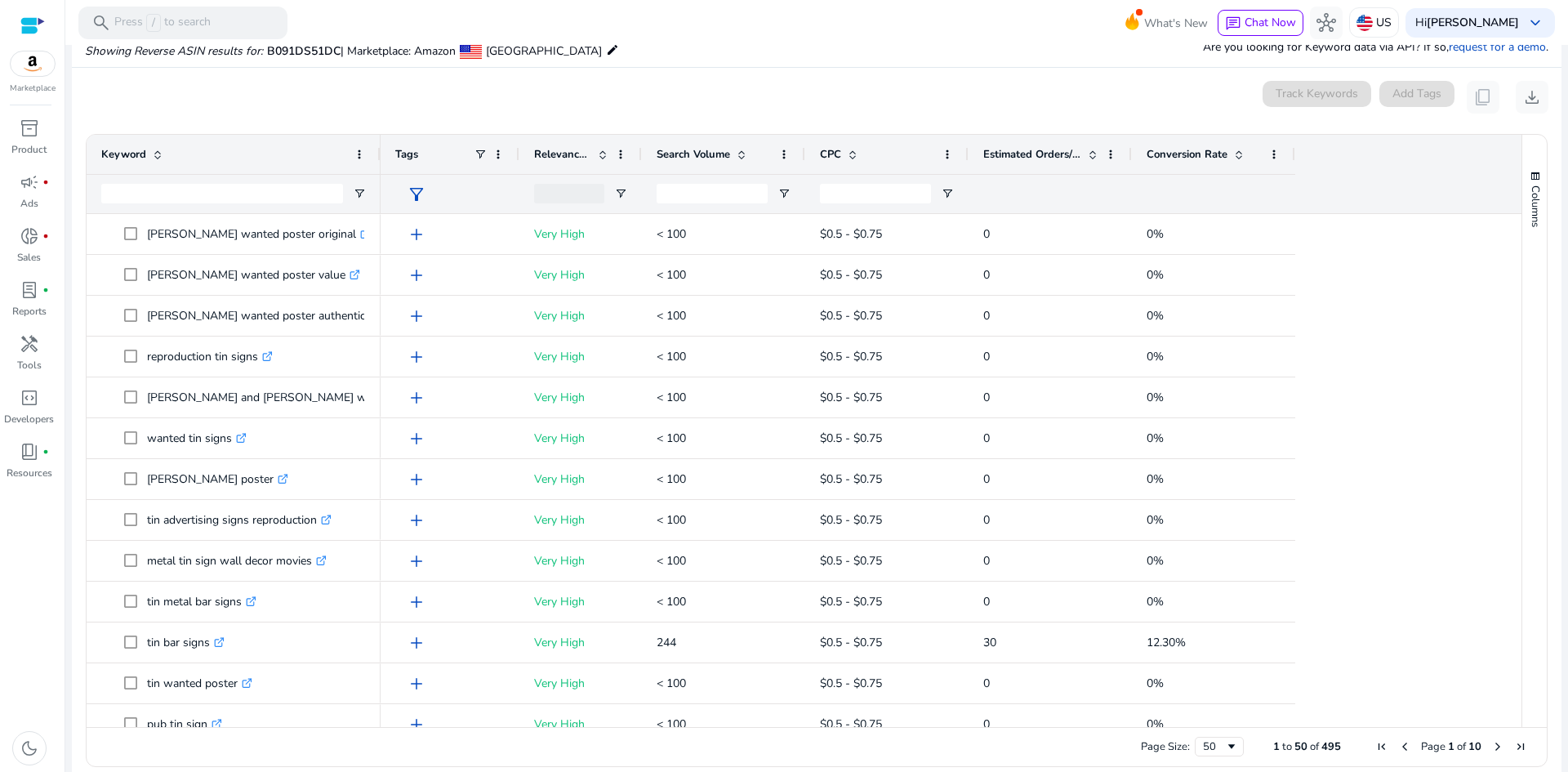
drag, startPoint x: 330, startPoint y: 150, endPoint x: 379, endPoint y: 150, distance: 49.0
click at [379, 150] on div at bounding box center [379, 153] width 6 height 39
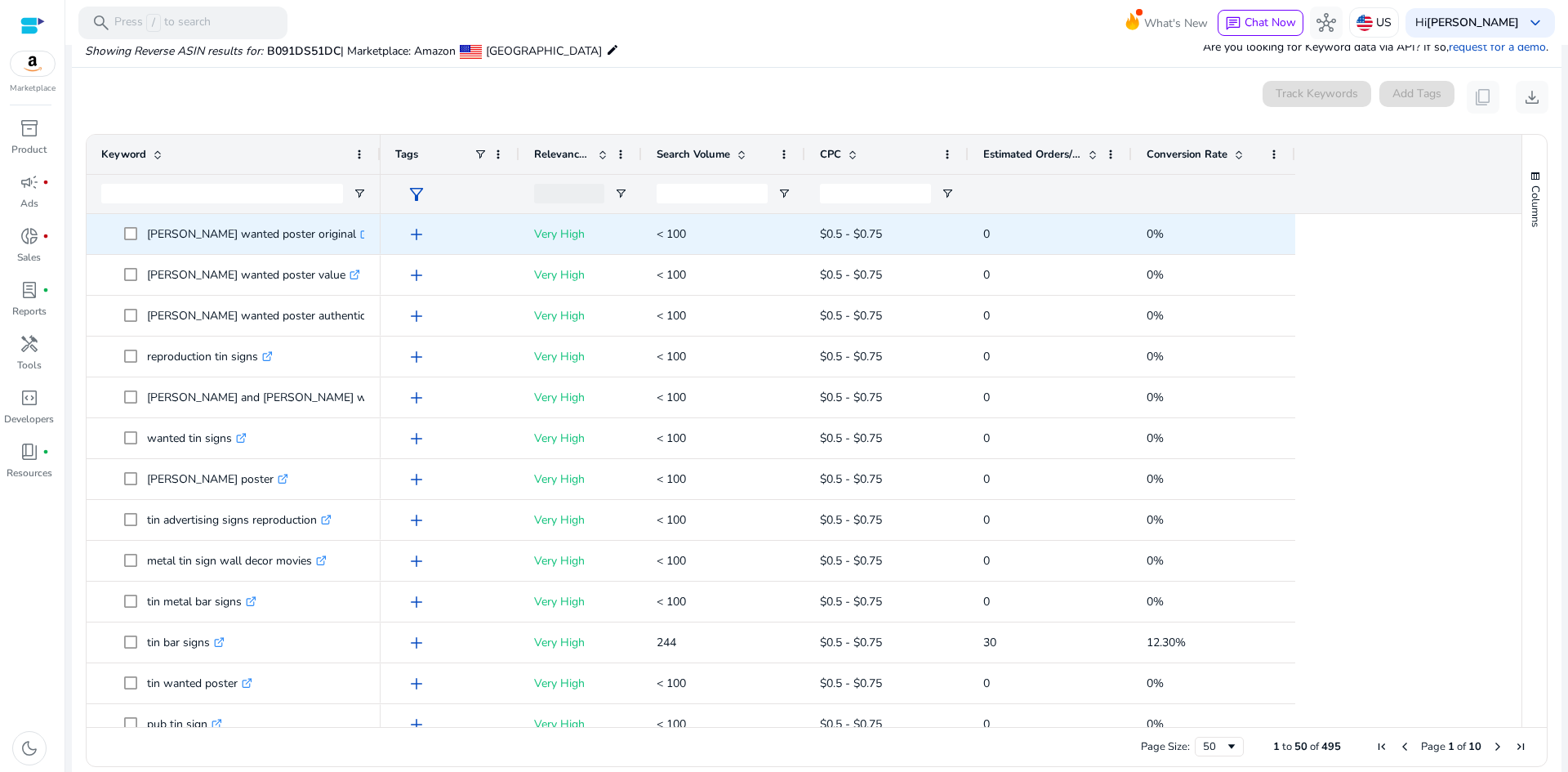
click at [360, 233] on icon ".st0{fill:#2c8af8}" at bounding box center [366, 234] width 11 height 11
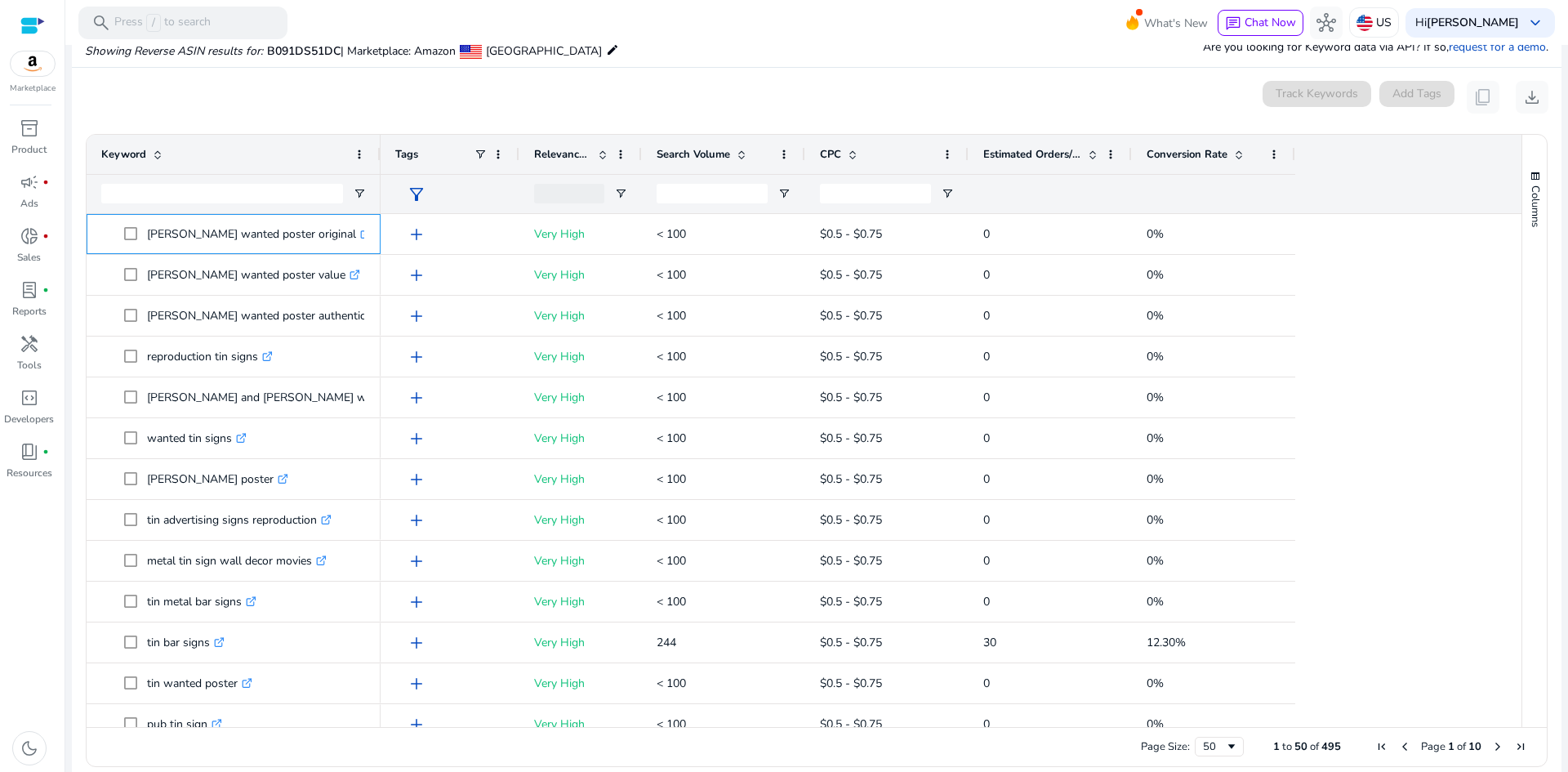
scroll to position [0, 0]
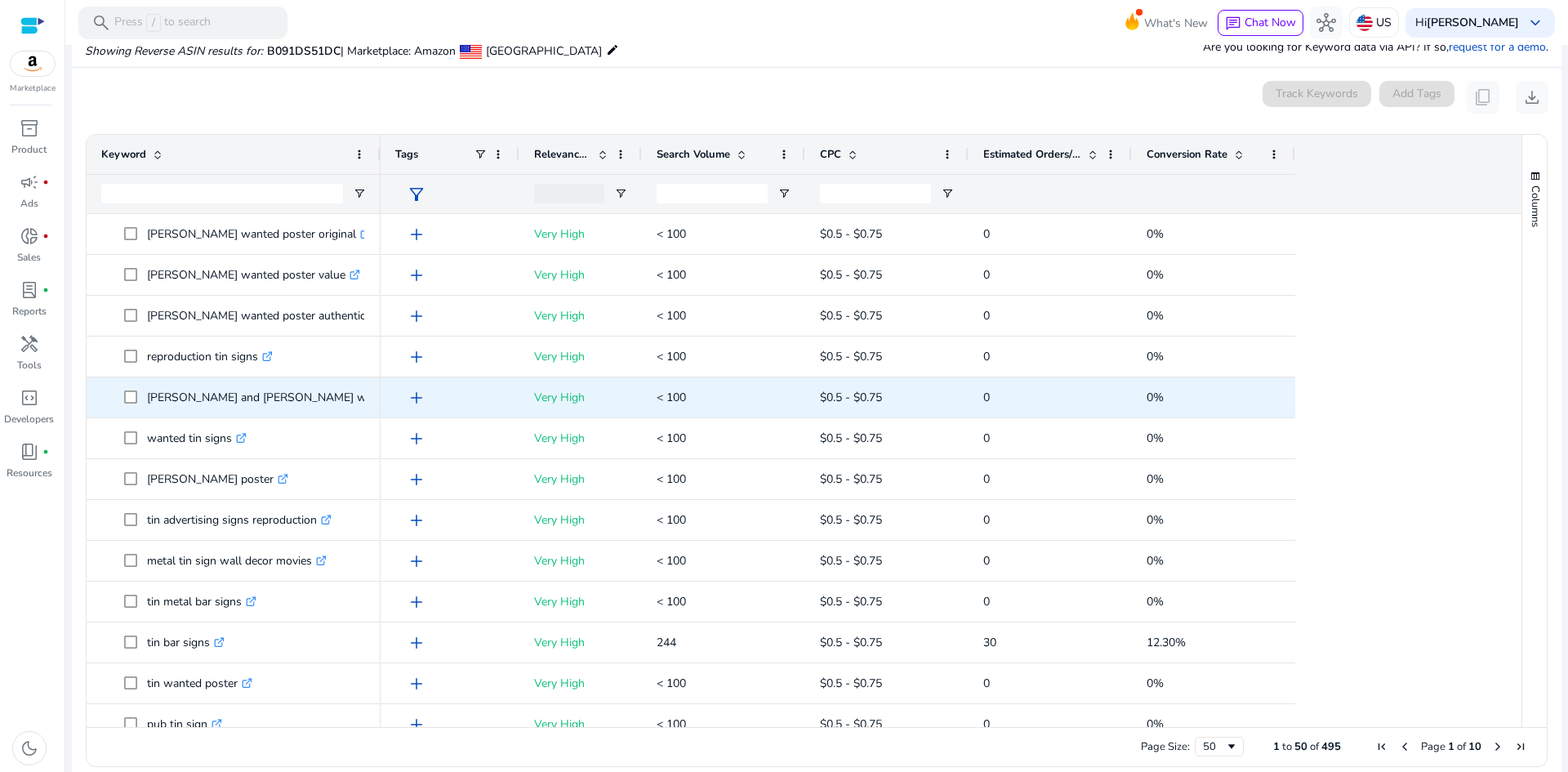
click at [435, 398] on icon ".st0{fill:#2c8af8}" at bounding box center [441, 397] width 11 height 11
click at [436, 394] on icon at bounding box center [440, 397] width 8 height 8
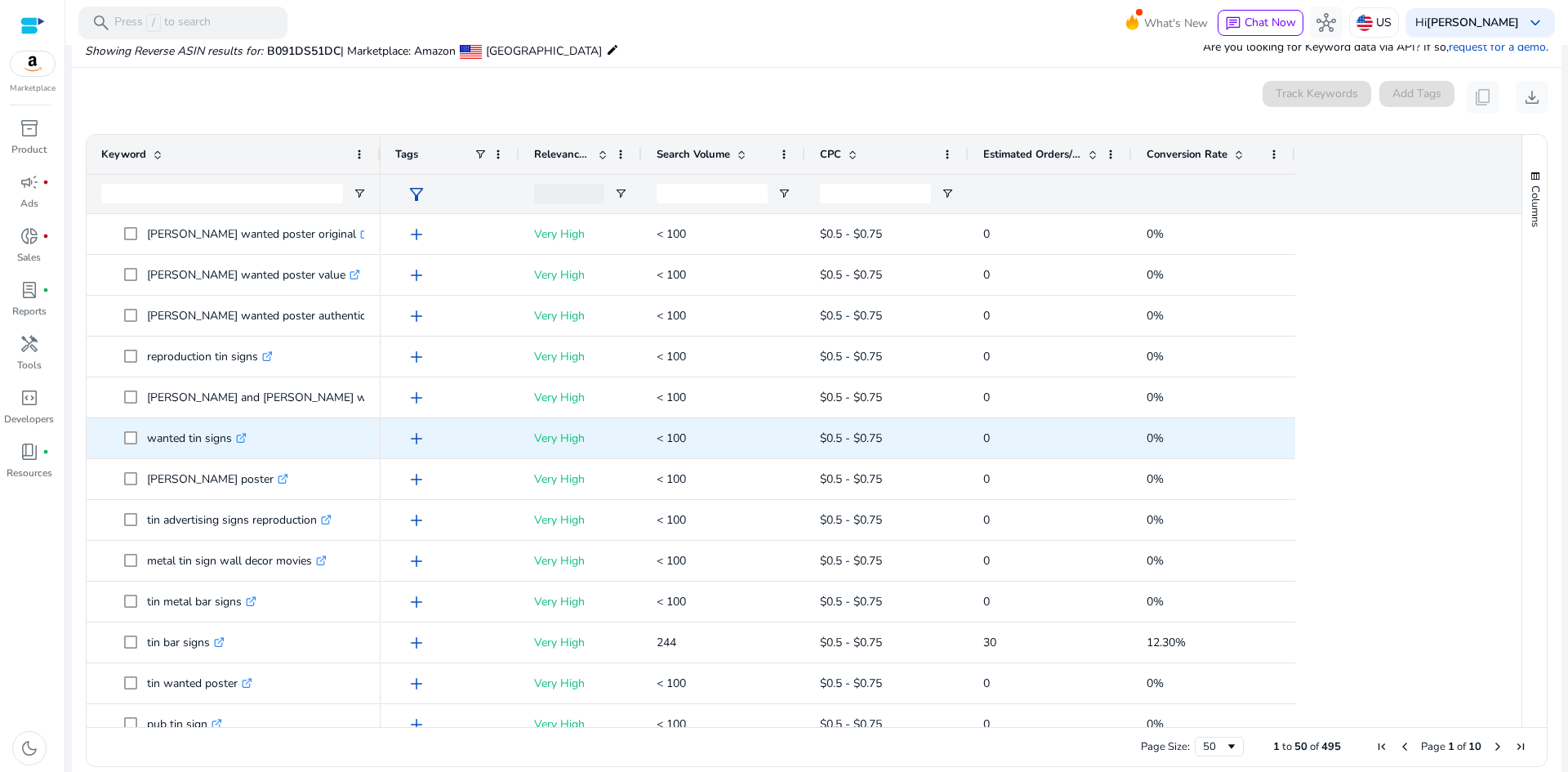
click at [244, 435] on icon ".st0{fill:#2c8af8}" at bounding box center [241, 438] width 11 height 11
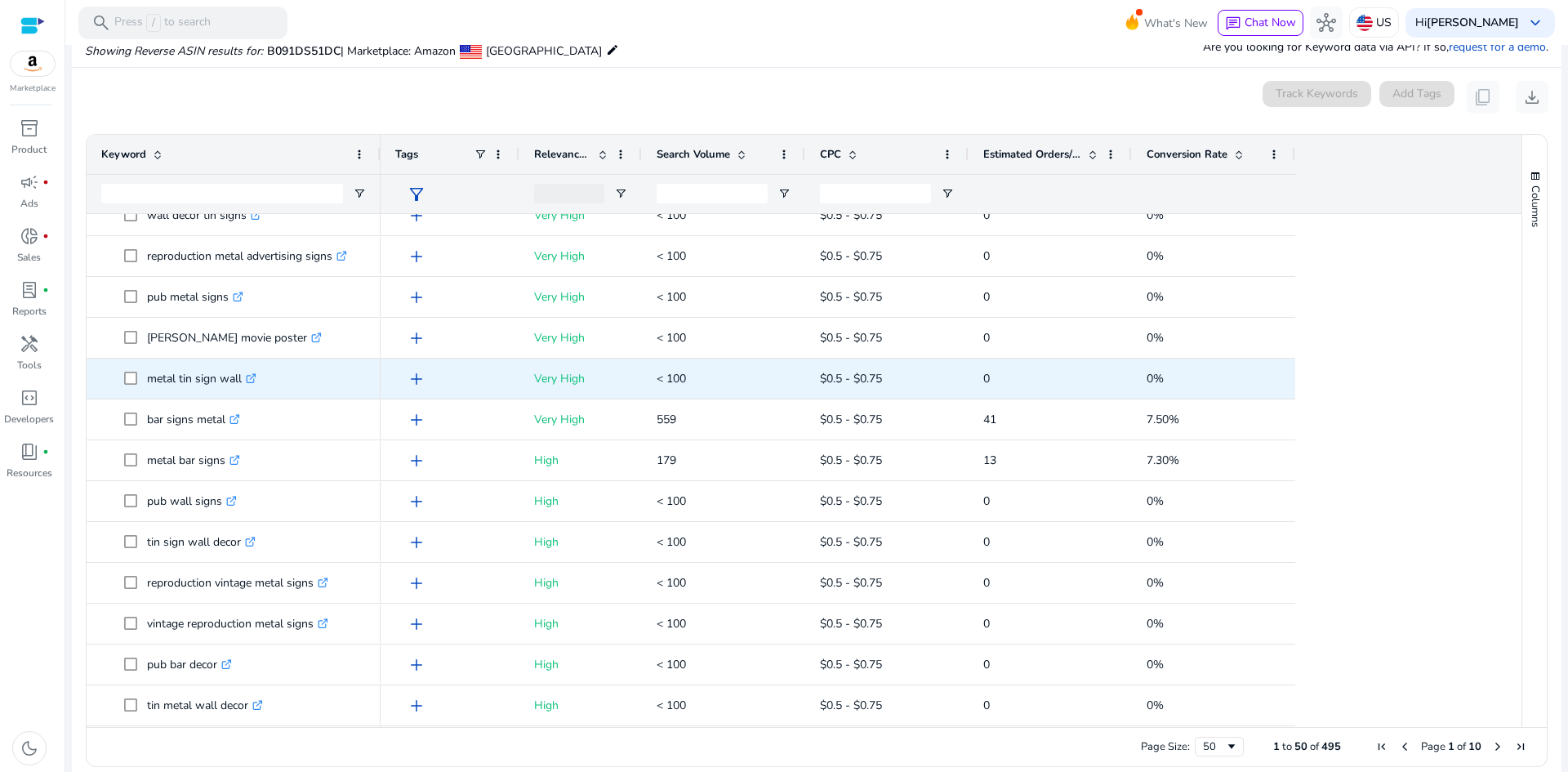
scroll to position [654, 0]
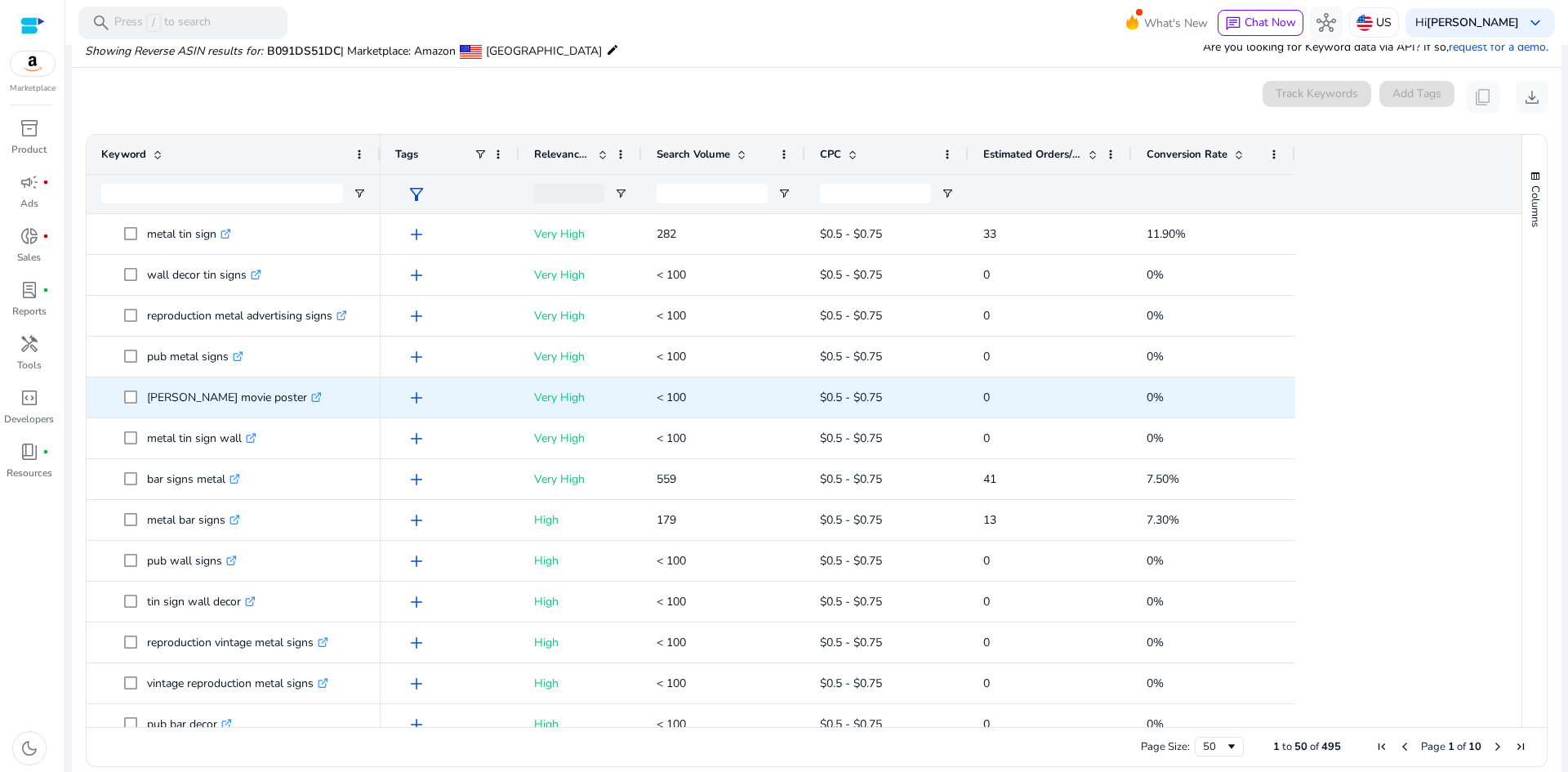
click at [312, 395] on icon ".st0{fill:#2c8af8}" at bounding box center [317, 397] width 11 height 11
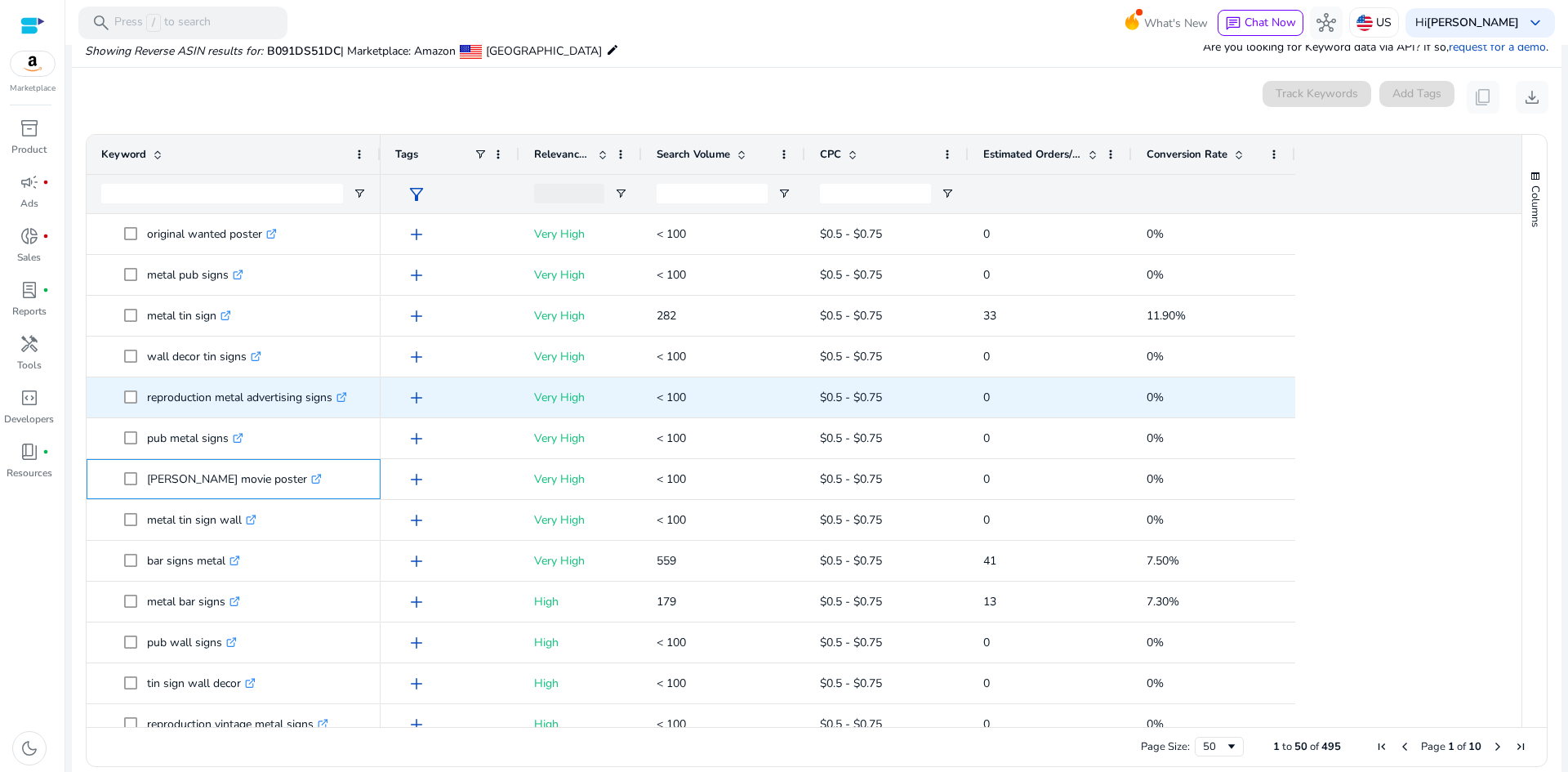
scroll to position [490, 0]
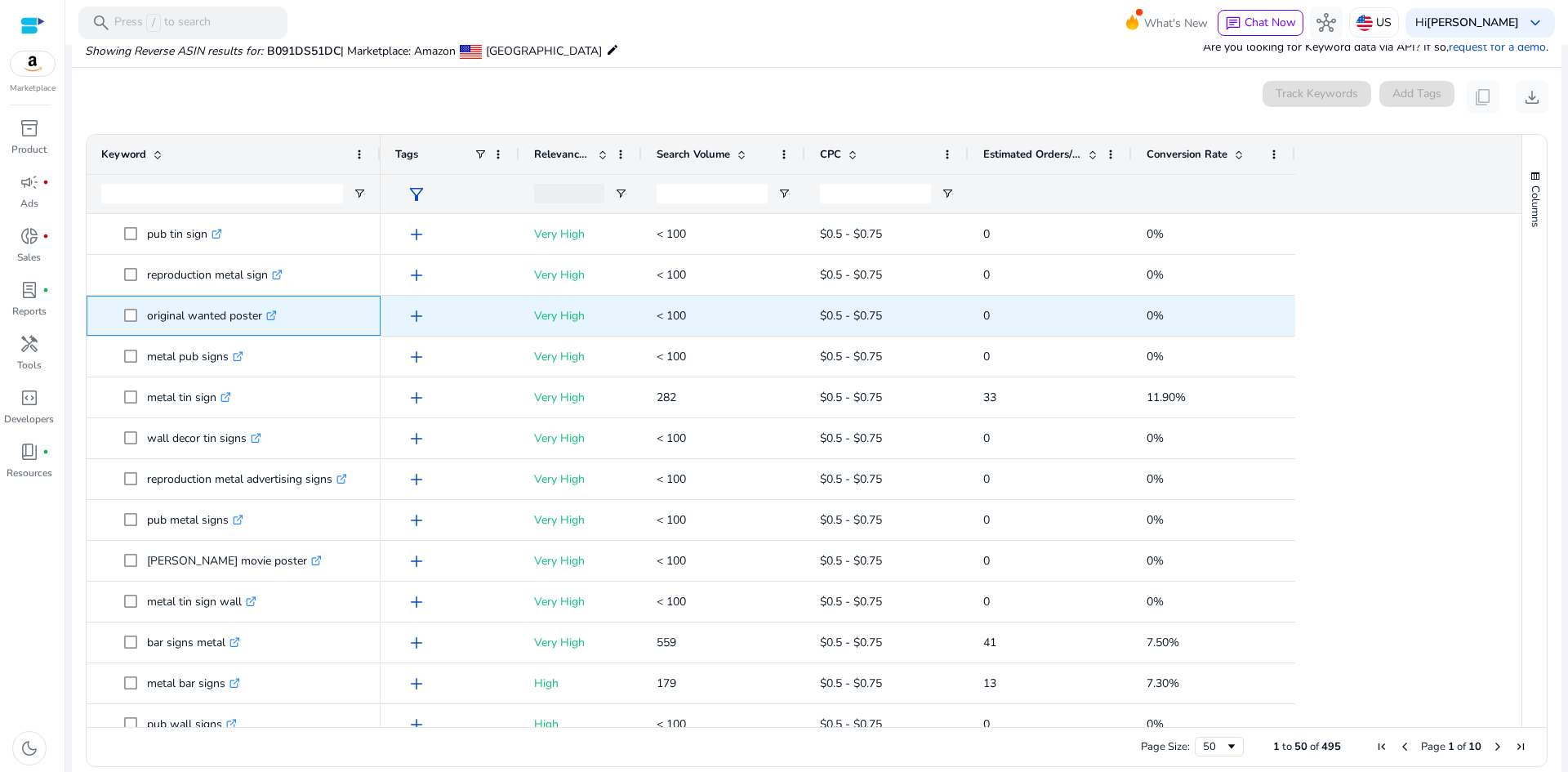
click at [270, 316] on icon at bounding box center [271, 315] width 8 height 8
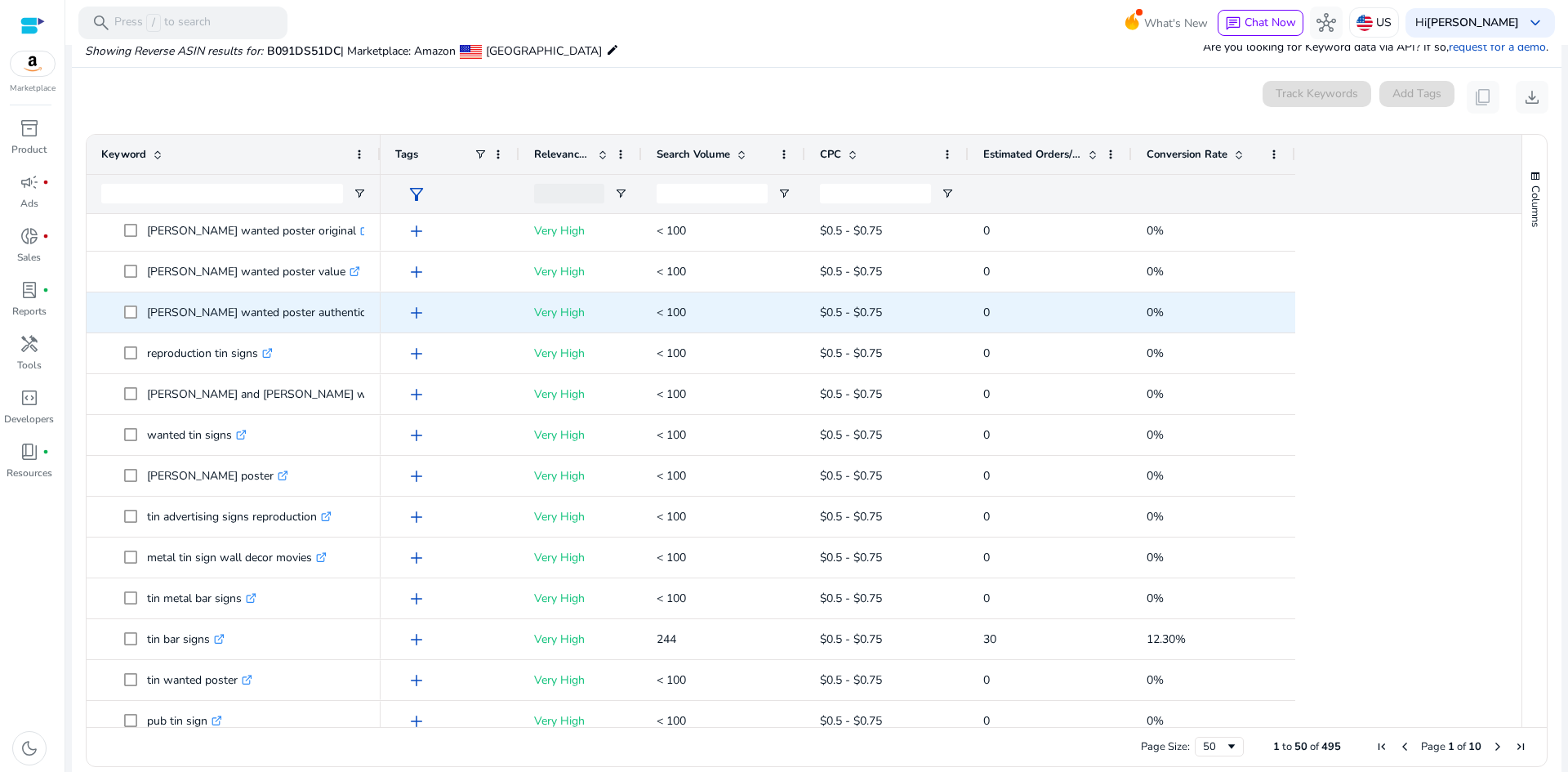
scroll to position [0, 0]
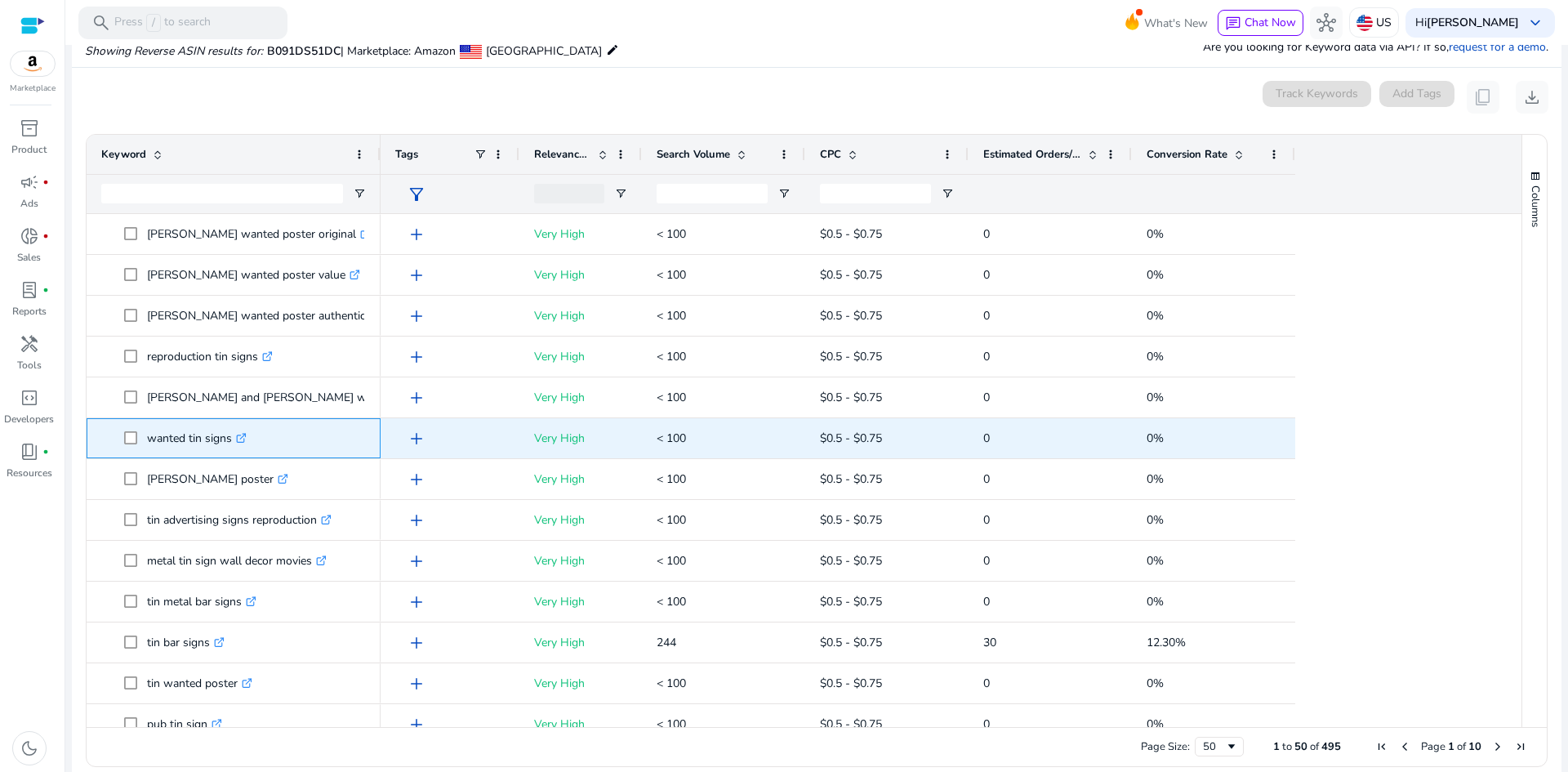
drag, startPoint x: 141, startPoint y: 438, endPoint x: 230, endPoint y: 439, distance: 89.0
click at [230, 439] on span "wanted tin signs .st0{fill:#2c8af8}" at bounding box center [245, 438] width 242 height 33
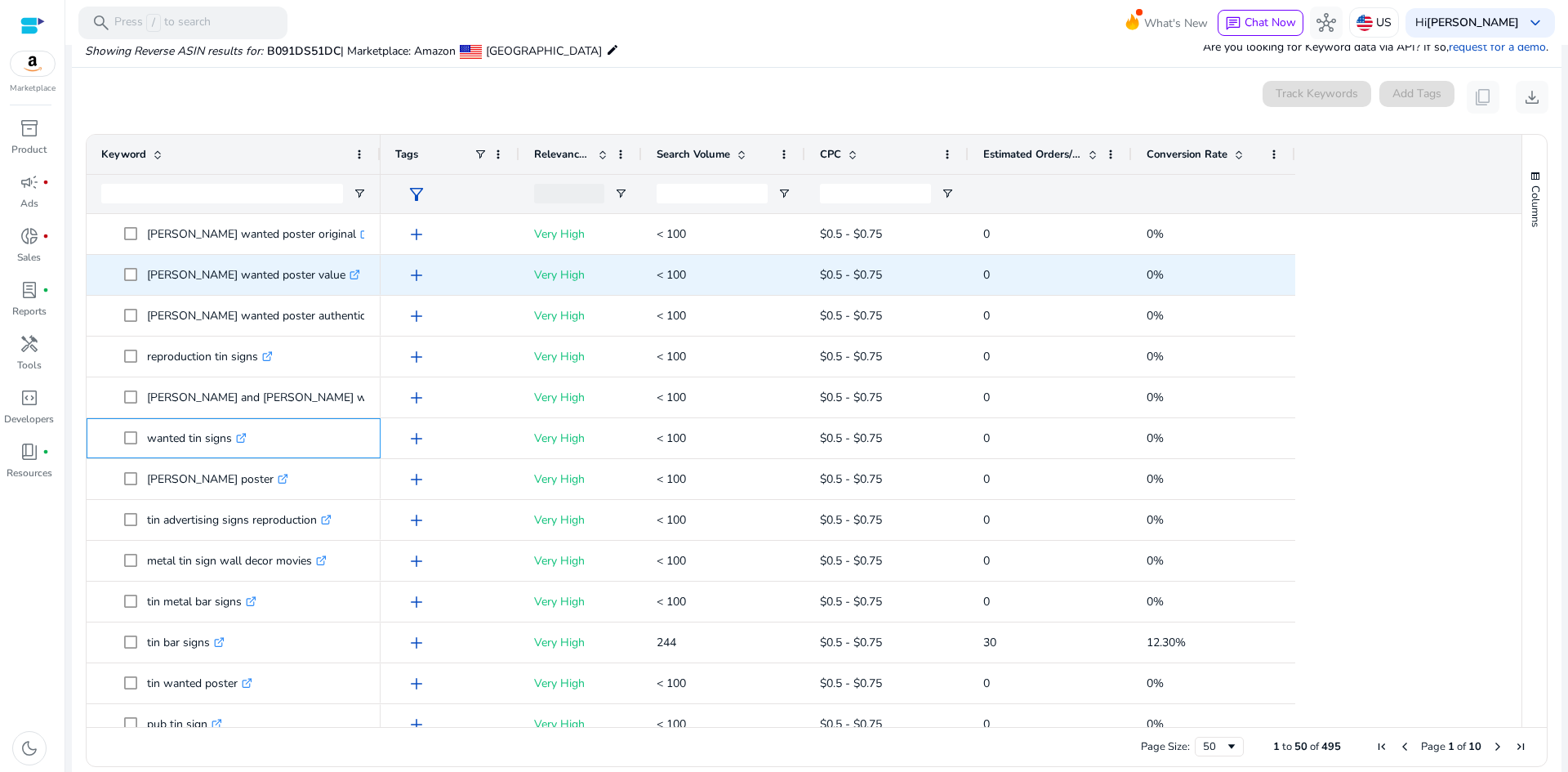
copy span "wanted tin signs"
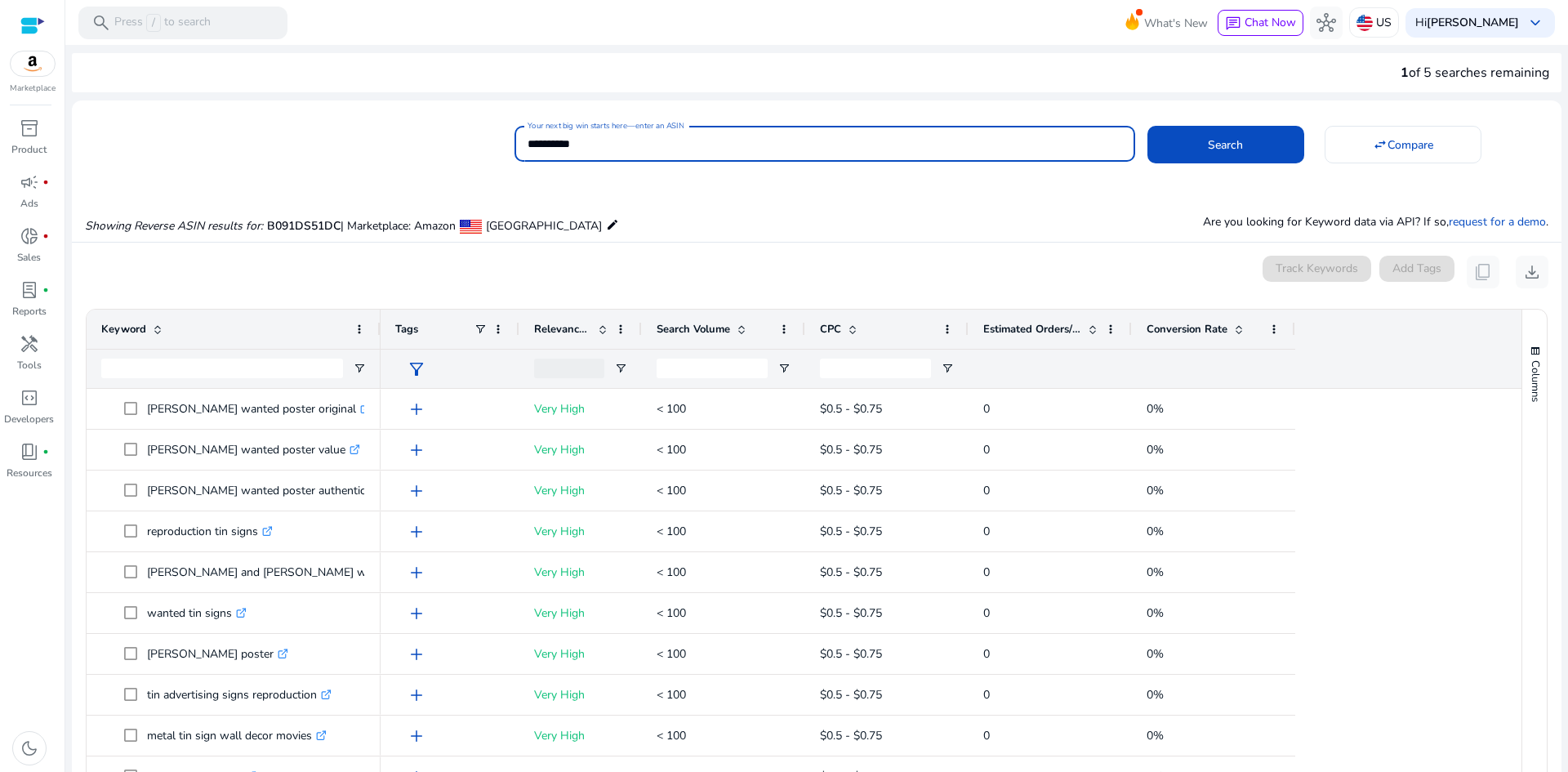
click at [725, 141] on input "**********" at bounding box center [825, 144] width 594 height 18
paste input
type input "**********"
click at [1211, 158] on span at bounding box center [1227, 144] width 157 height 39
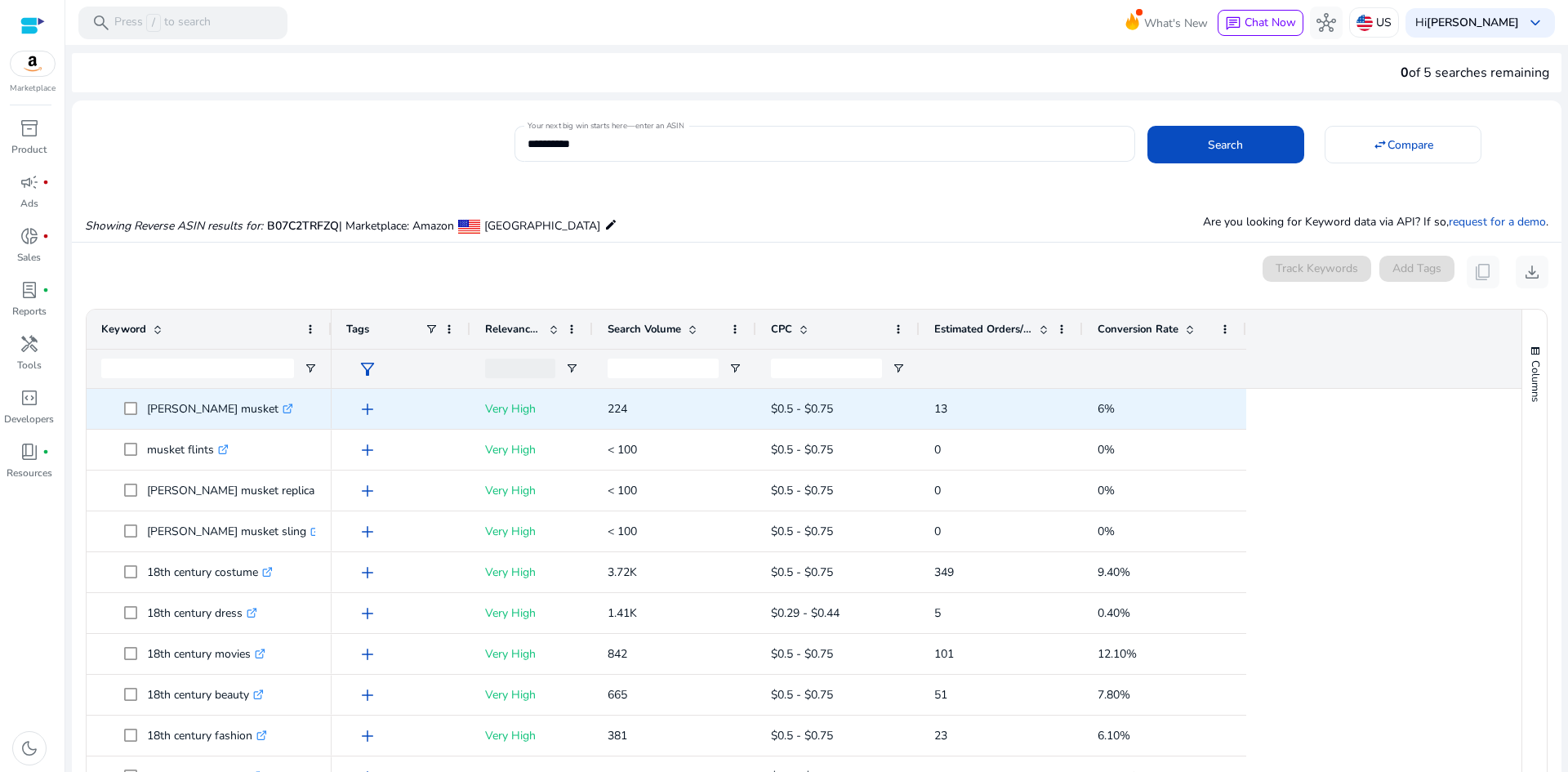
click at [283, 410] on icon ".st0{fill:#2c8af8}" at bounding box center [288, 409] width 11 height 11
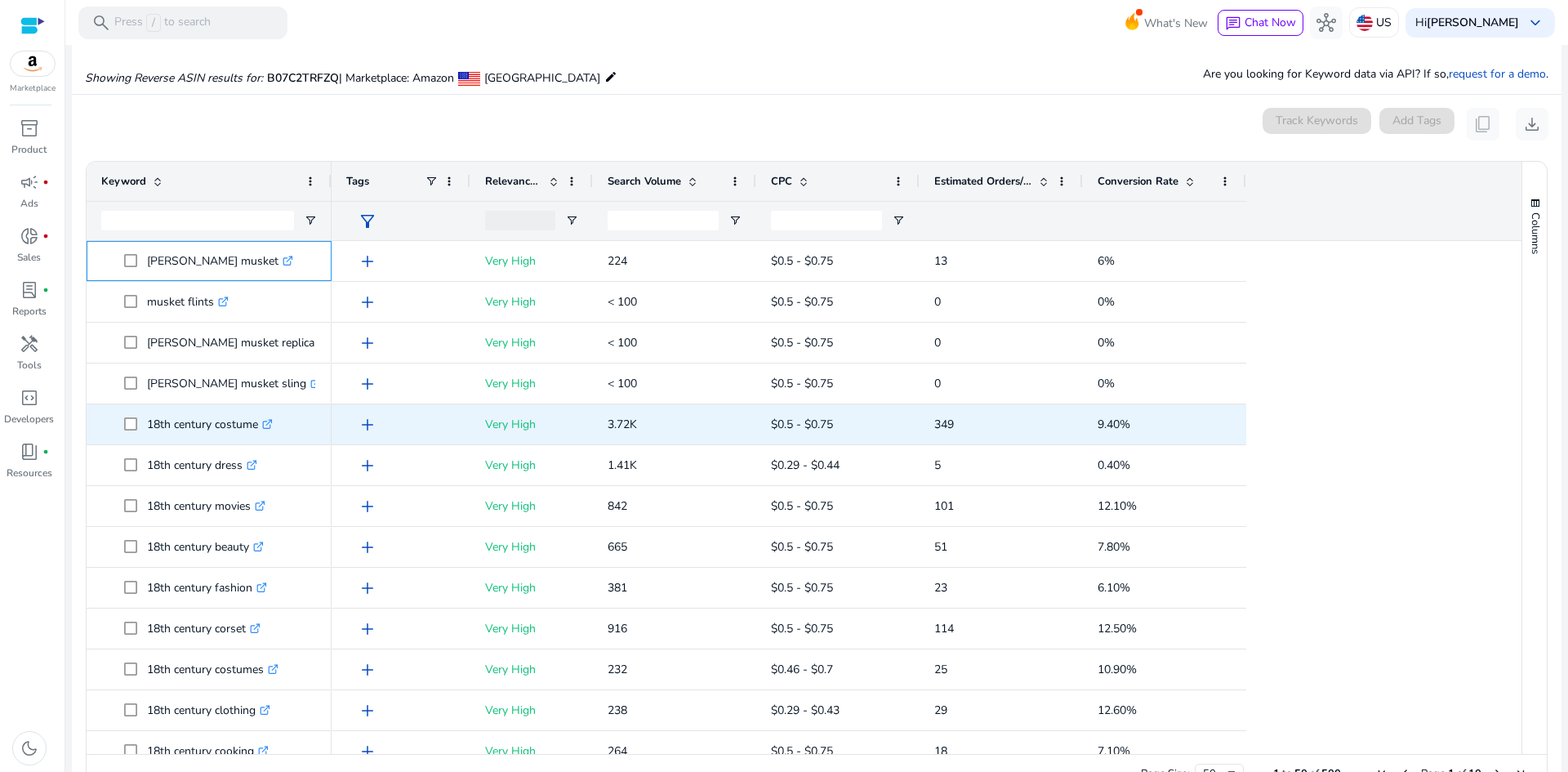
scroll to position [175, 0]
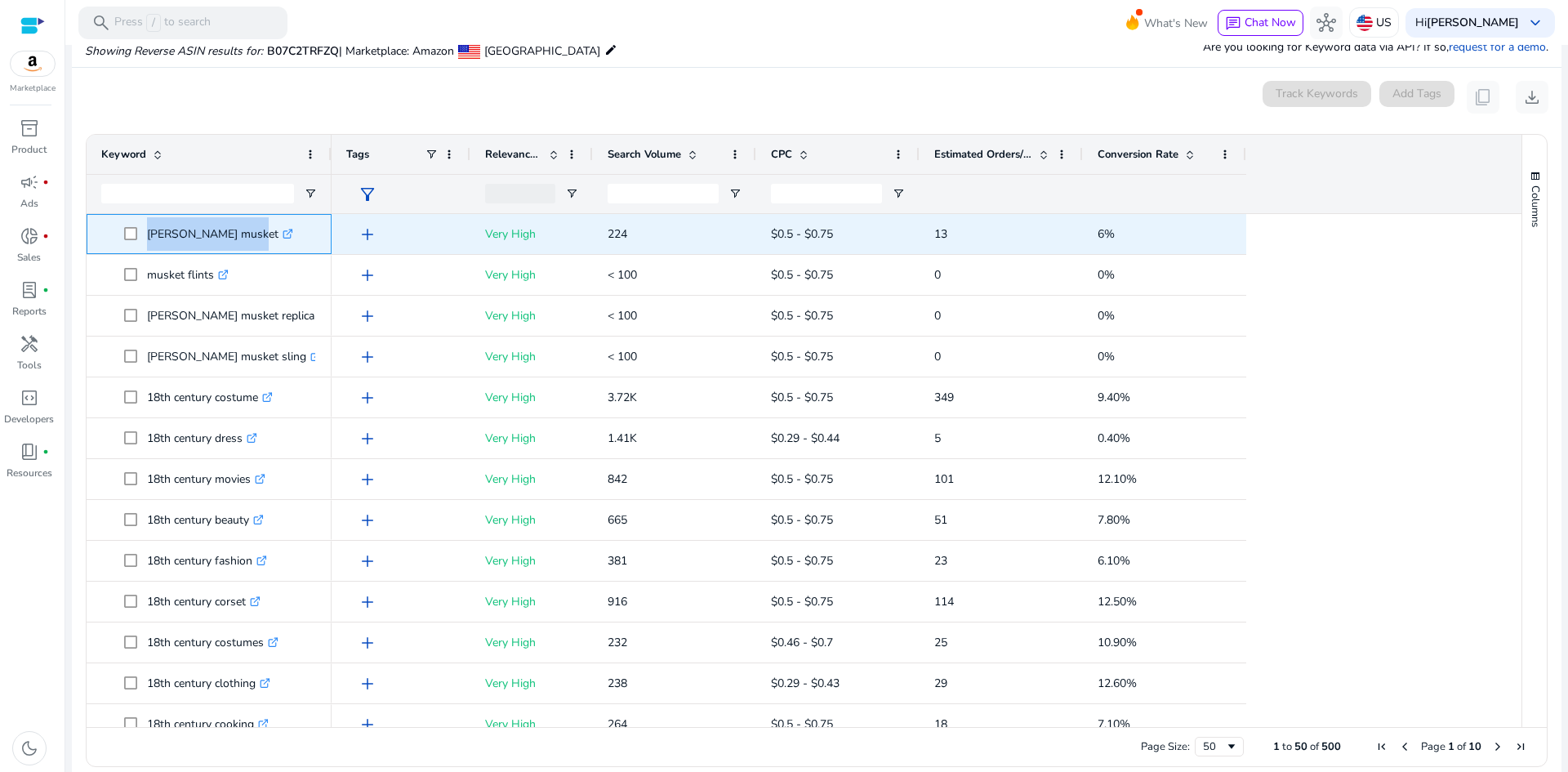
drag, startPoint x: 142, startPoint y: 236, endPoint x: 246, endPoint y: 237, distance: 104.0
click at [246, 237] on span "[PERSON_NAME] musket .st0{fill:#2c8af8}" at bounding box center [219, 234] width 192 height 33
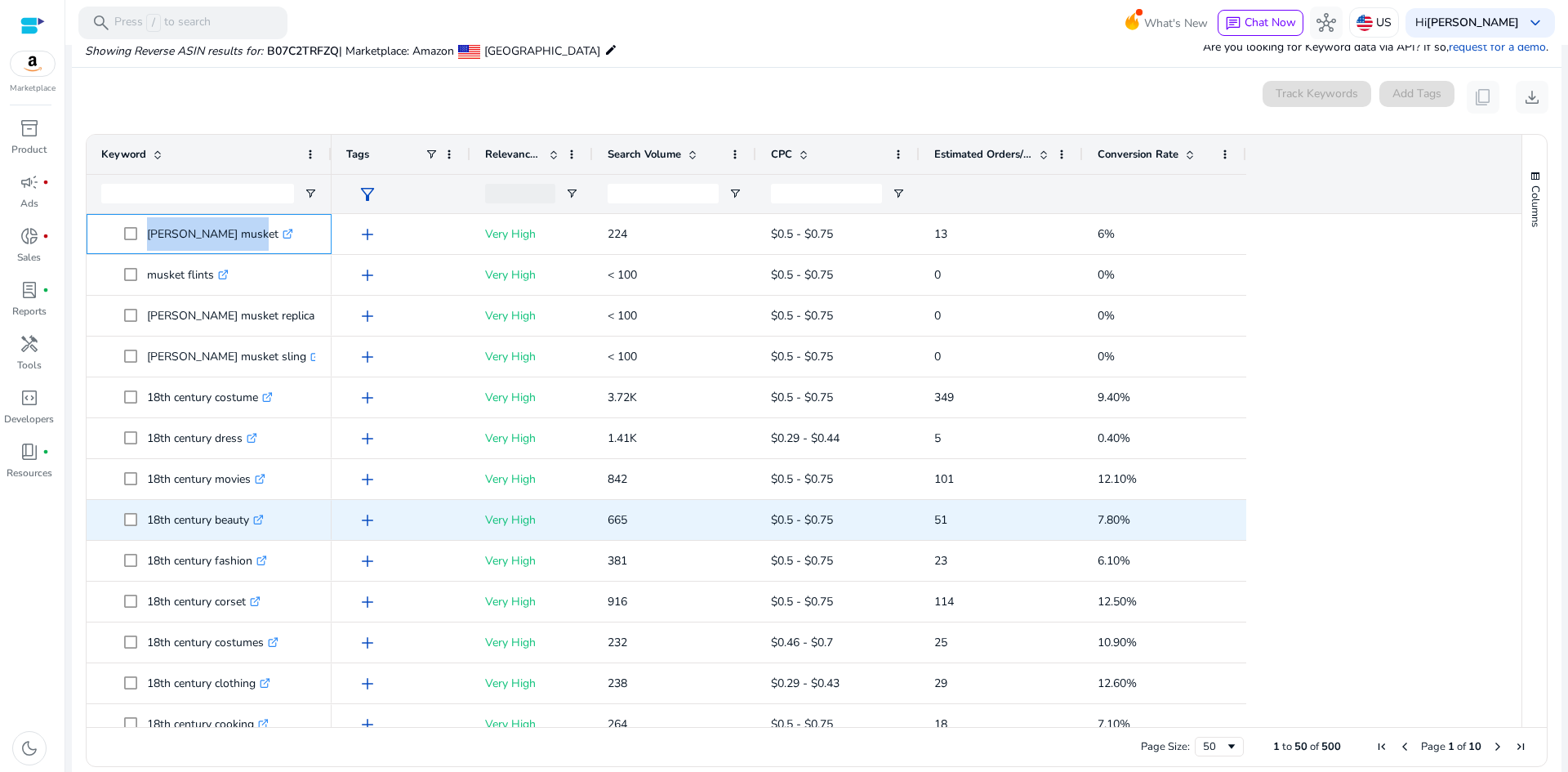
copy span "[PERSON_NAME] musket"
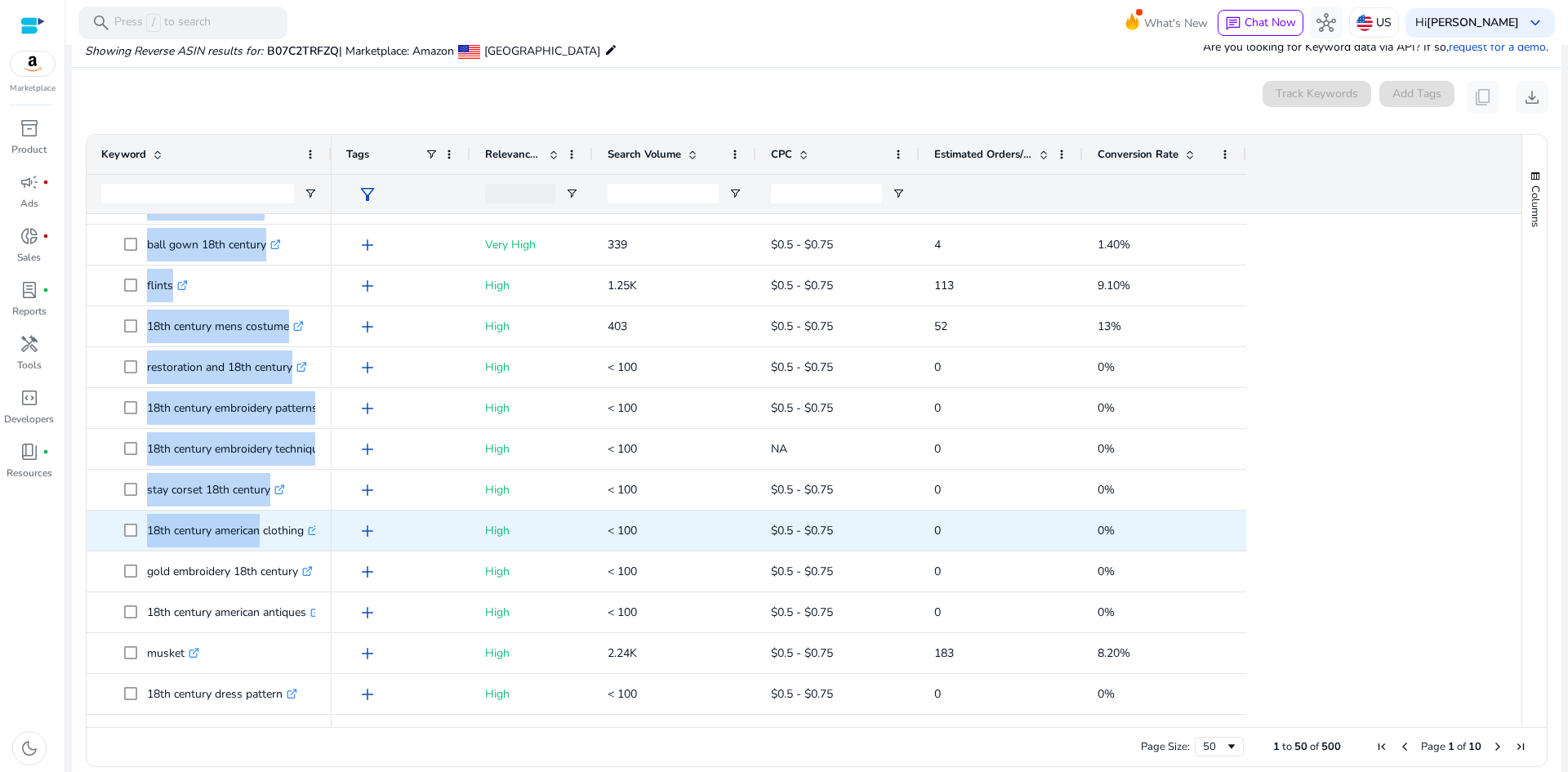
scroll to position [980, 0]
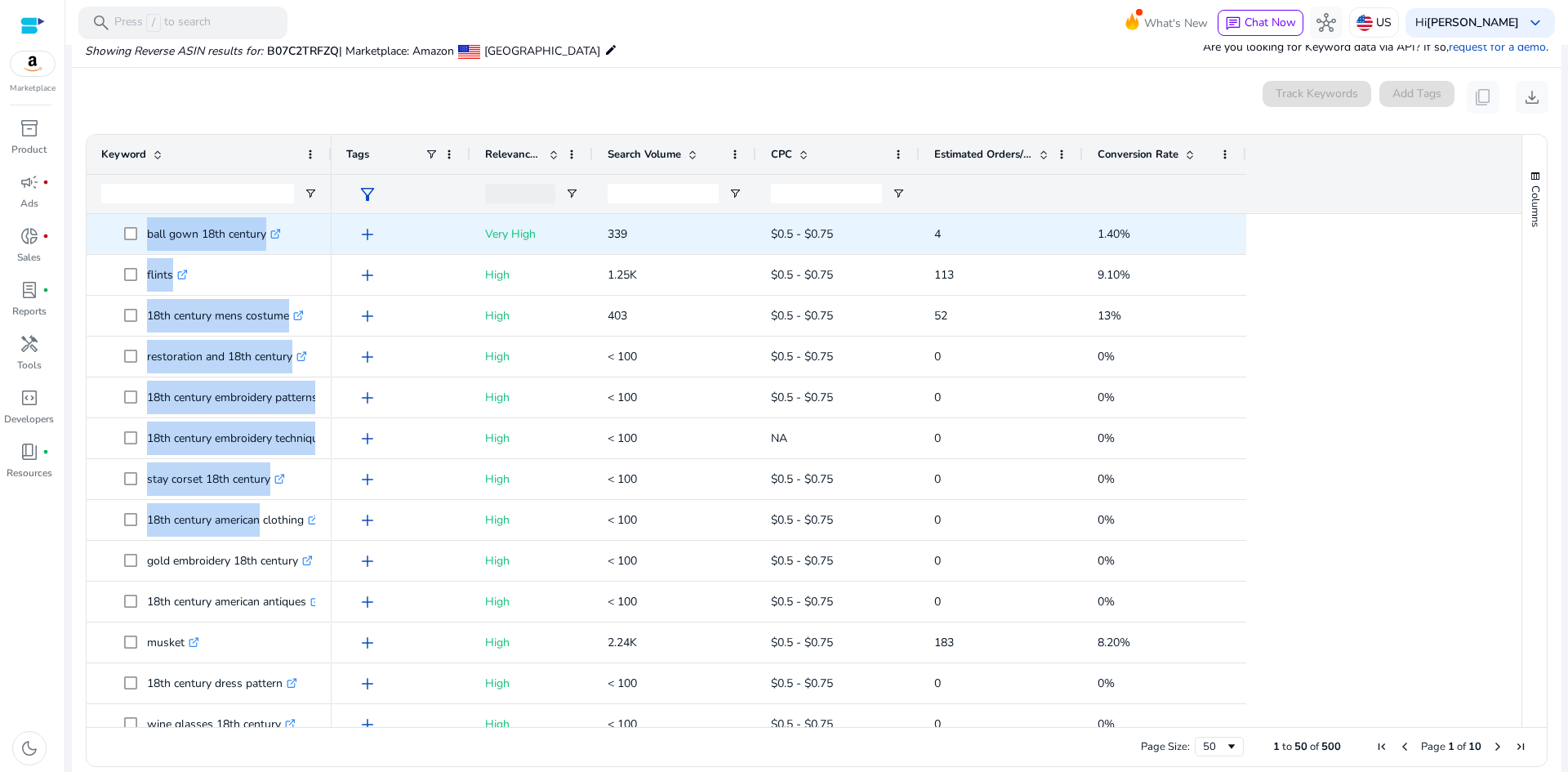
drag, startPoint x: 141, startPoint y: 274, endPoint x: 272, endPoint y: 246, distance: 134.0
click at [272, 246] on div "musket flints .st0{fill:#2c8af8} [PERSON_NAME] .st0{fill:#2c8af8} 18th century …" at bounding box center [209, 255] width 245 height 2042
copy div "musket flints .st0{fill:#2c8af8} [PERSON_NAME] .st0{fill:#2c8af8} 18th century …"
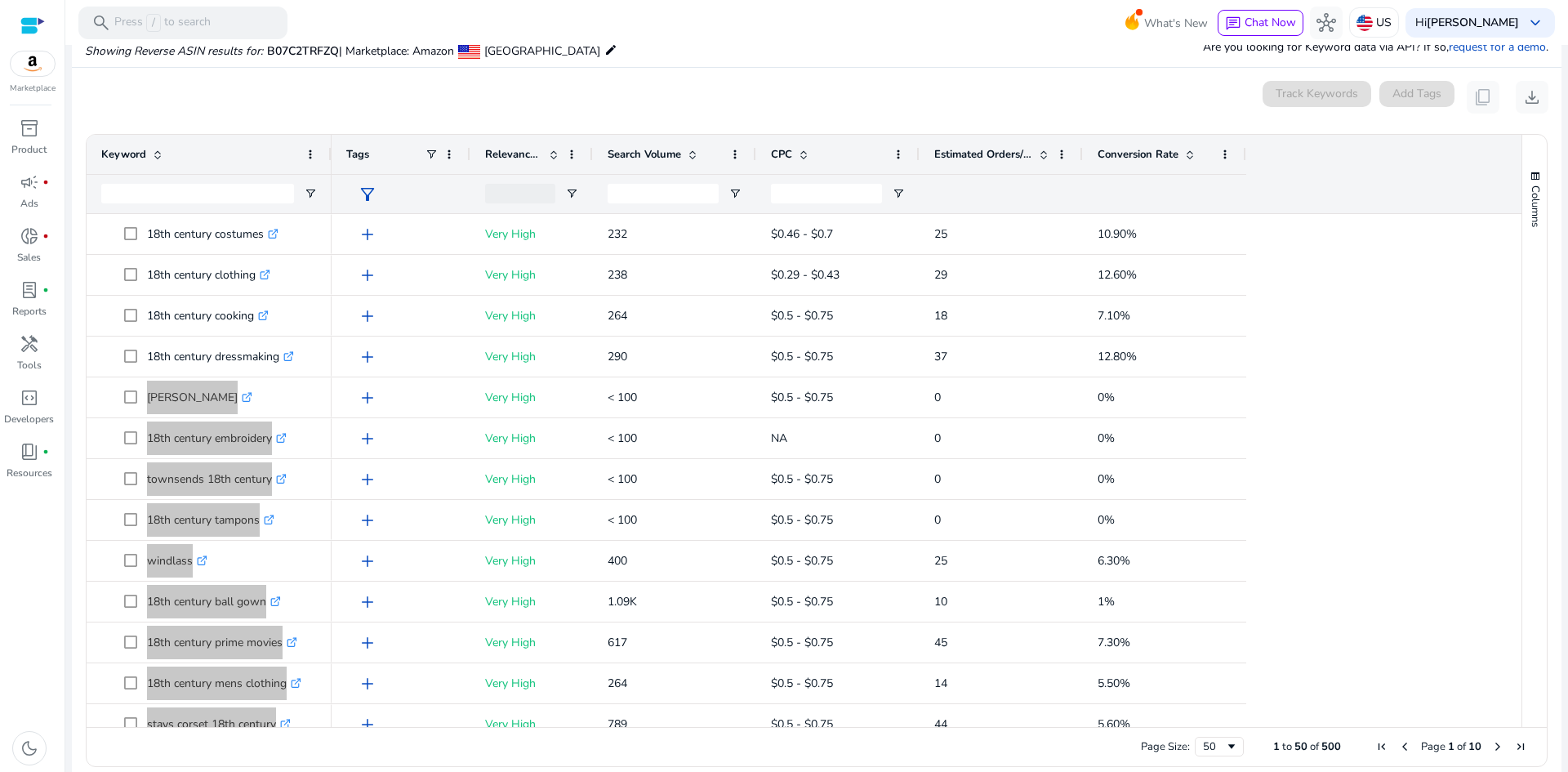
scroll to position [0, 0]
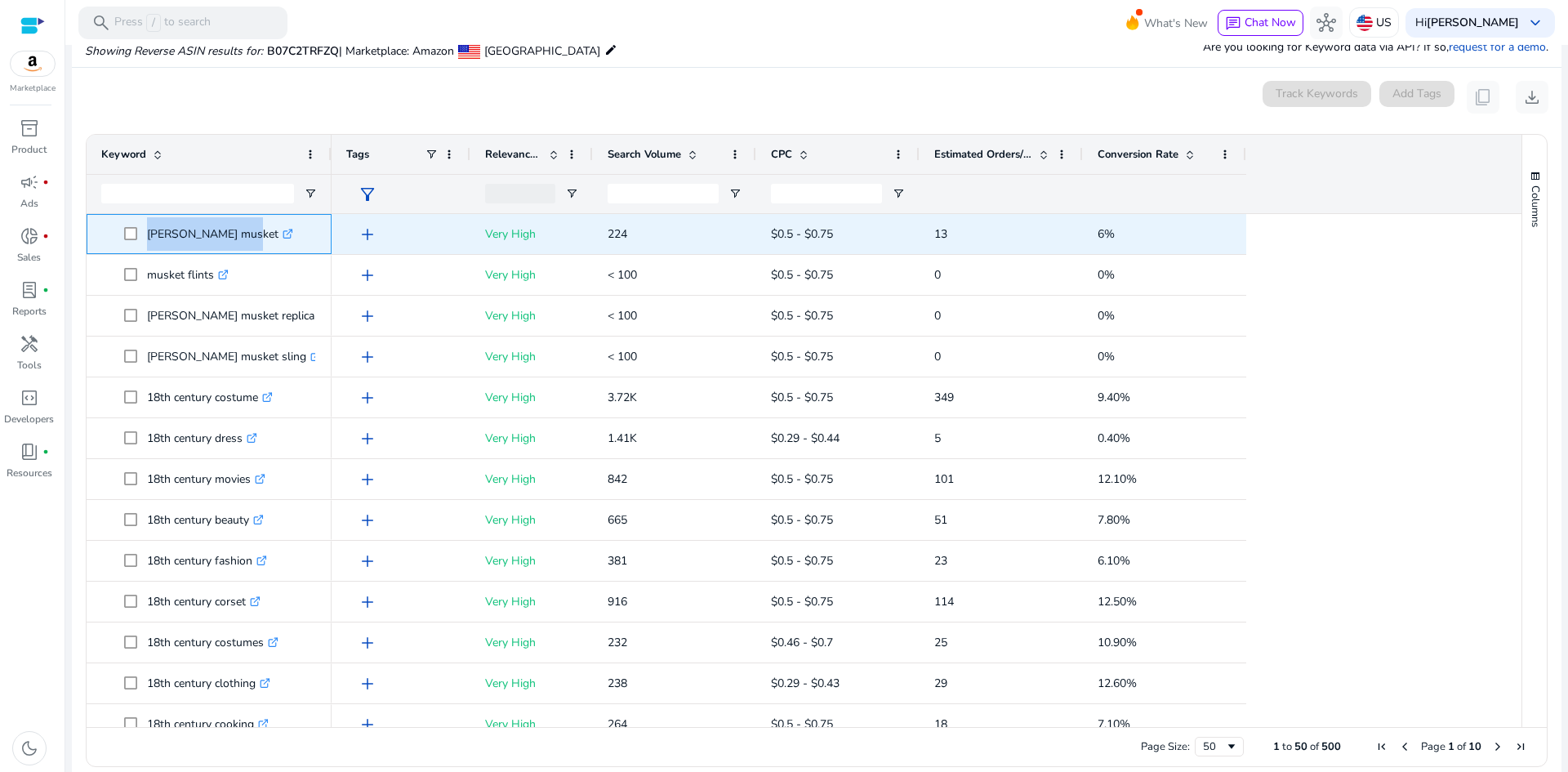
drag, startPoint x: 143, startPoint y: 235, endPoint x: 244, endPoint y: 223, distance: 101.7
click at [244, 223] on span "[PERSON_NAME] musket .st0{fill:#2c8af8}" at bounding box center [219, 234] width 192 height 33
click at [133, 240] on span "[PERSON_NAME] musket .st0{fill:#2c8af8}" at bounding box center [219, 234] width 192 height 33
copy span "[PERSON_NAME] musket"
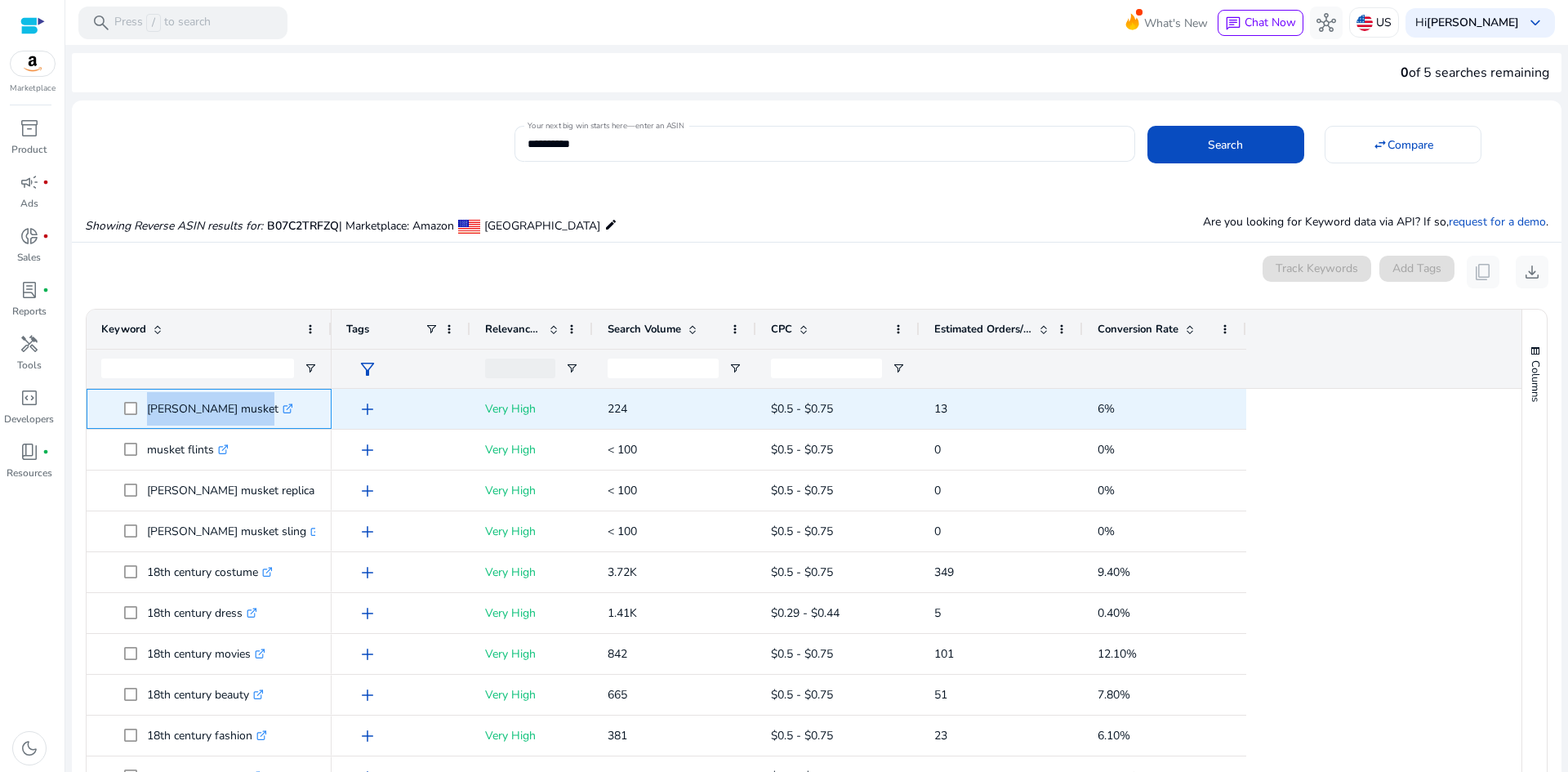
click at [284, 405] on icon at bounding box center [287, 409] width 8 height 8
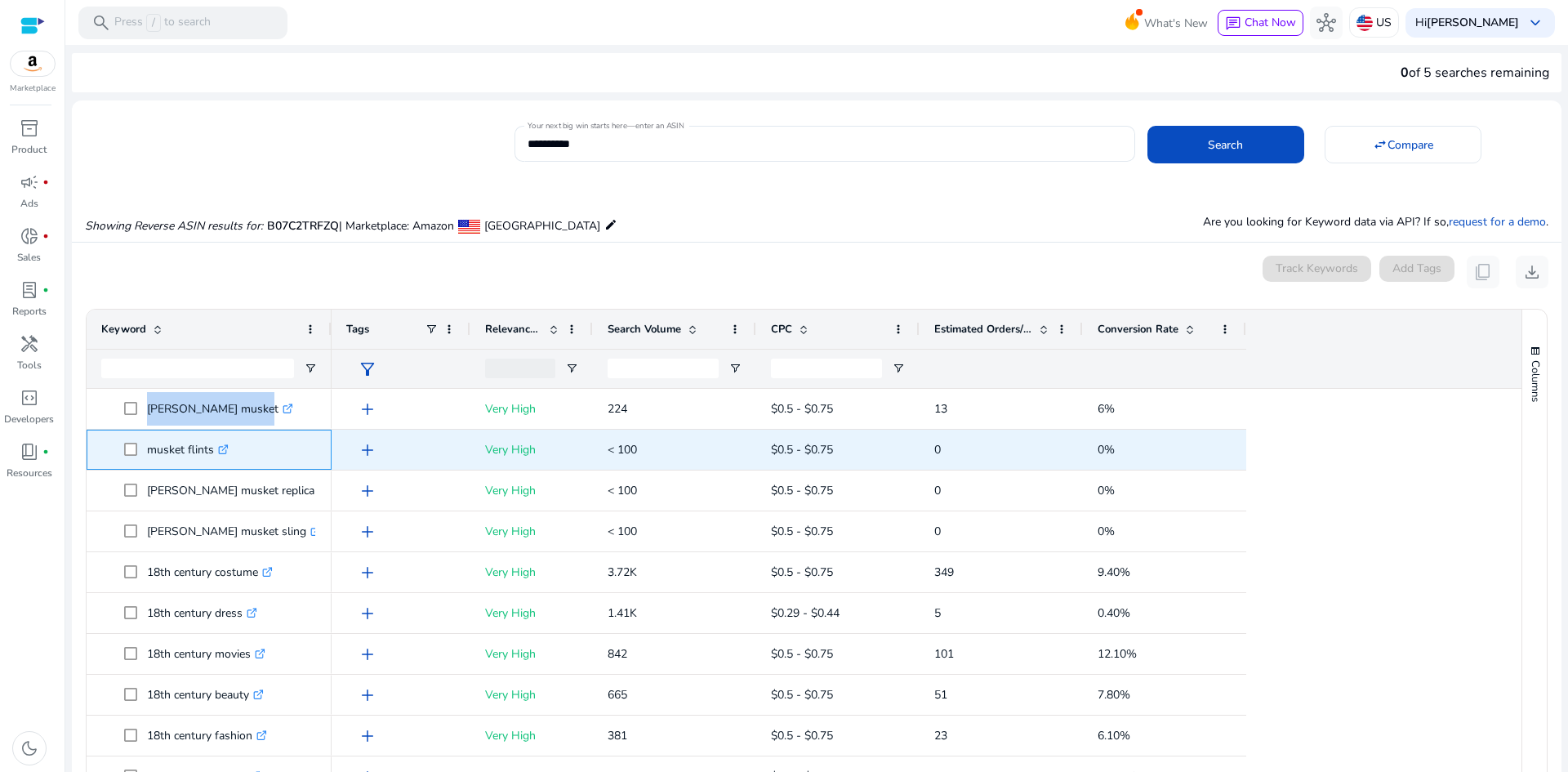
click at [228, 448] on icon ".st0{fill:#2c8af8}" at bounding box center [223, 450] width 11 height 11
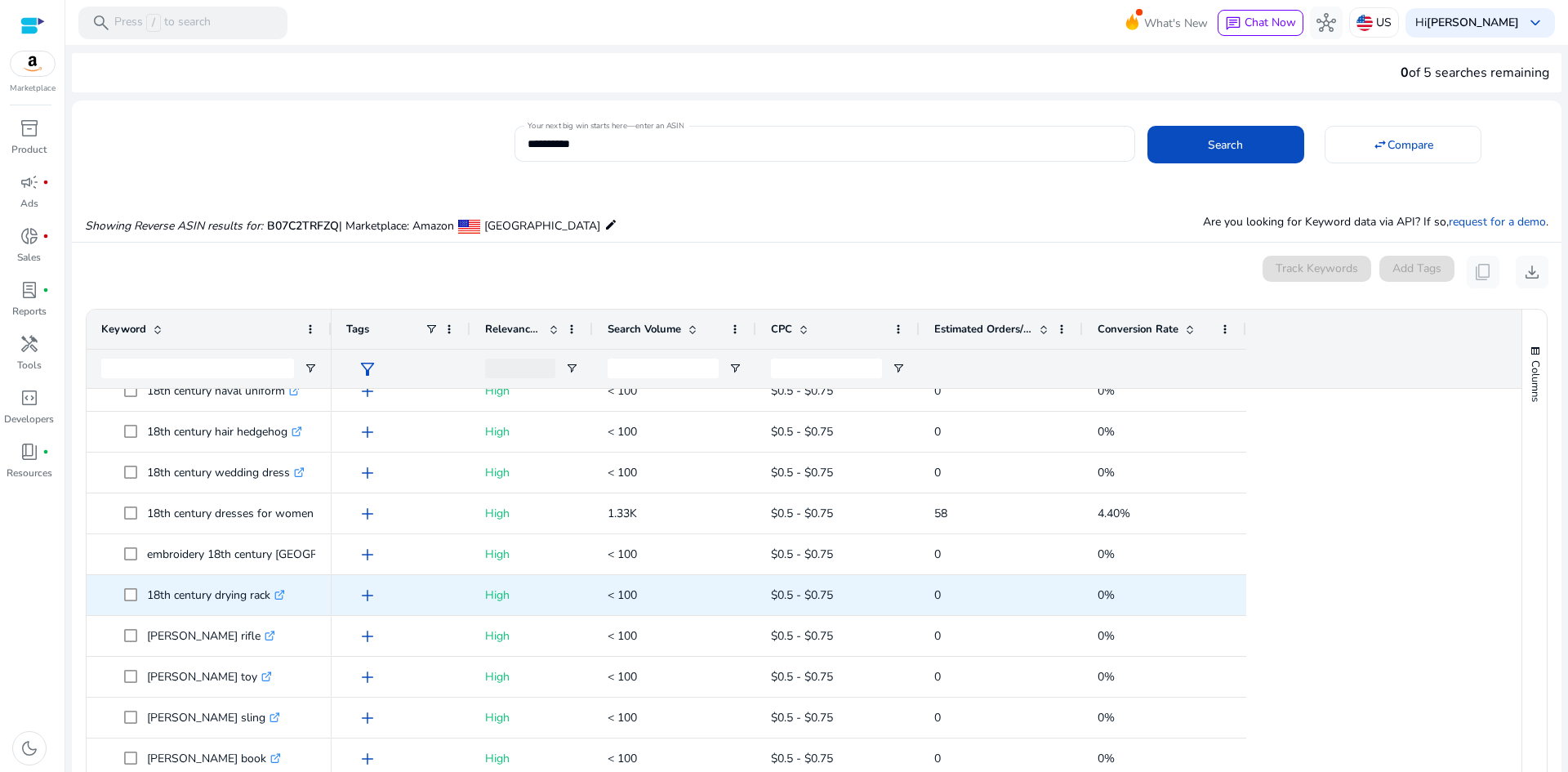
scroll to position [1529, 0]
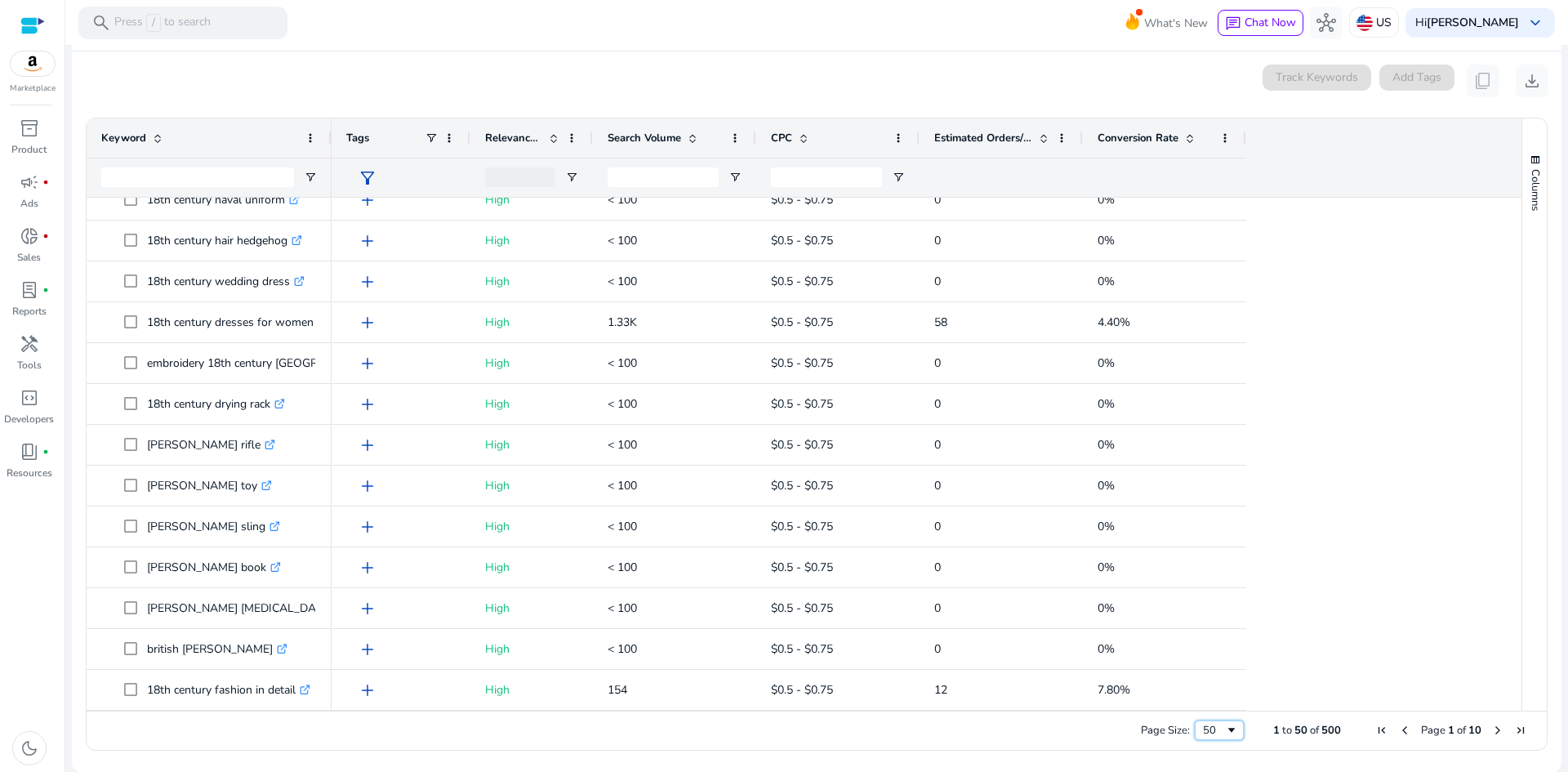
click at [1209, 739] on div "50" at bounding box center [1219, 730] width 49 height 20
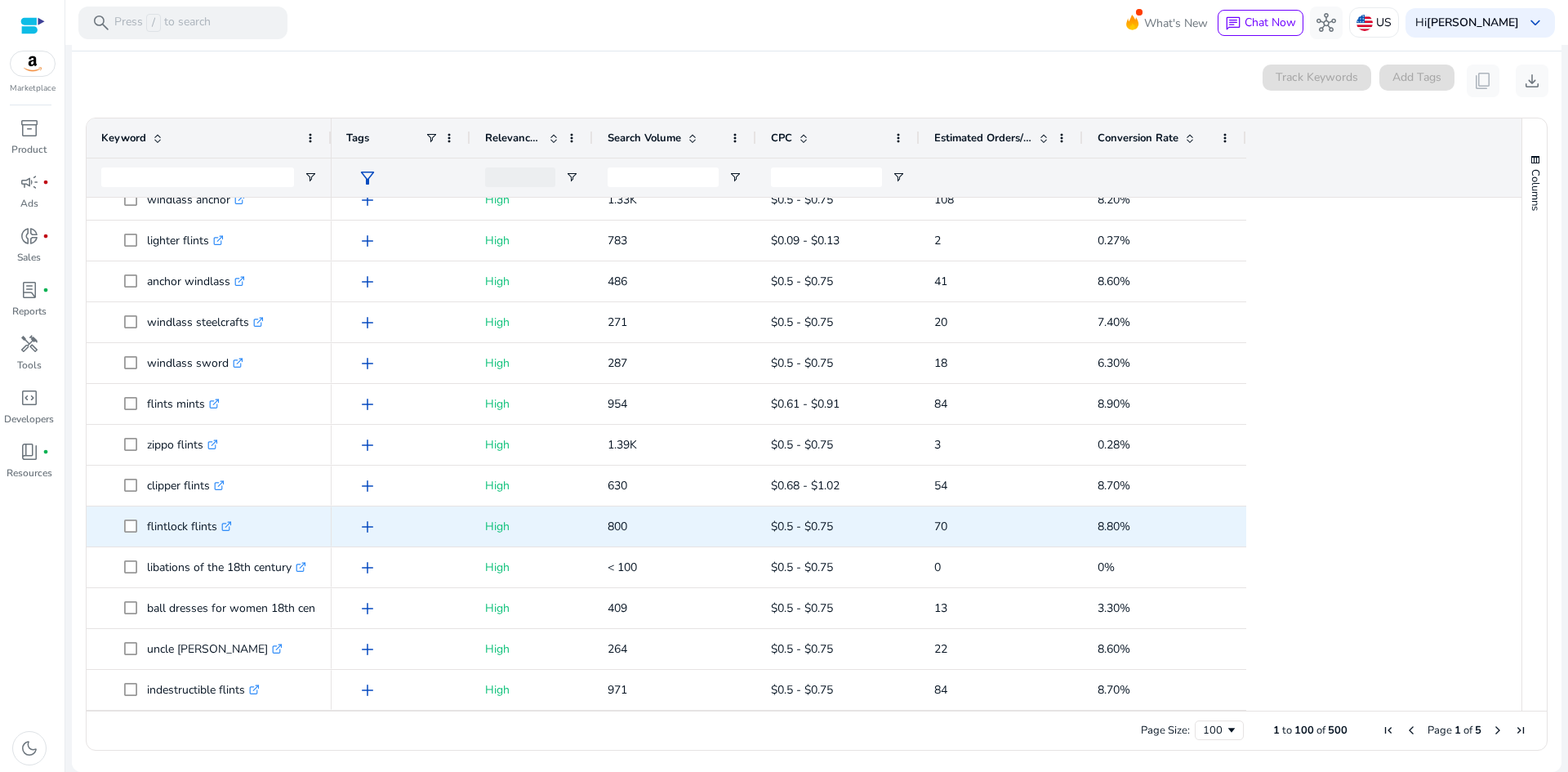
click at [220, 527] on link ".st0{fill:#2c8af8}" at bounding box center [225, 526] width 14 height 15
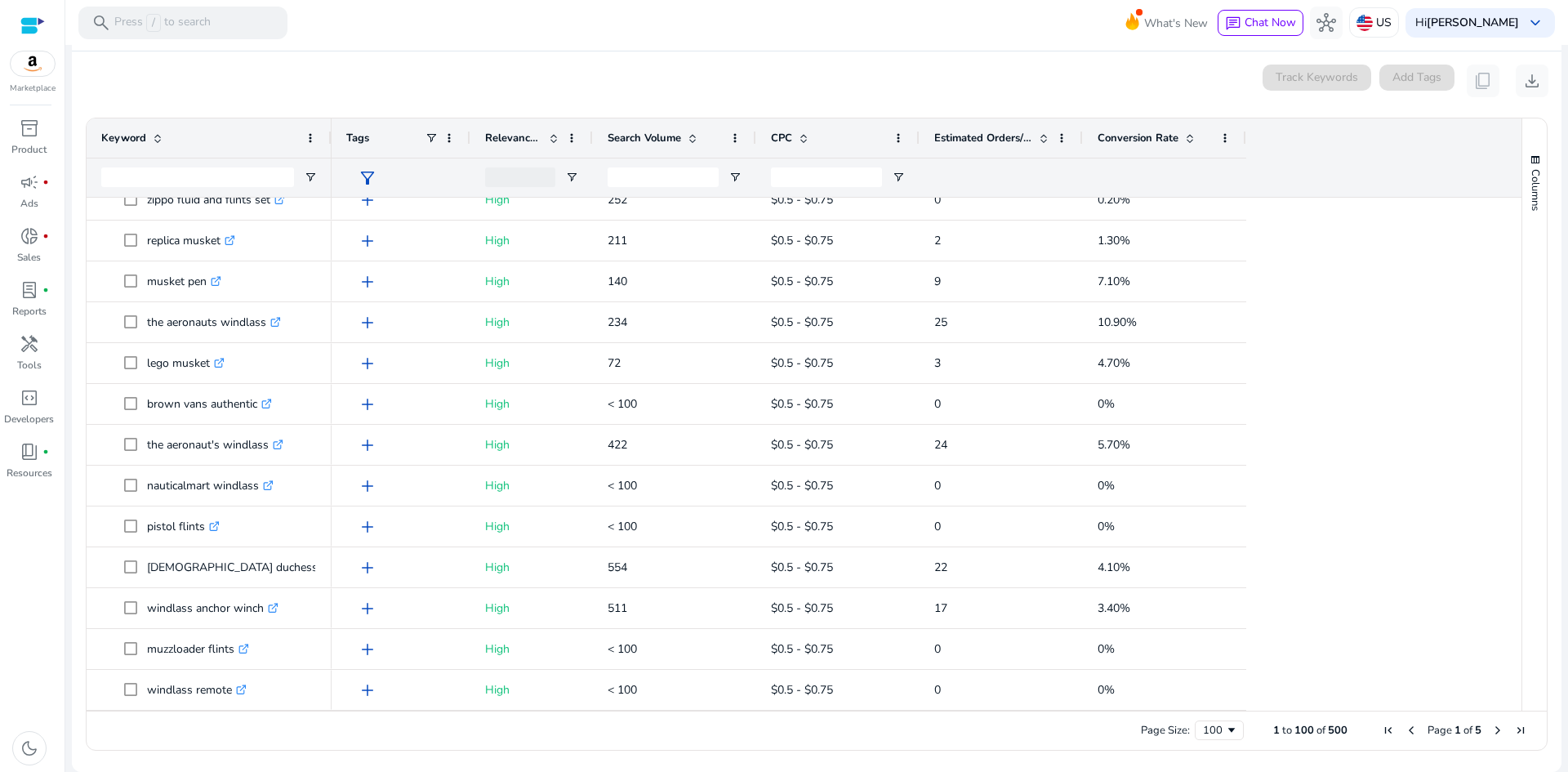
click at [1496, 730] on span "Next Page" at bounding box center [1498, 730] width 13 height 13
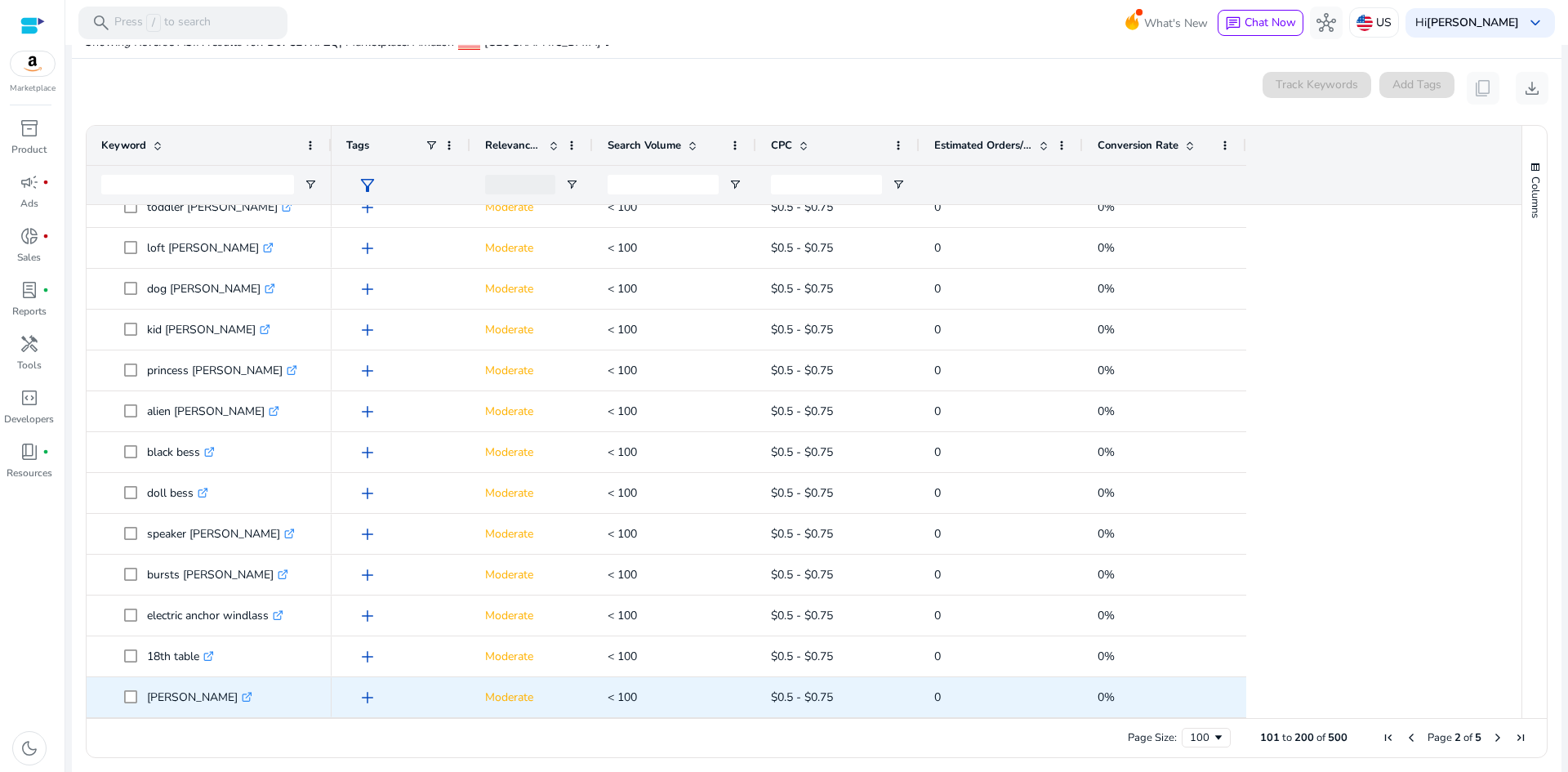
scroll to position [191, 0]
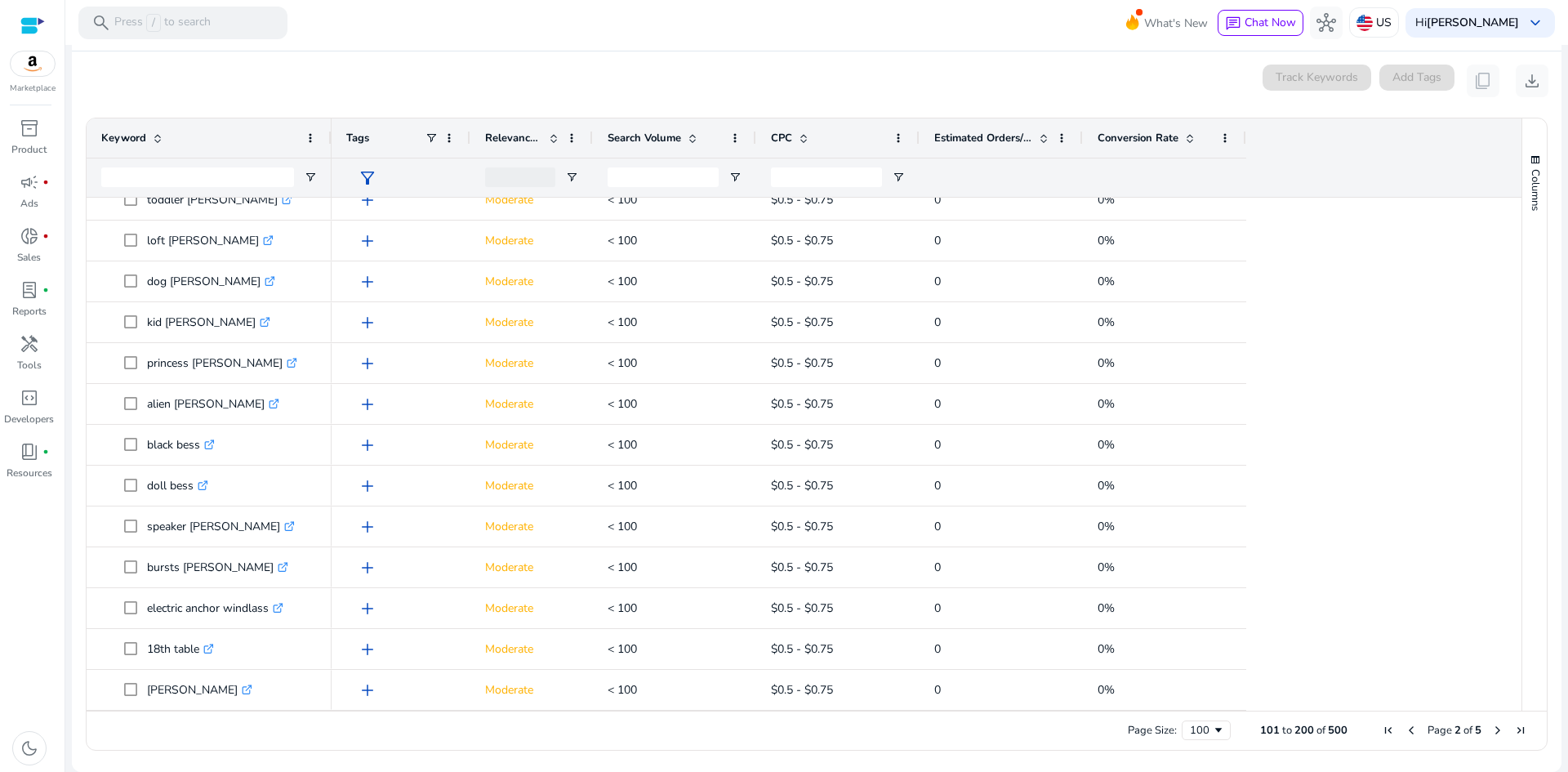
click at [1382, 728] on span "First Page" at bounding box center [1388, 730] width 13 height 13
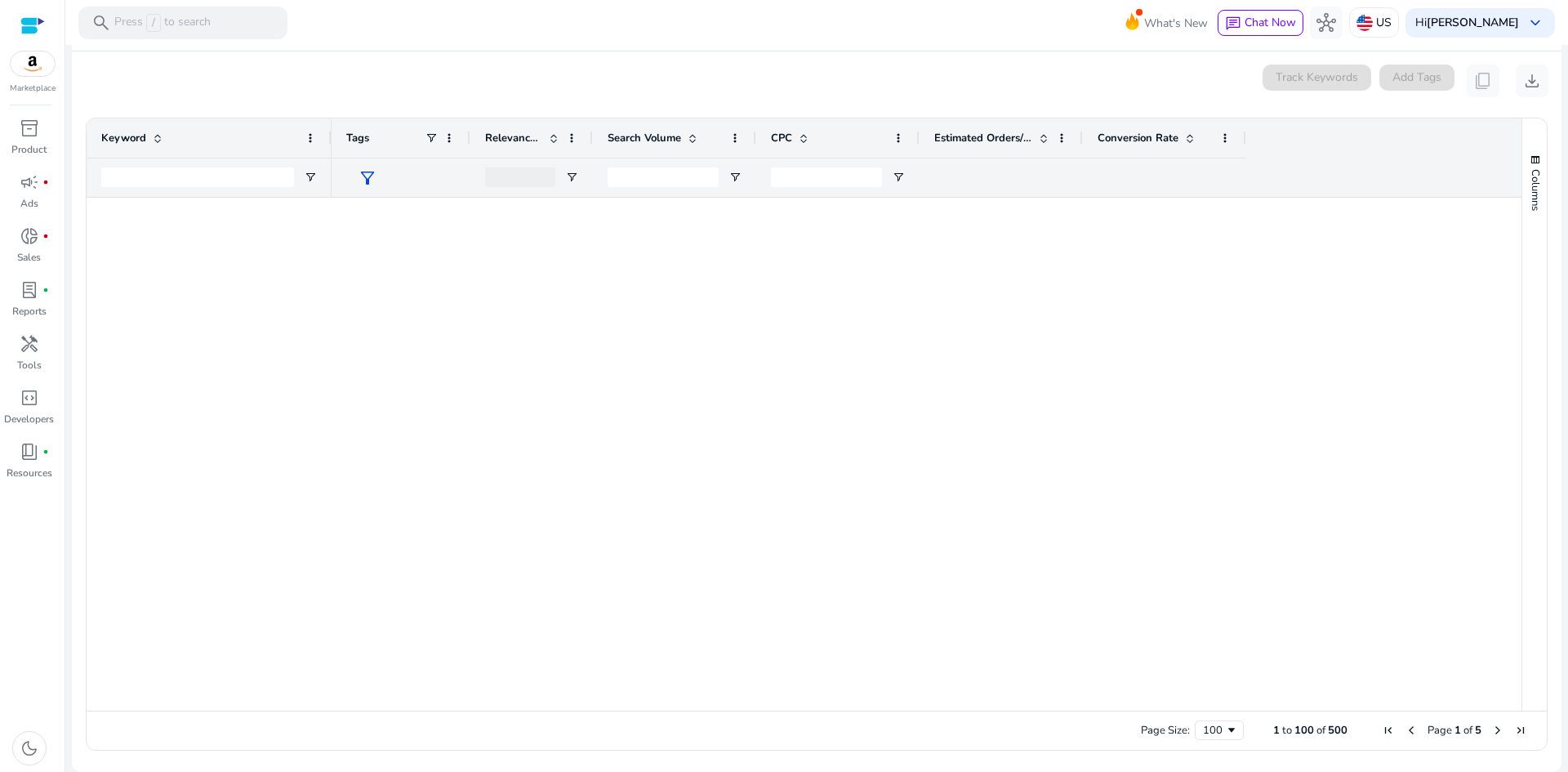
scroll to position [0, 0]
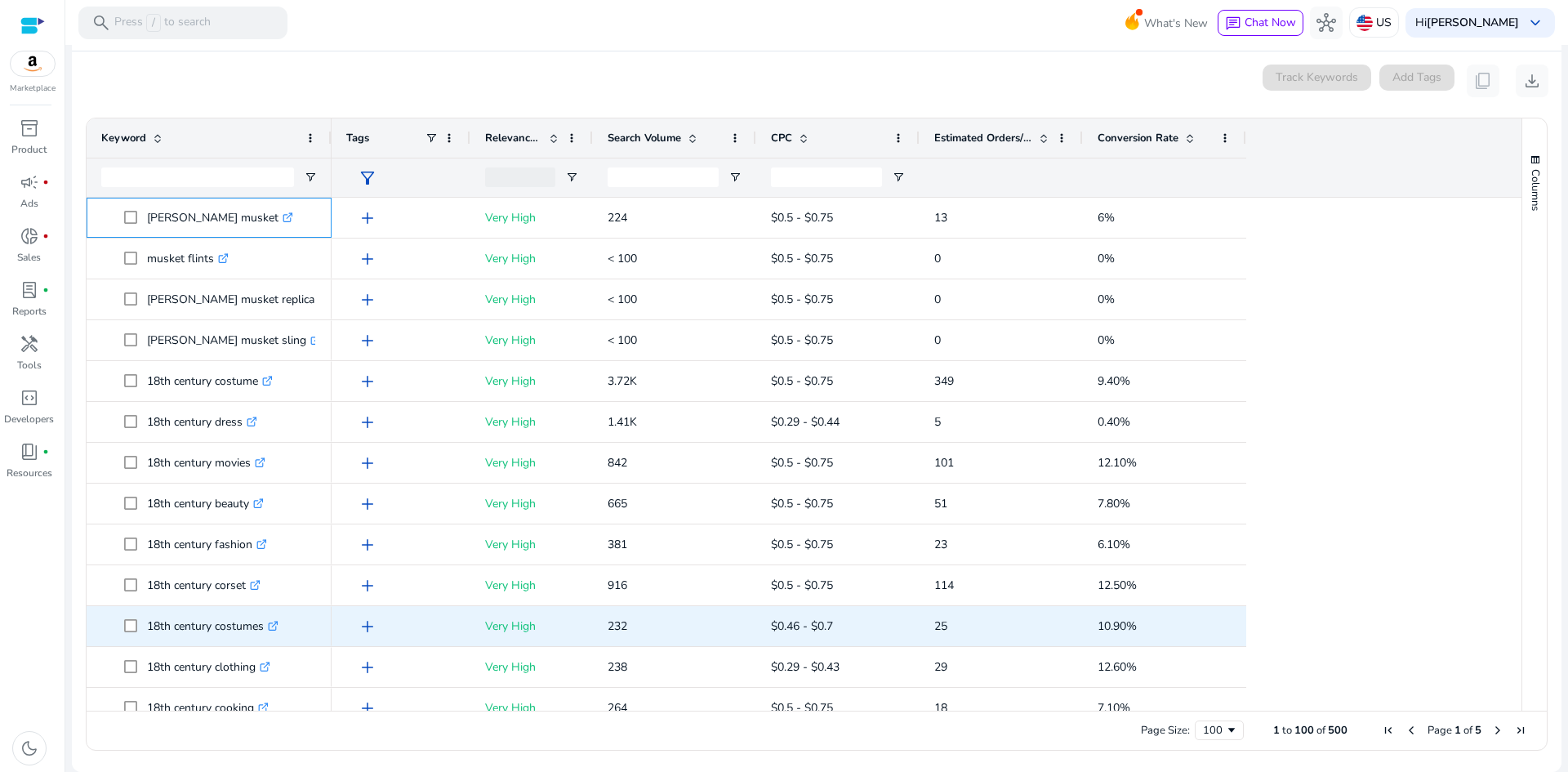
drag, startPoint x: 139, startPoint y: 213, endPoint x: 265, endPoint y: 621, distance: 427.0
copy div "[PERSON_NAME] musket .st0{fill:#2c8af8} musket flints .st0{fill:#2c8af8} [PERSO…"
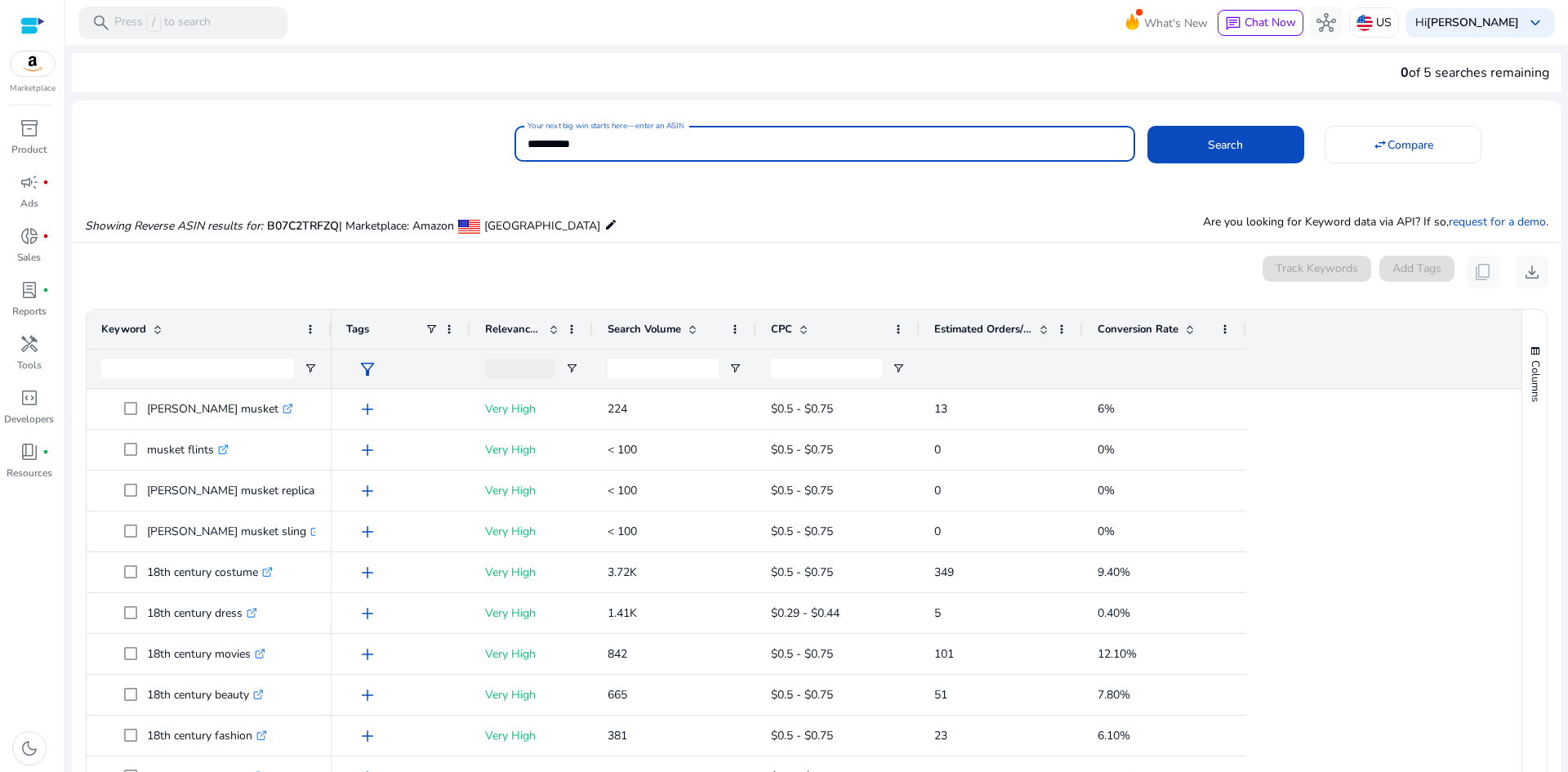
click at [667, 150] on input "**********" at bounding box center [825, 144] width 594 height 18
paste input
type input "**********"
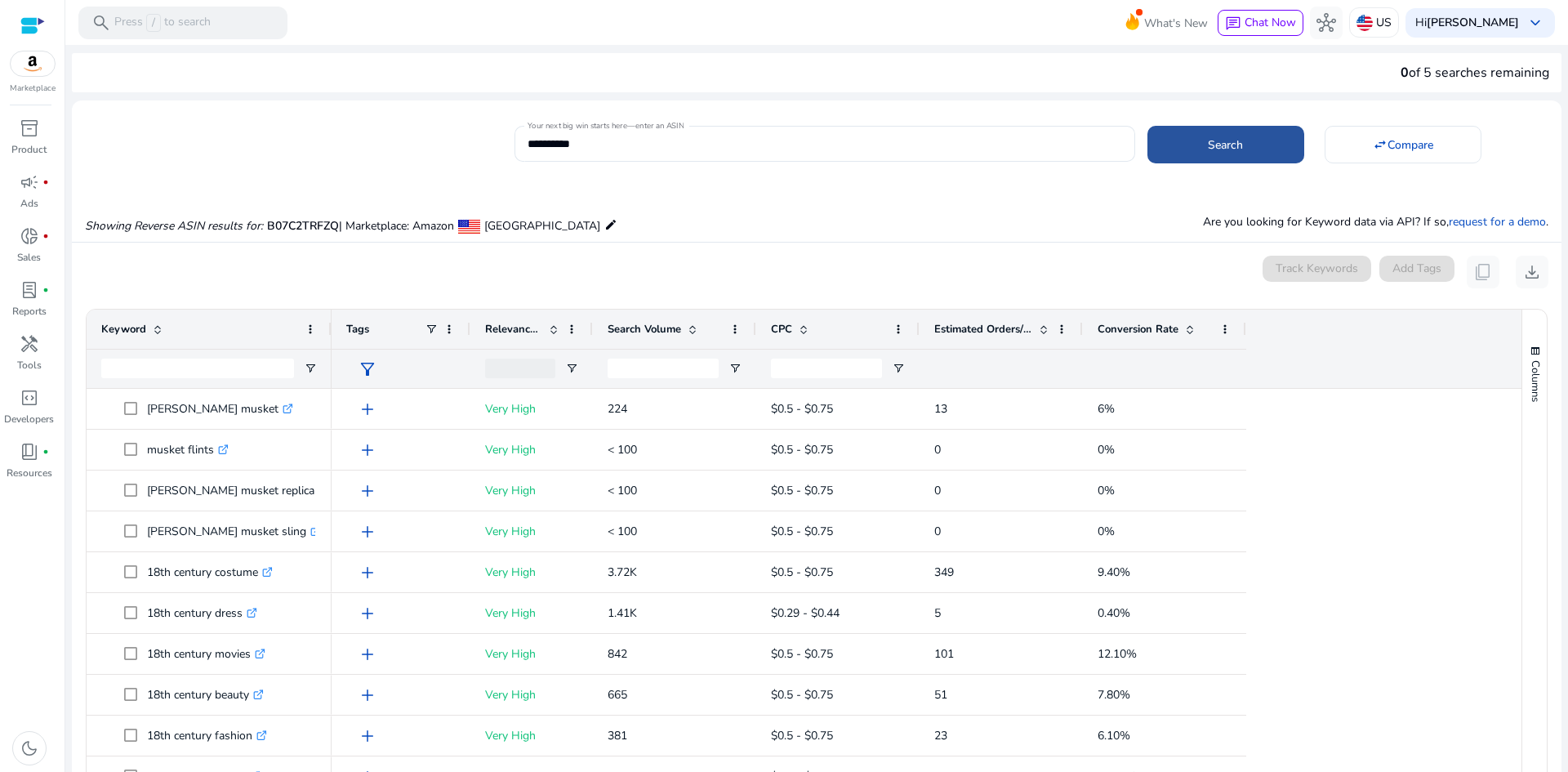
click at [1185, 150] on span at bounding box center [1227, 144] width 157 height 39
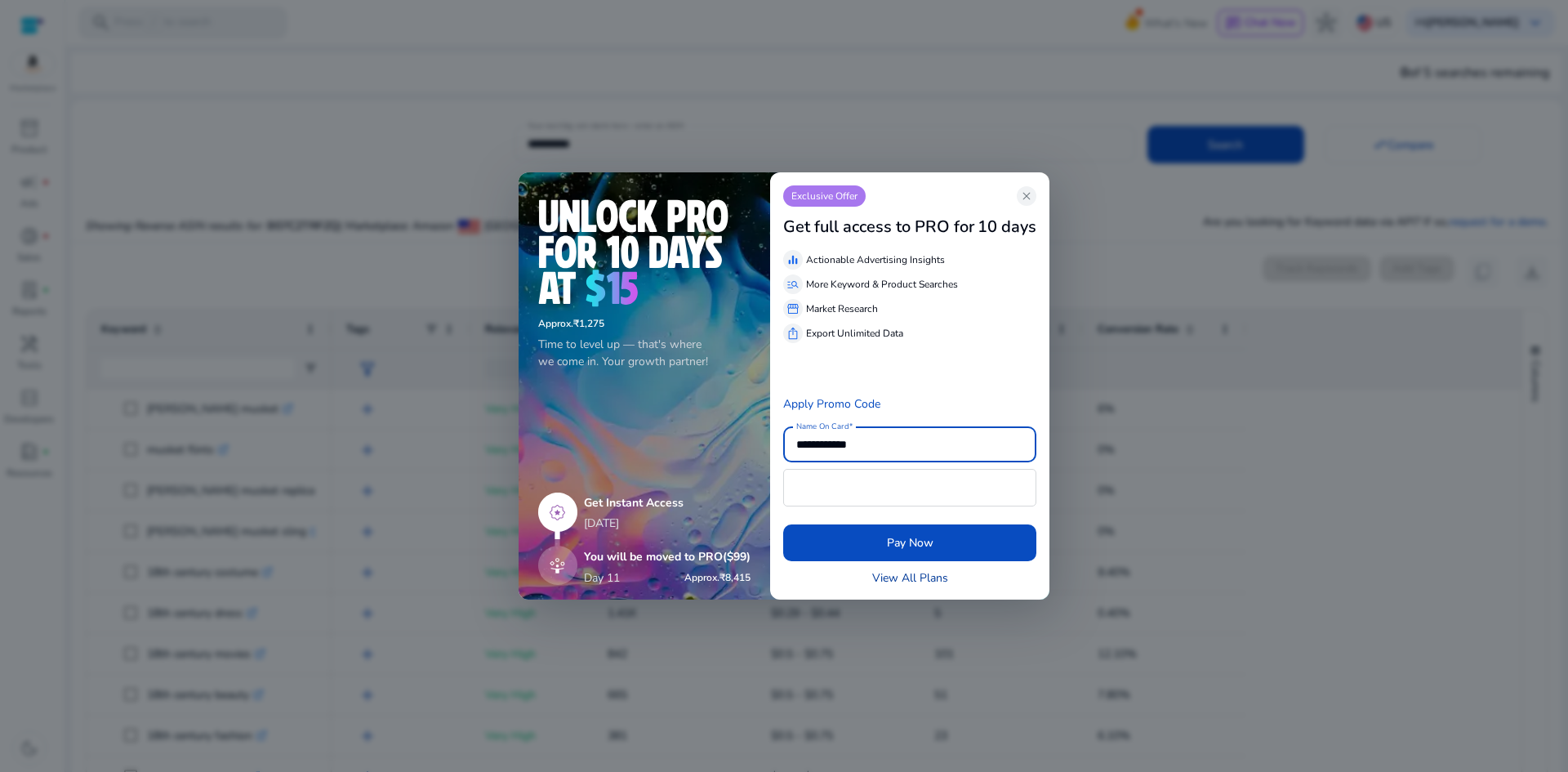
click at [922, 577] on link "View All Plans" at bounding box center [910, 577] width 76 height 17
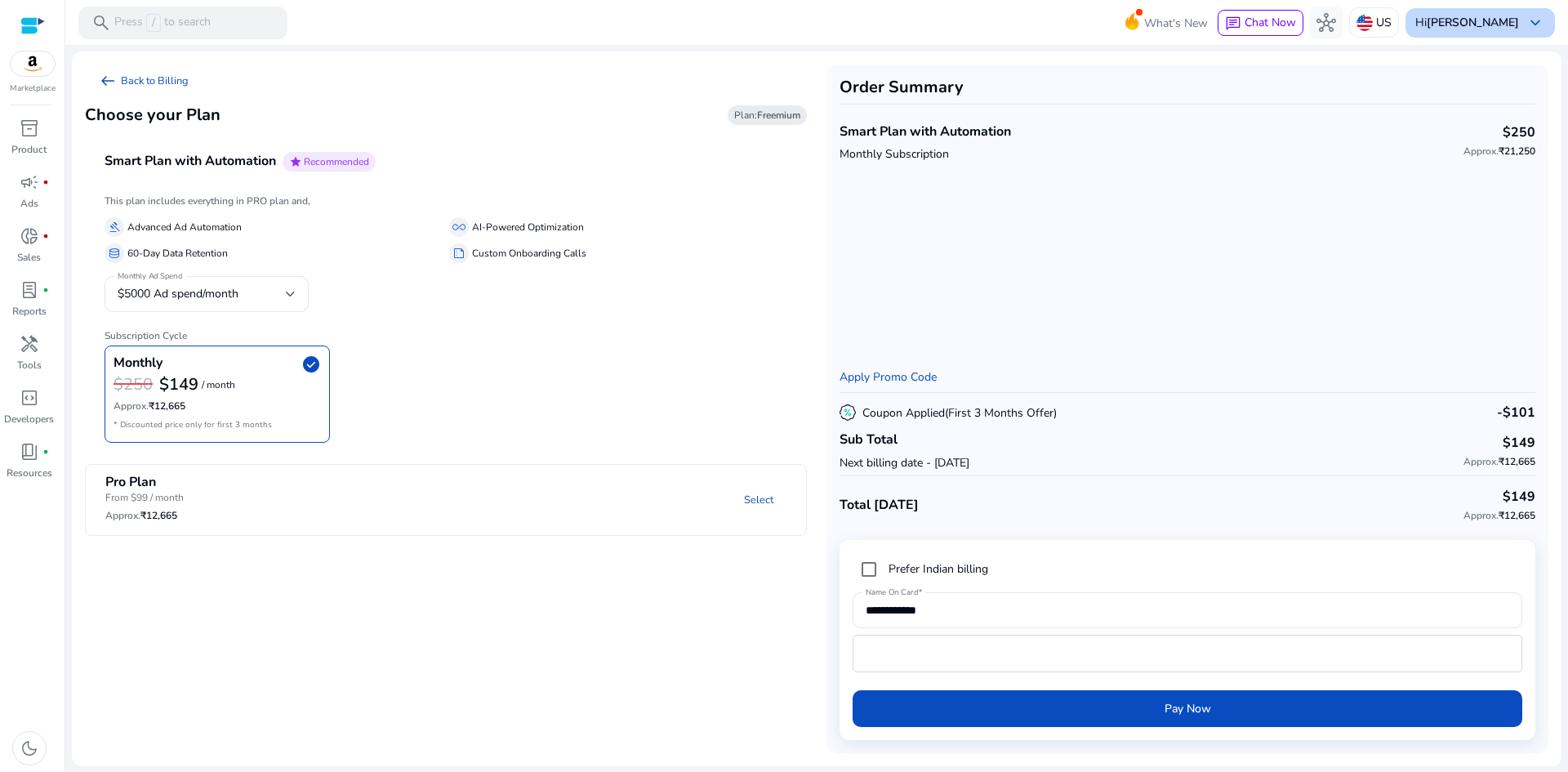
click at [1521, 25] on div "Hi [PERSON_NAME] keyboard_arrow_down" at bounding box center [1480, 23] width 150 height 30
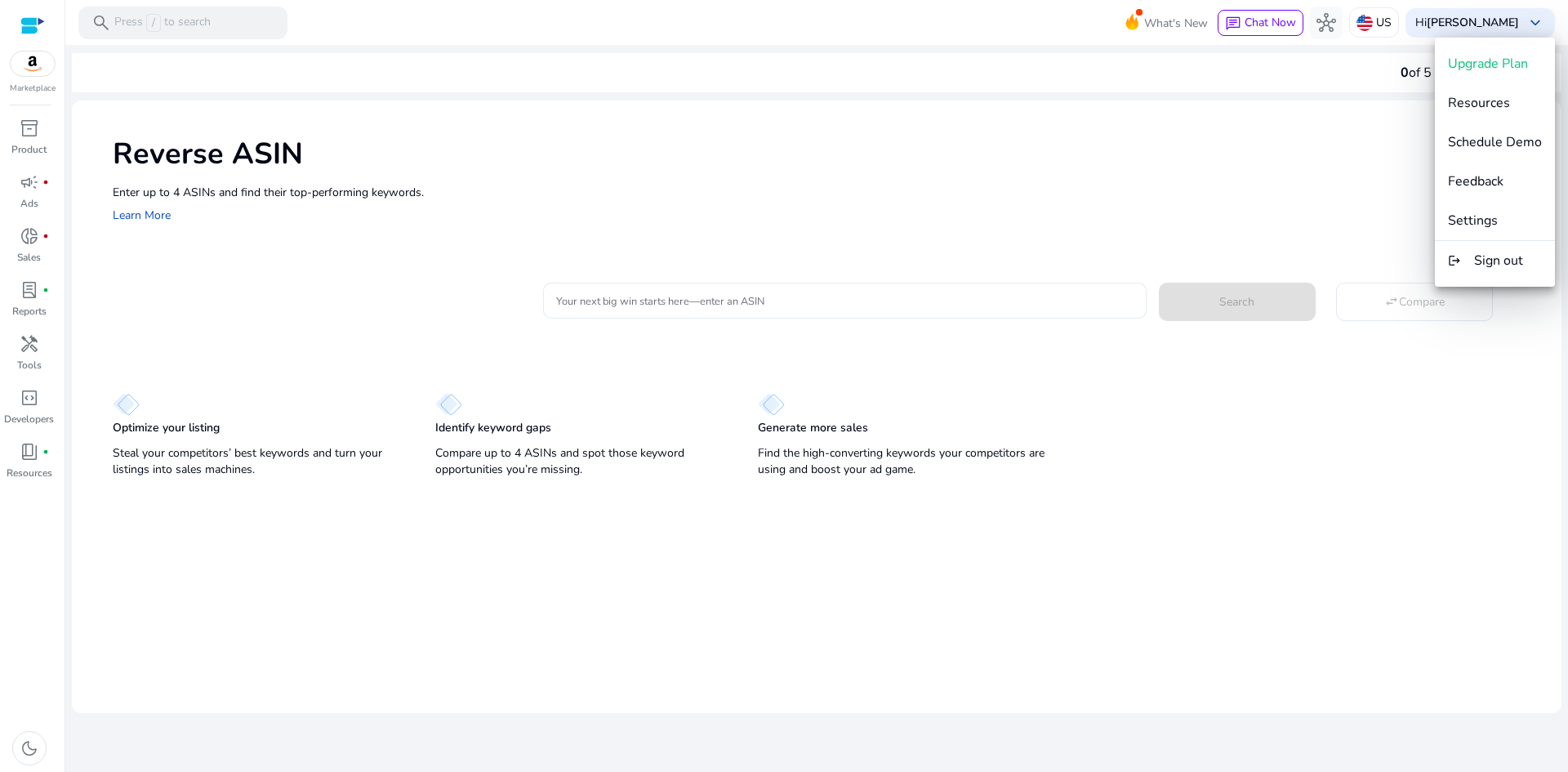
click at [723, 284] on div at bounding box center [784, 386] width 1568 height 772
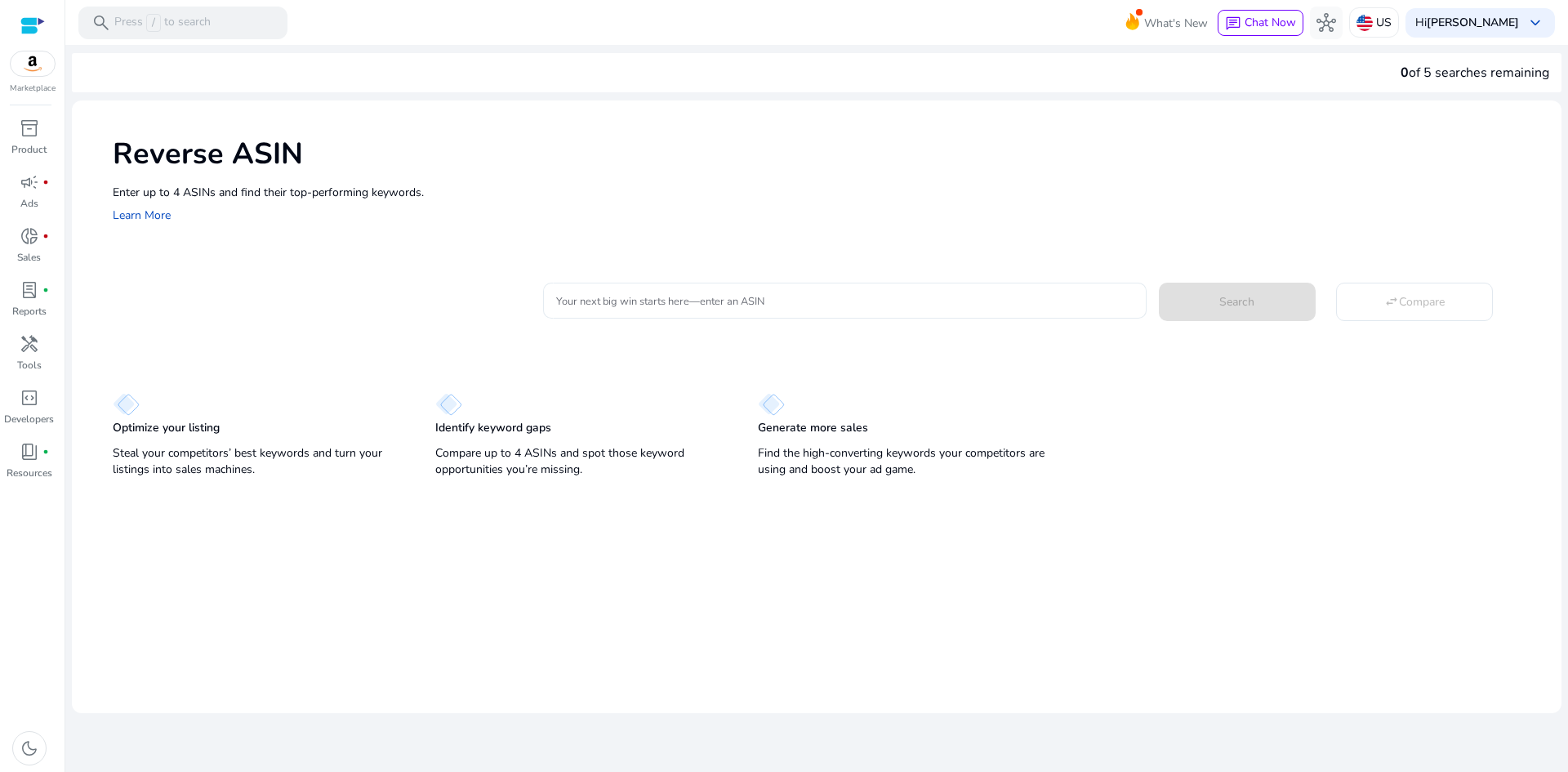
click at [728, 302] on input "Your next big win starts here—enter an ASIN" at bounding box center [845, 301] width 577 height 18
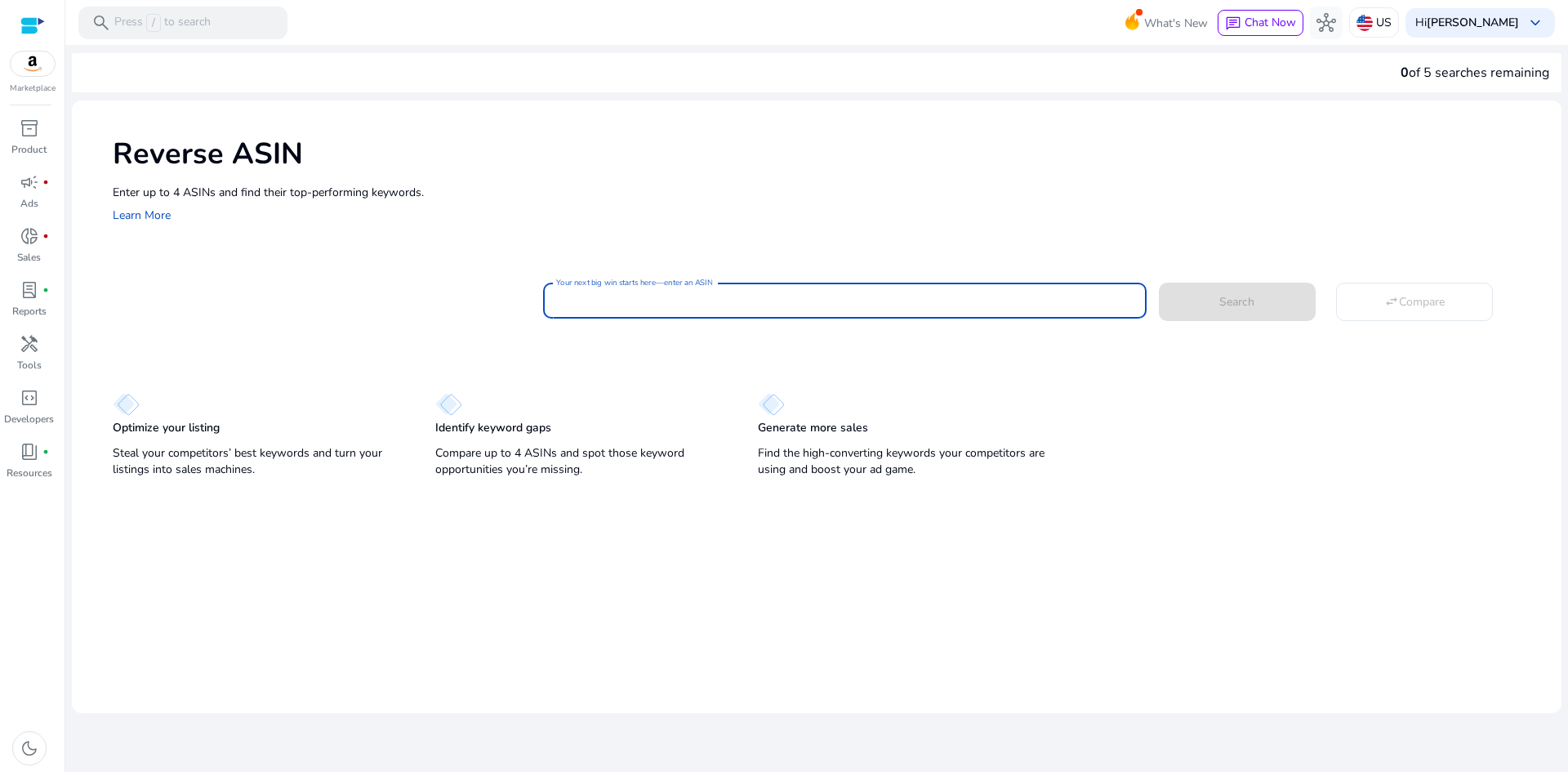
paste input "**********"
type input "**********"
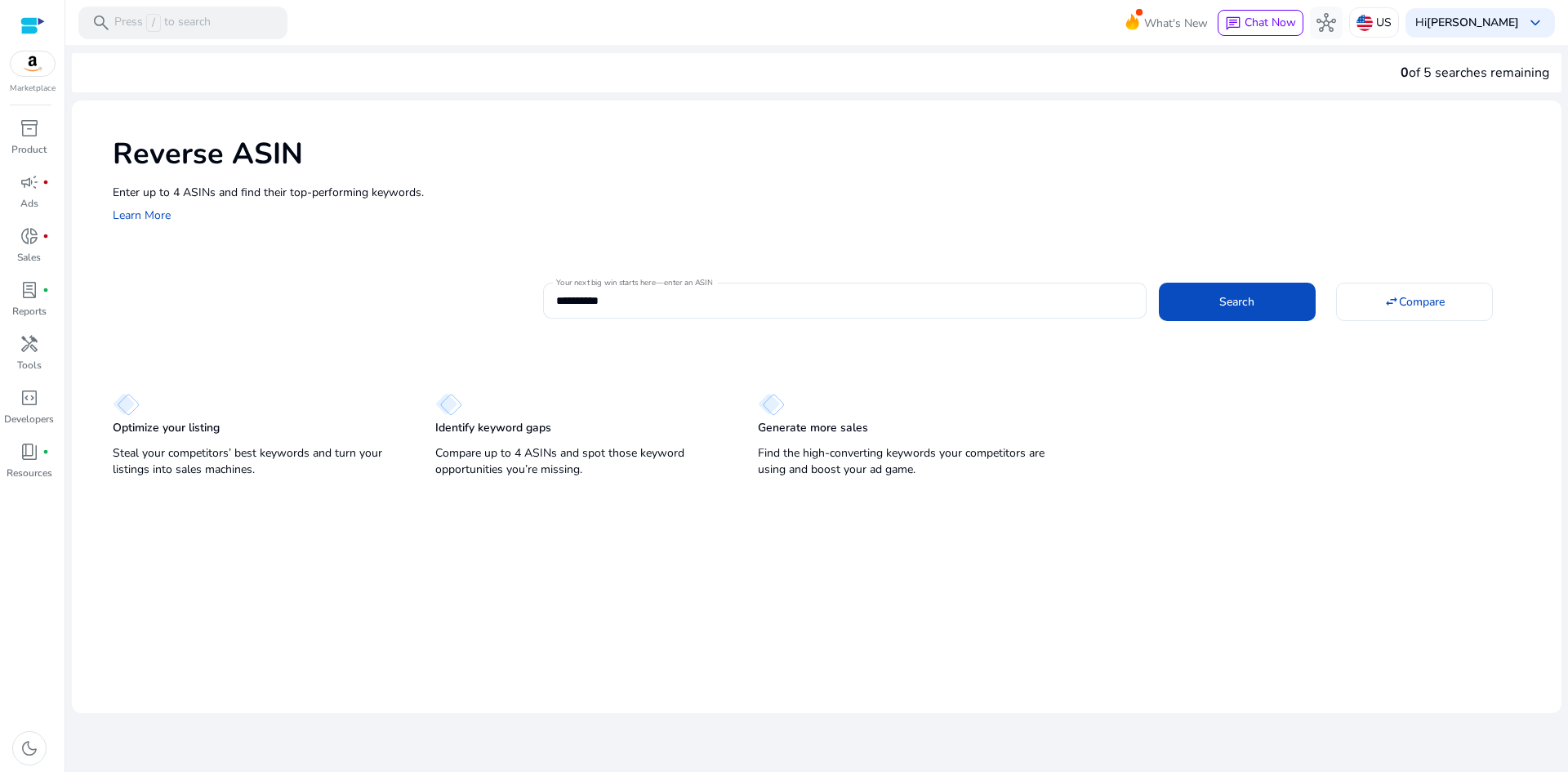
click at [1266, 325] on mat-card "**********" at bounding box center [837, 298] width 1449 height 66
click at [1251, 300] on span "Search" at bounding box center [1237, 302] width 35 height 17
